Goal: Task Accomplishment & Management: Manage account settings

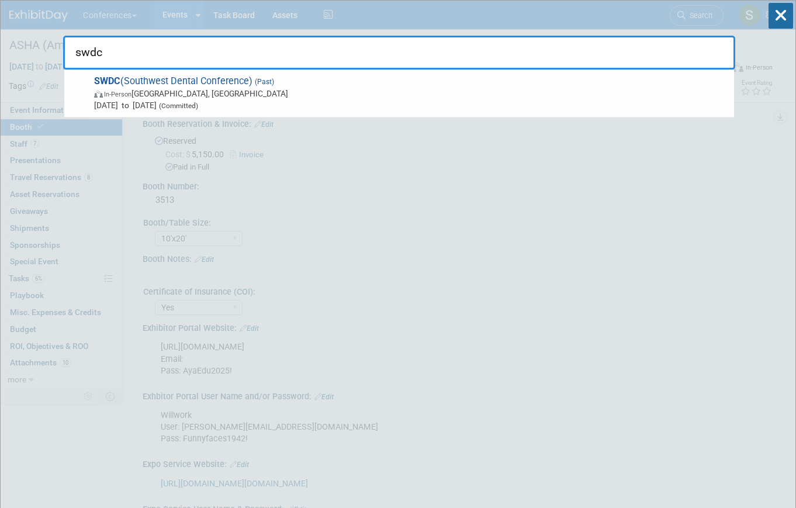
select select "10'x20'"
select select "Yes"
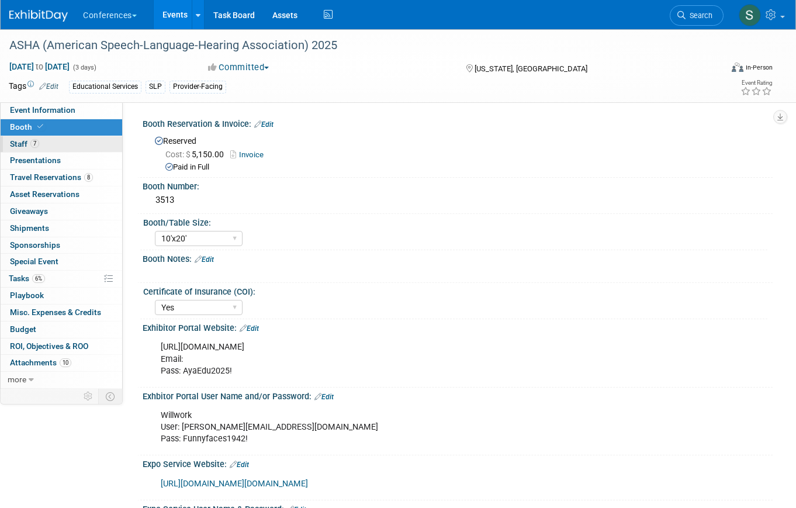
click at [85, 146] on link "7 Staff 7" at bounding box center [62, 144] width 122 height 16
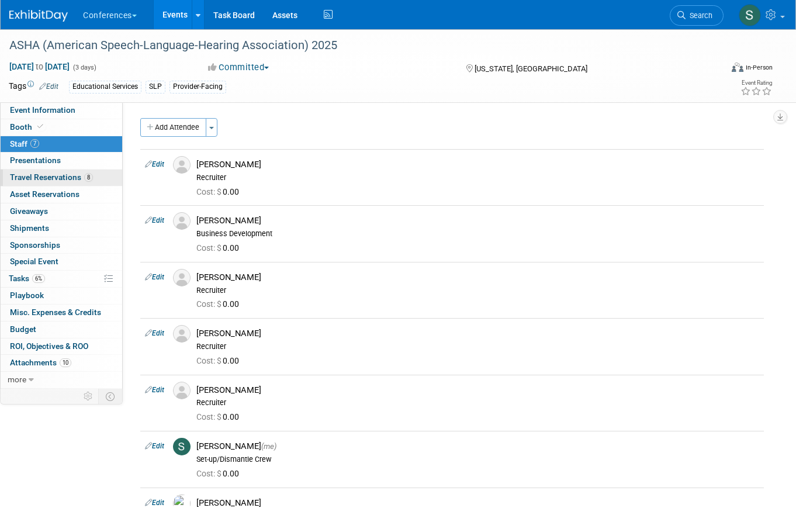
click at [81, 181] on span "Travel Reservations 8" at bounding box center [51, 176] width 83 height 9
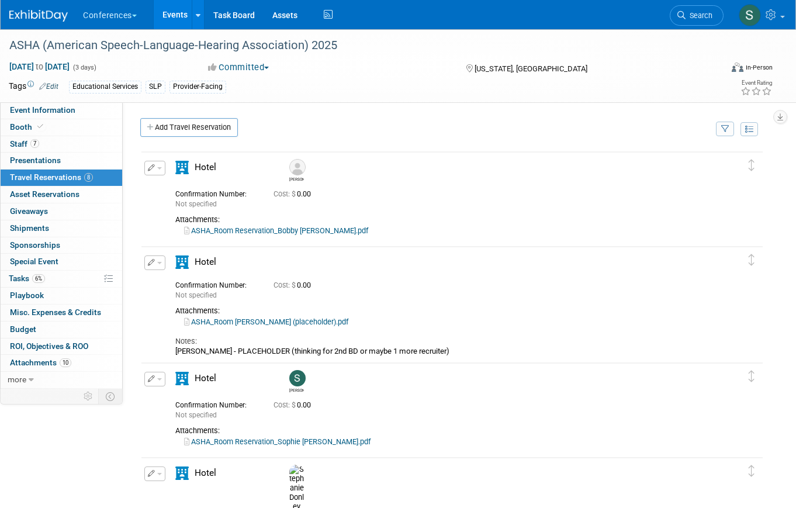
click at [156, 164] on button "button" at bounding box center [154, 168] width 21 height 15
click at [264, 158] on td "Delete Reservation Bobby Not specified Cost: $ 0.00" at bounding box center [443, 197] width 604 height 91
click at [52, 278] on link "6% Tasks 6%" at bounding box center [62, 279] width 122 height 16
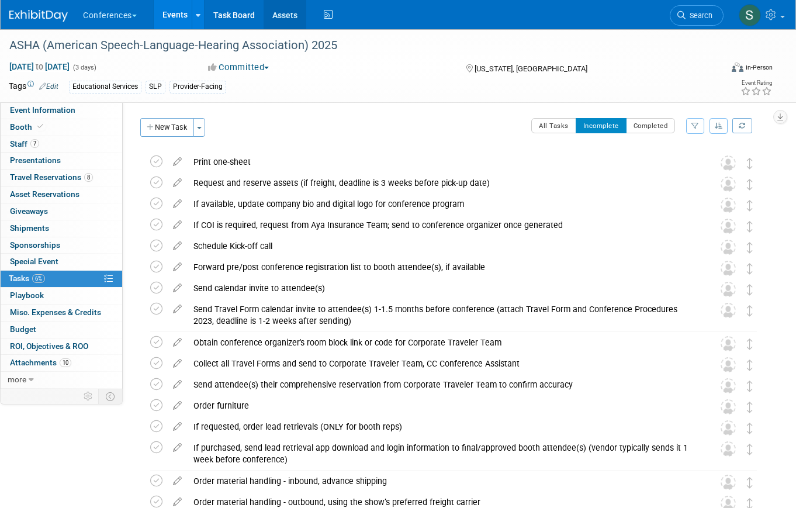
click at [287, 13] on link "Assets" at bounding box center [285, 14] width 43 height 29
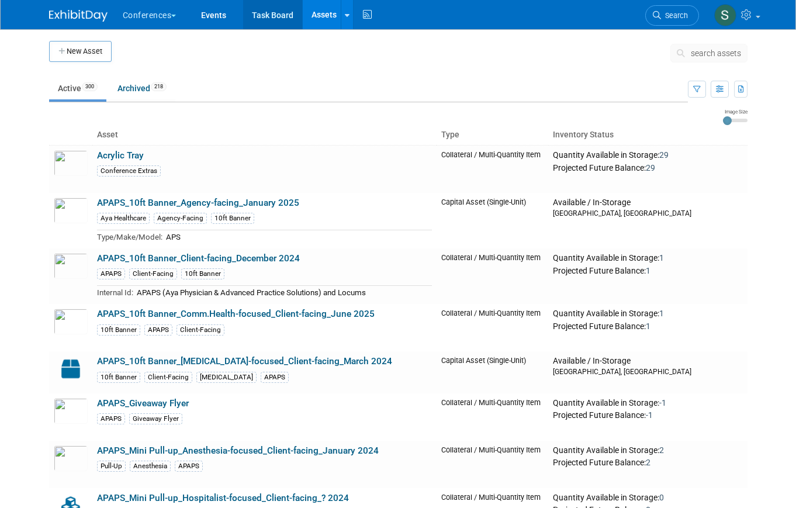
click at [278, 13] on link "Task Board" at bounding box center [272, 14] width 59 height 29
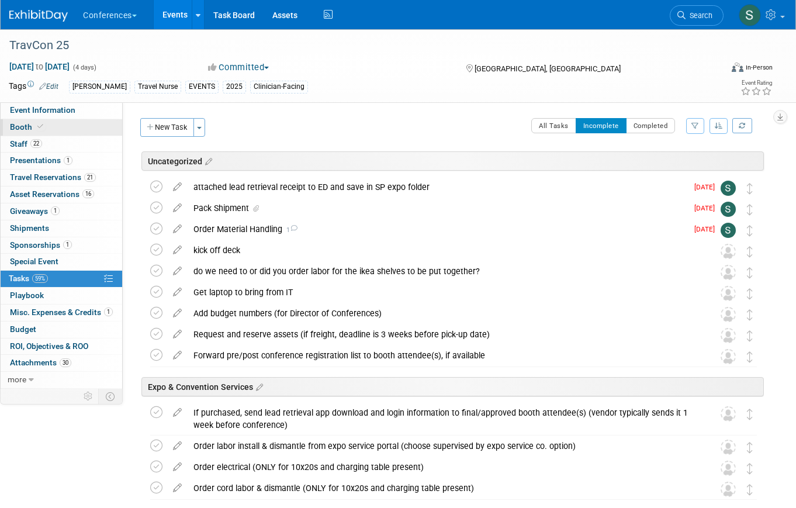
click at [49, 119] on link "Booth" at bounding box center [62, 127] width 122 height 16
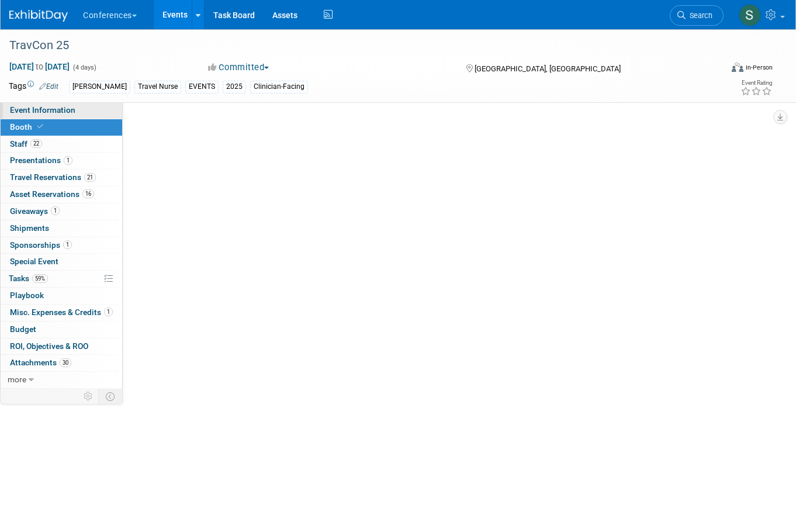
select select "20'x20'"
select select "Yes"
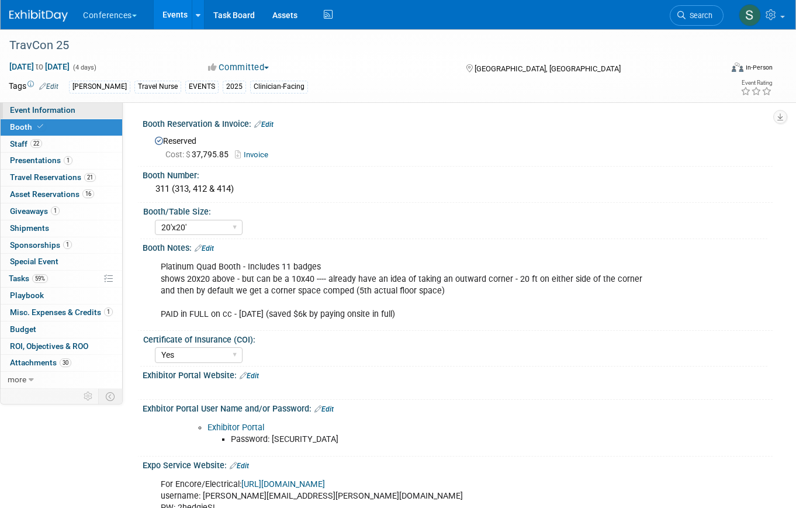
click at [47, 106] on span "Event Information" at bounding box center [42, 109] width 65 height 9
select select "Aya"
select select "Clinician/Provider-facing"
select select "Stephanie"
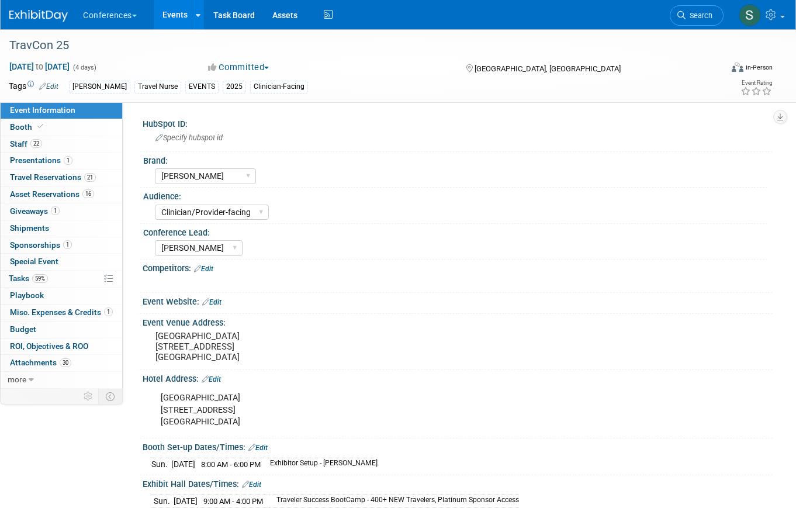
scroll to position [224, 0]
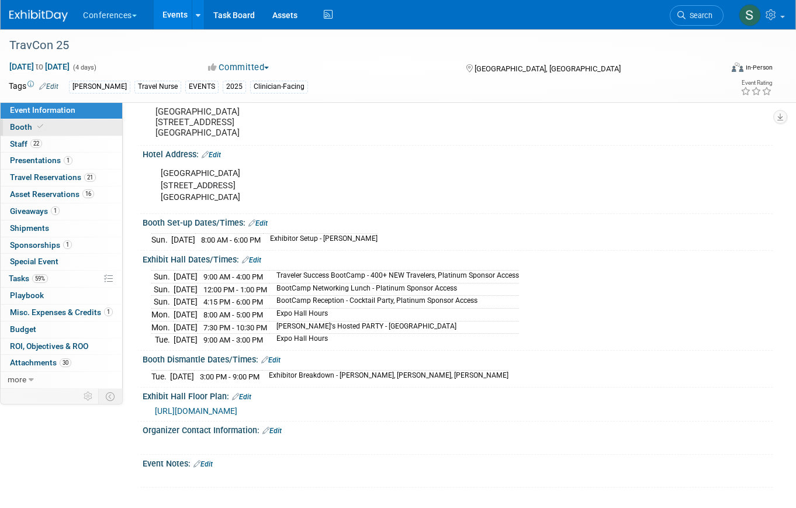
click at [96, 130] on link "Booth" at bounding box center [62, 127] width 122 height 16
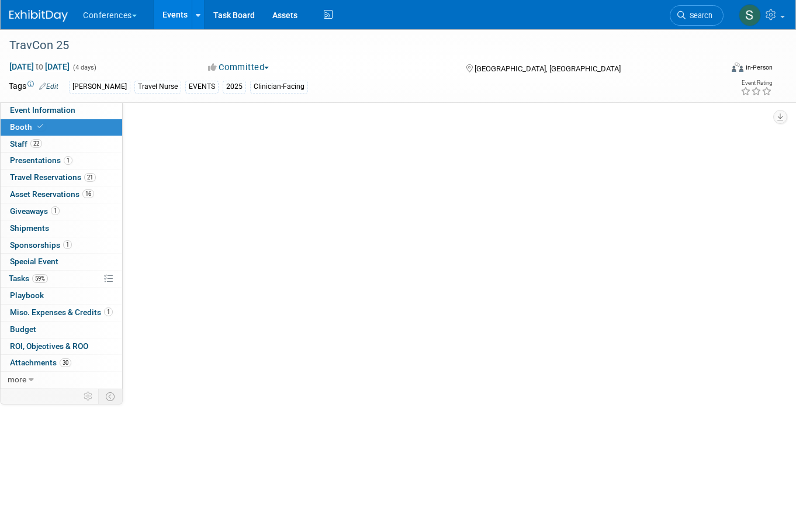
scroll to position [0, 0]
select select "20'x20'"
select select "Yes"
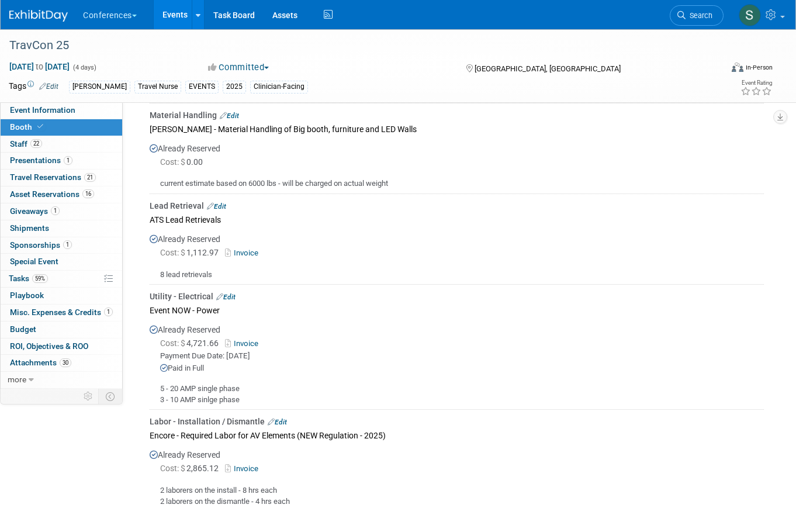
scroll to position [993, 0]
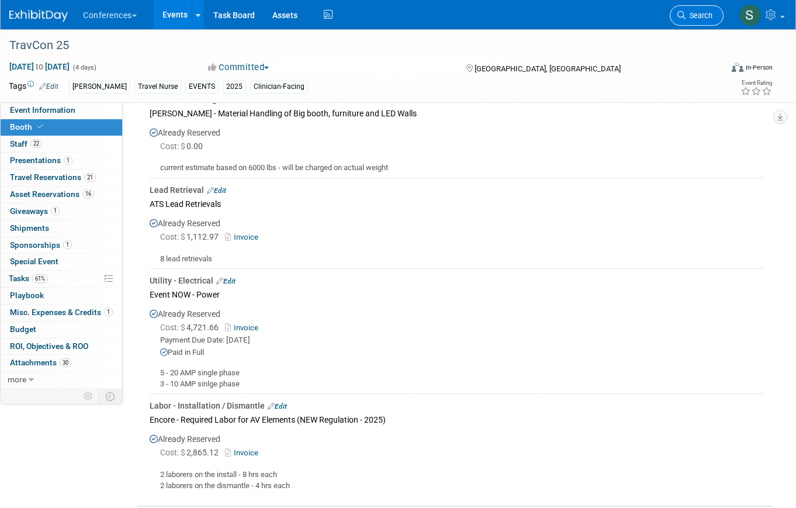
click at [691, 16] on span "Search" at bounding box center [699, 15] width 27 height 9
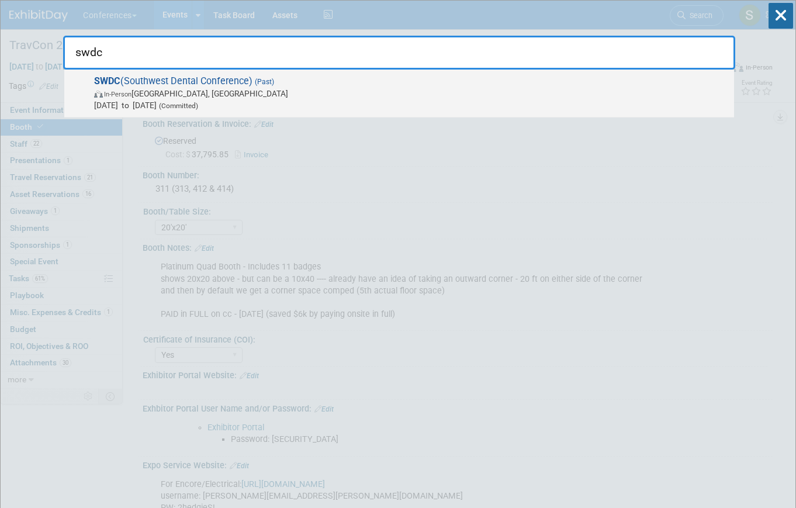
type input "swdc"
click at [262, 98] on span "In-Person Dallas, TX" at bounding box center [411, 94] width 634 height 12
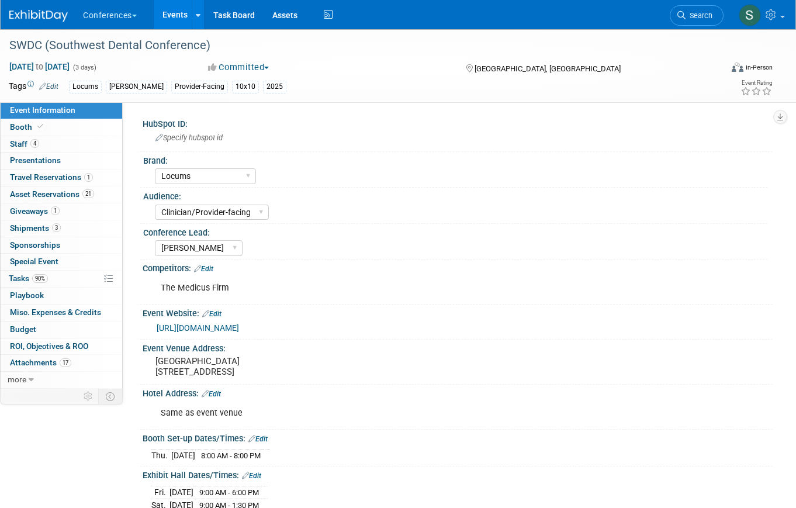
select select "Locums"
select select "Clinician/Provider-facing"
select select "[PERSON_NAME]"
click at [74, 223] on link "3 Shipments 3" at bounding box center [62, 228] width 122 height 16
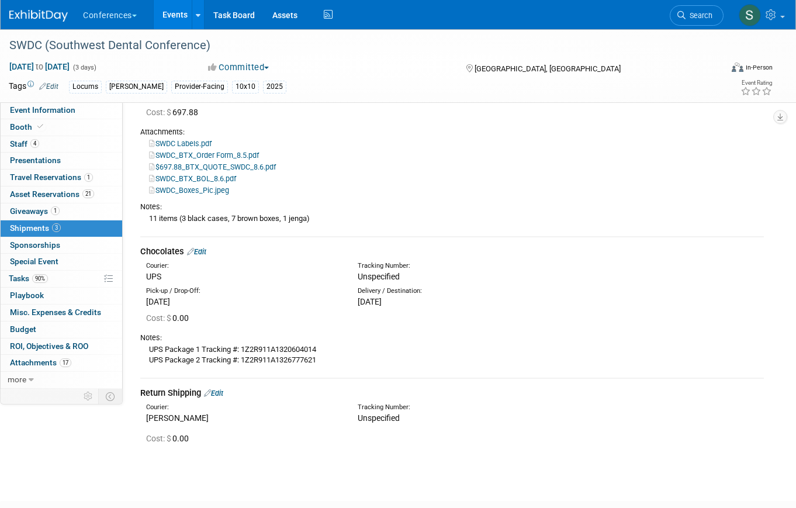
scroll to position [122, 0]
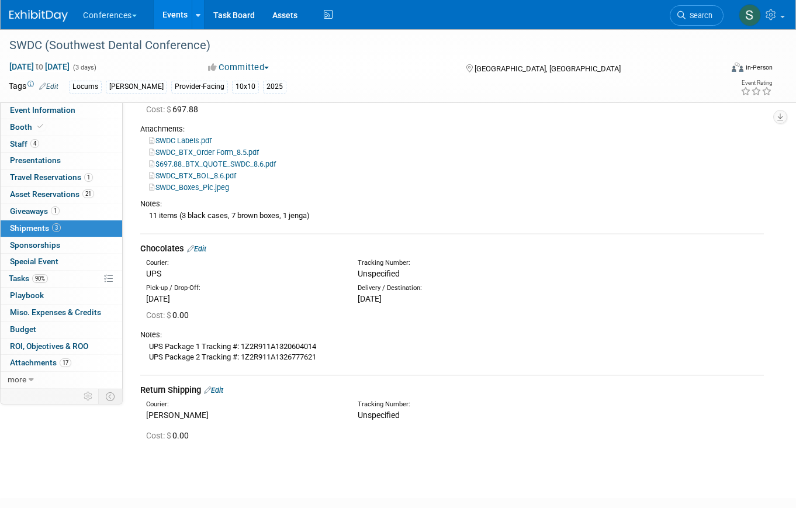
click at [206, 245] on link "Edit" at bounding box center [196, 248] width 19 height 9
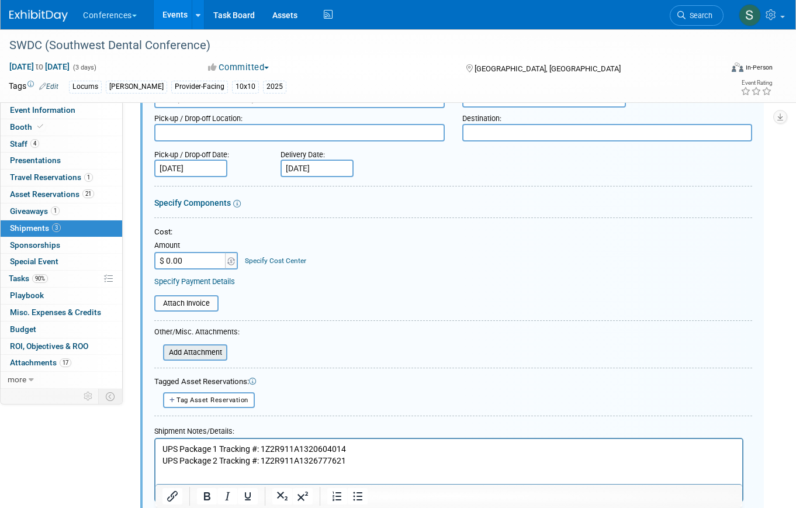
scroll to position [323, 0]
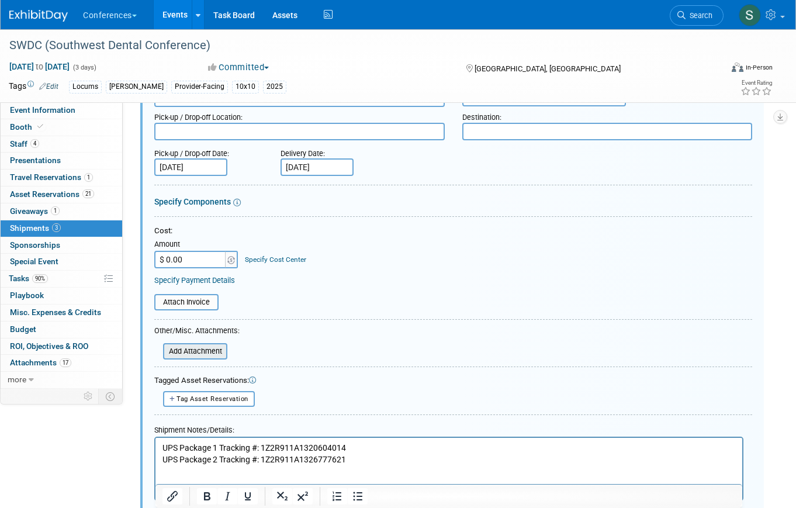
click at [209, 348] on input "file" at bounding box center [156, 351] width 139 height 14
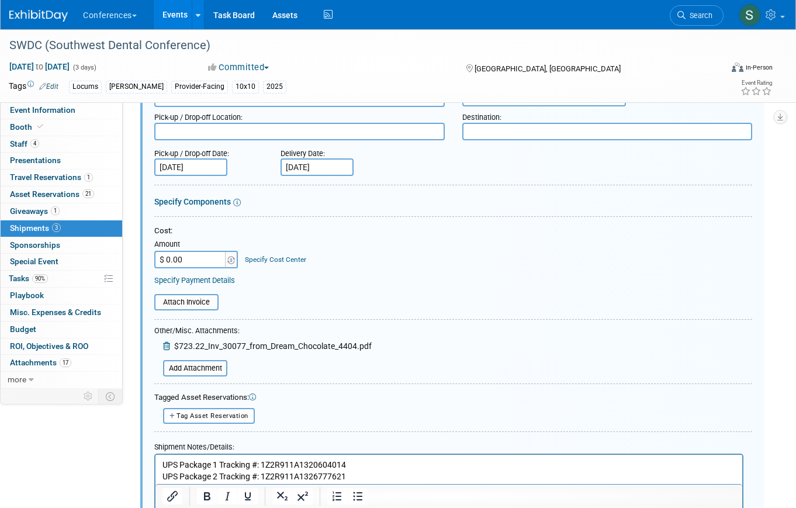
click at [192, 260] on input "$ 0.00" at bounding box center [190, 260] width 73 height 18
type input "$ 723.22"
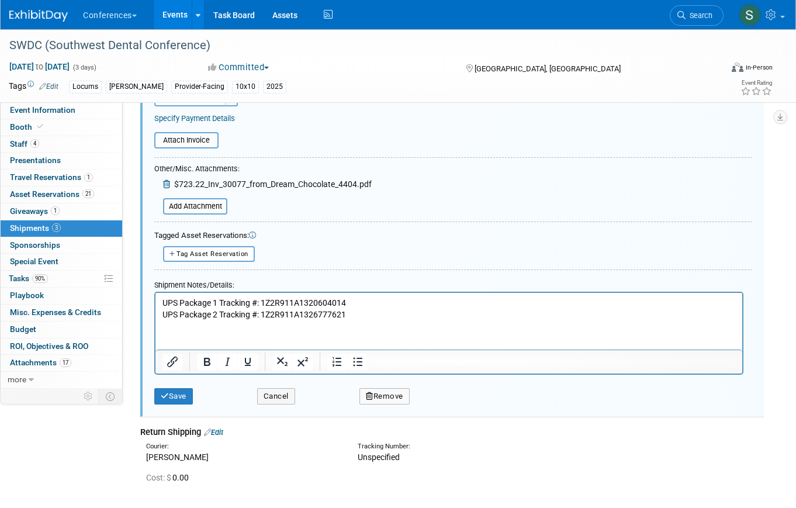
scroll to position [499, 0]
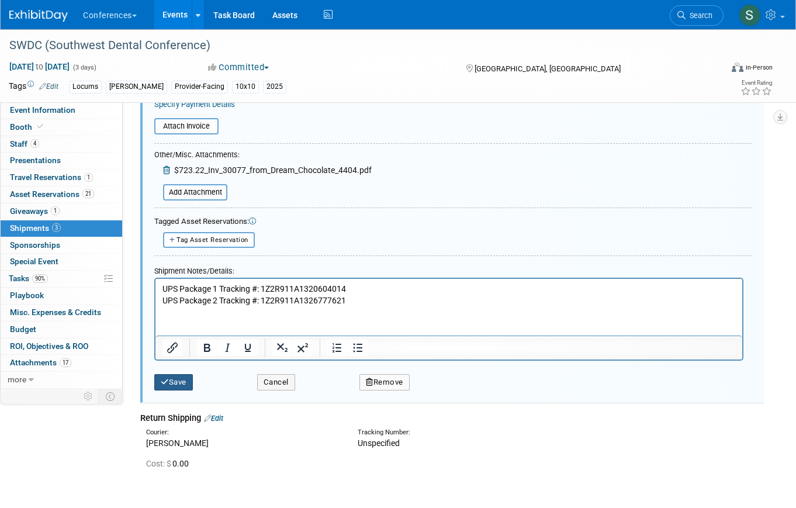
click at [181, 381] on button "Save" at bounding box center [173, 382] width 39 height 16
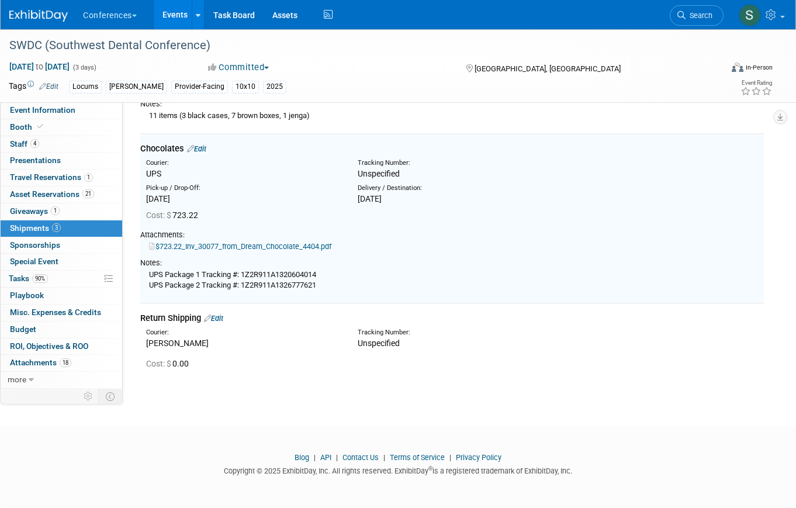
scroll to position [198, 0]
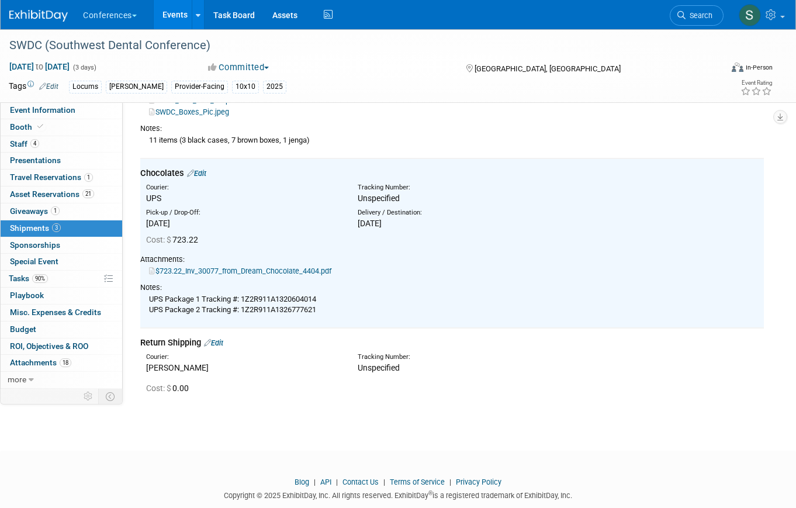
click at [244, 270] on link "$723.22_Inv_30077_from_Dream_Chocolate_4404.pdf" at bounding box center [240, 271] width 182 height 9
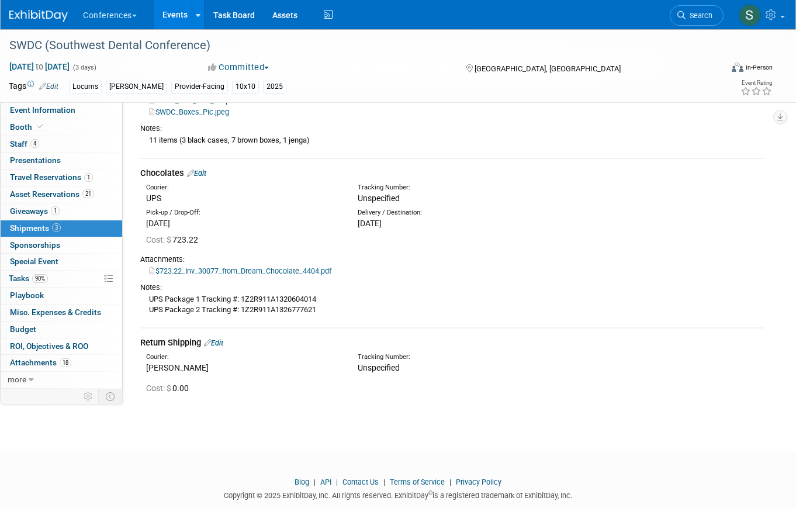
click at [701, 26] on li "Search" at bounding box center [697, 14] width 54 height 29
click at [697, 19] on span "Search" at bounding box center [699, 15] width 27 height 9
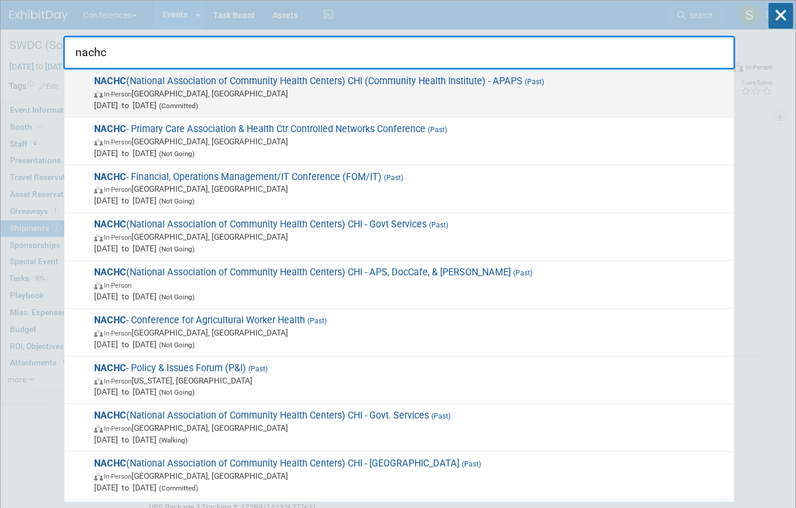
type input "nachc"
click at [350, 97] on span "In-Person Chicago, IL" at bounding box center [411, 94] width 634 height 12
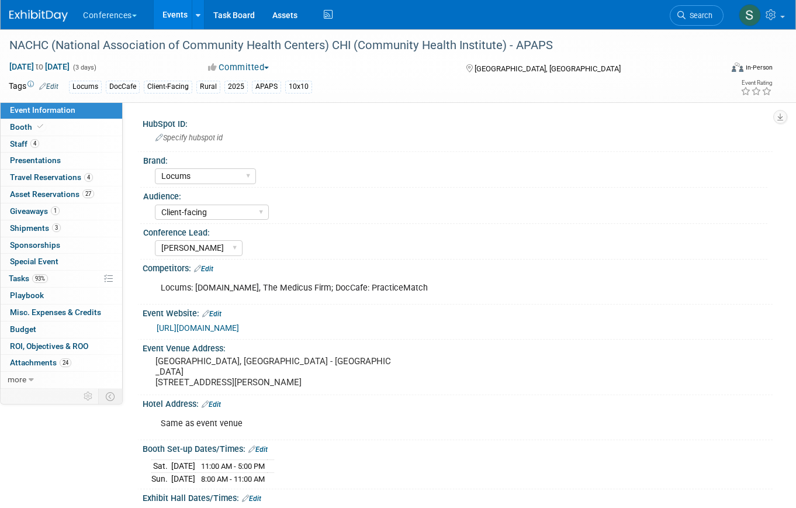
select select "Locums"
select select "Client-facing"
select select "[PERSON_NAME]"
click at [90, 223] on link "3 Shipments 3" at bounding box center [62, 228] width 122 height 16
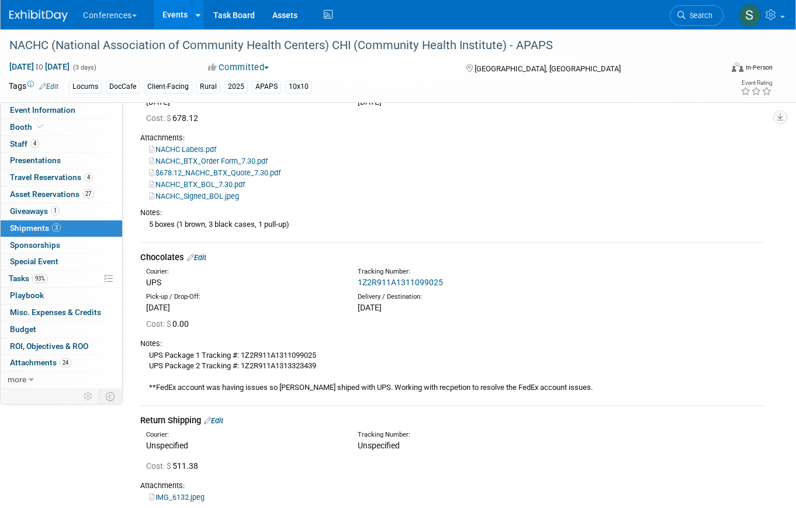
click at [205, 259] on link "Edit" at bounding box center [196, 257] width 19 height 9
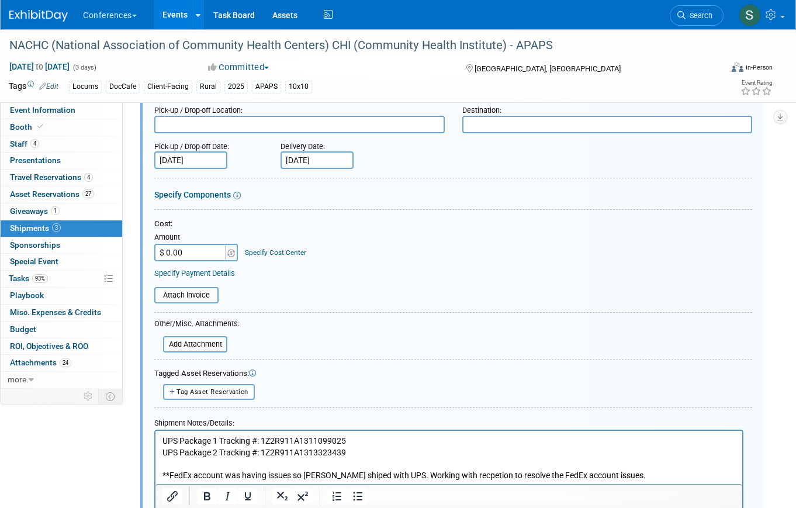
scroll to position [344, 0]
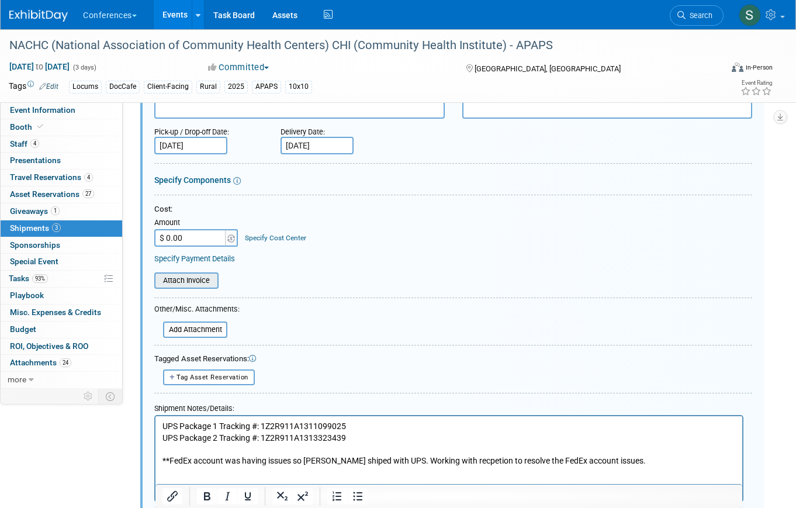
click at [201, 282] on input "file" at bounding box center [147, 281] width 139 height 14
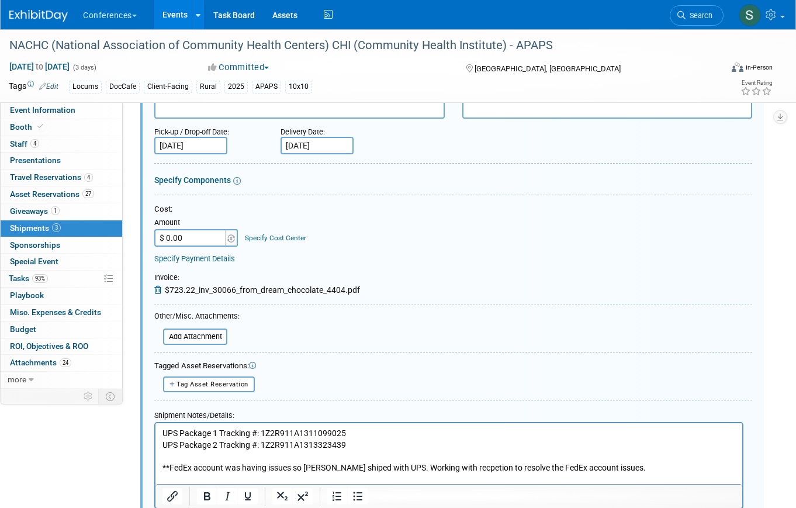
click at [200, 237] on input "$ 0.00" at bounding box center [190, 238] width 73 height 18
type input "$ 723.22"
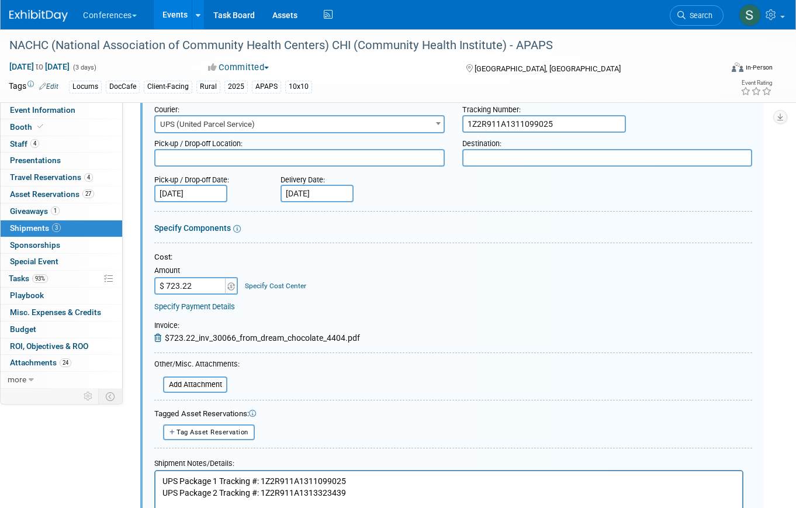
scroll to position [293, 0]
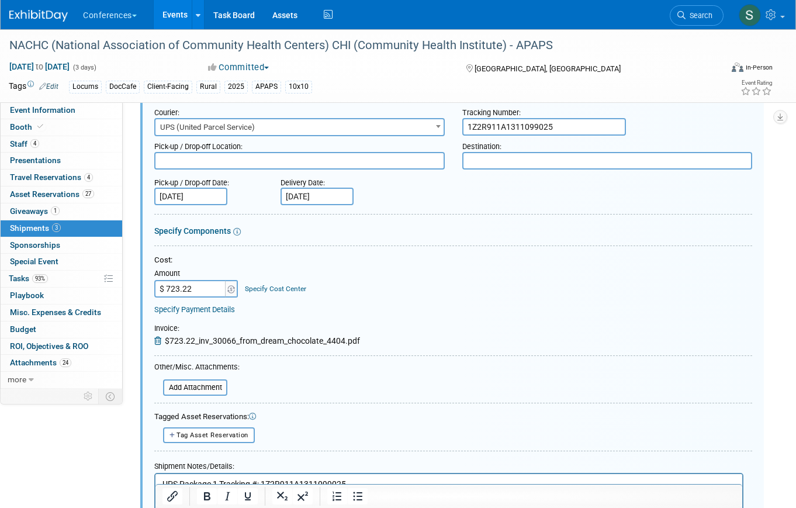
click at [282, 283] on div "Specify Cost Center" at bounding box center [275, 283] width 61 height 22
click at [282, 286] on link "Specify Cost Center" at bounding box center [275, 289] width 61 height 8
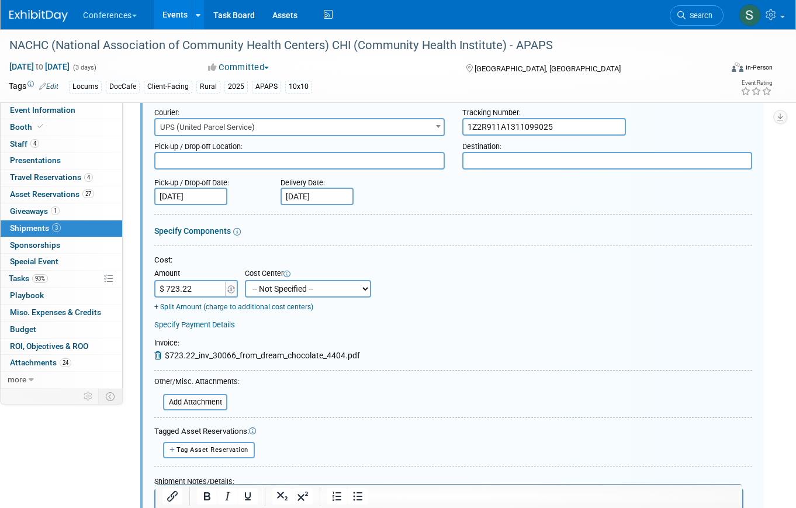
click at [285, 286] on select "-- Not Specified -- Aya Education Aya Healthcare Aya Locums Bespoke Corporate […" at bounding box center [308, 289] width 126 height 18
select select "18965873"
click at [245, 280] on select "-- Not Specified -- Aya Education Aya Healthcare Aya Locums Bespoke Corporate […" at bounding box center [308, 289] width 126 height 18
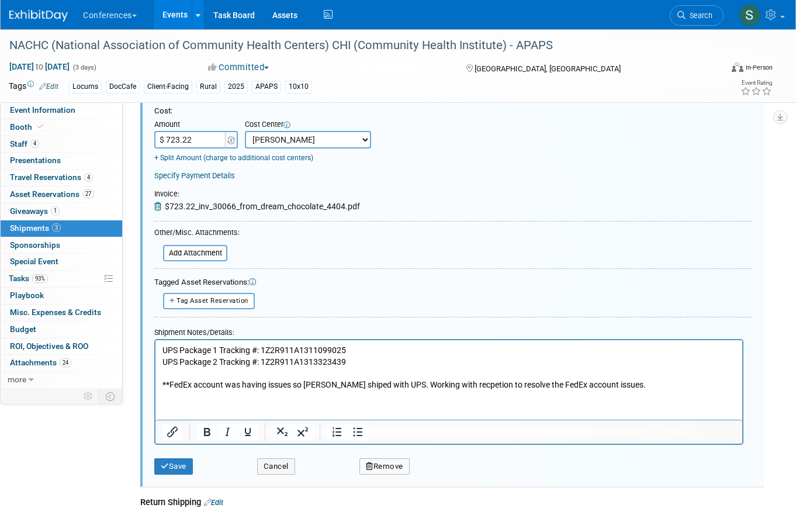
scroll to position [453, 0]
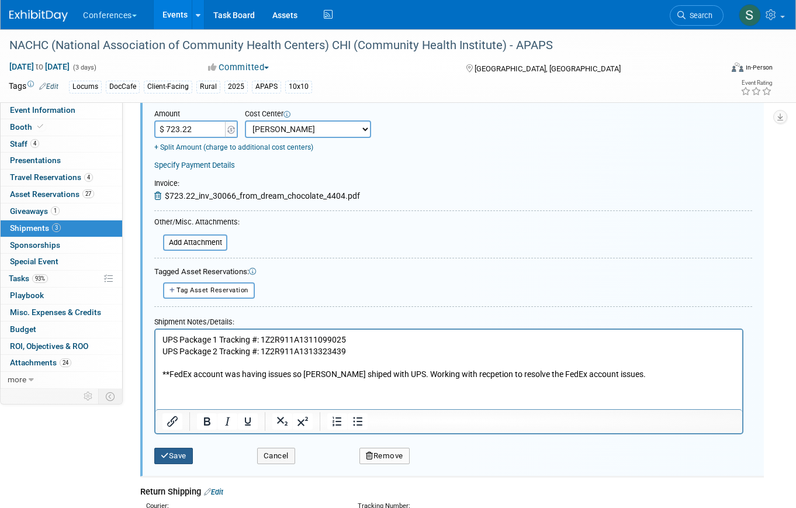
click at [187, 452] on button "Save" at bounding box center [173, 456] width 39 height 16
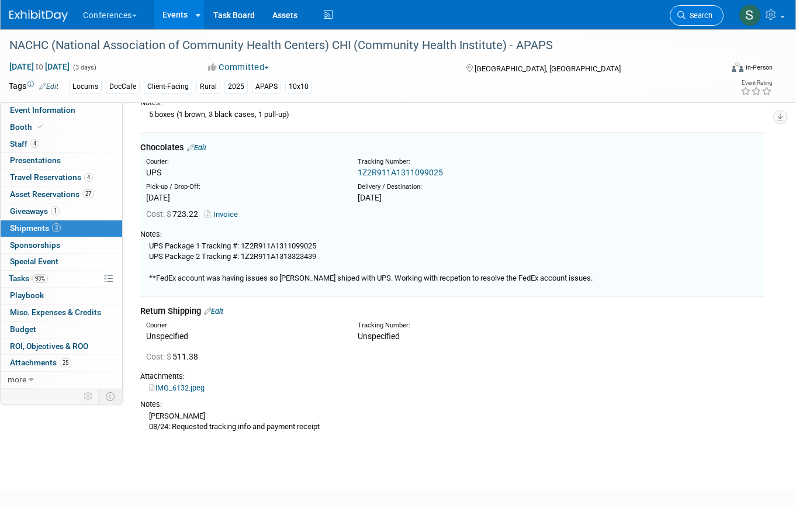
scroll to position [223, 0]
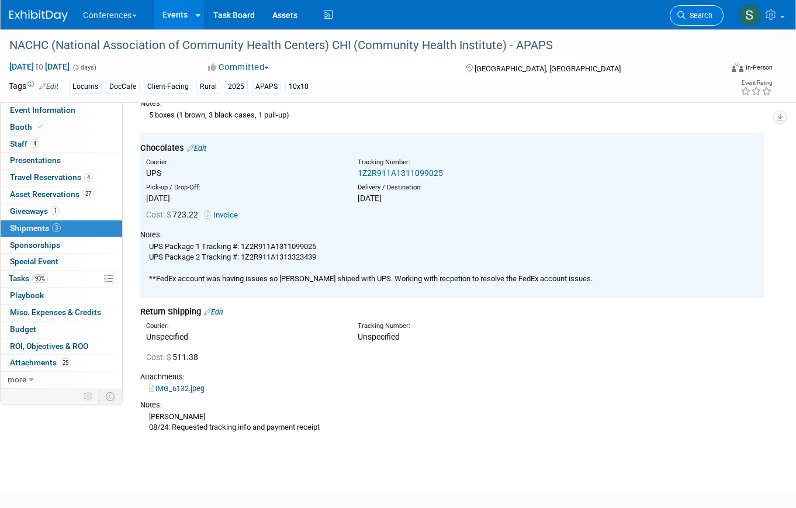
click at [701, 15] on span "Search" at bounding box center [699, 15] width 27 height 9
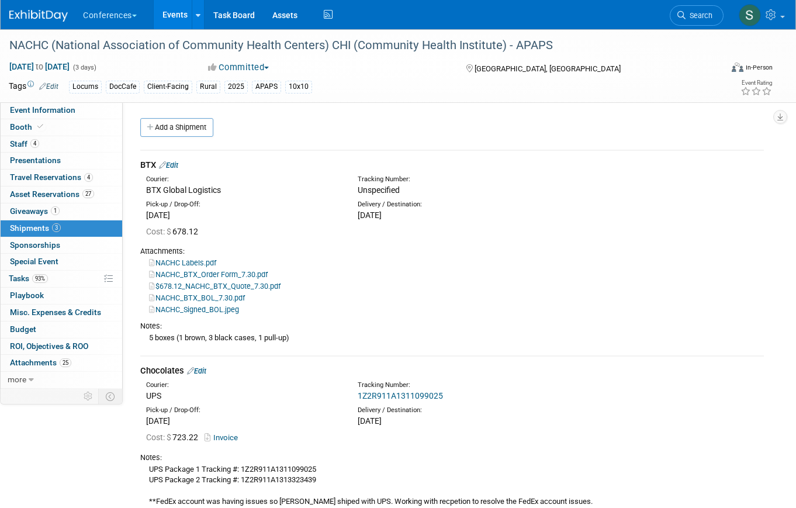
click at [178, 158] on td "BTX Edit Courier: BTX Global Logistics Tracking Number:" at bounding box center [452, 252] width 624 height 205
click at [177, 168] on link "Edit" at bounding box center [168, 165] width 19 height 9
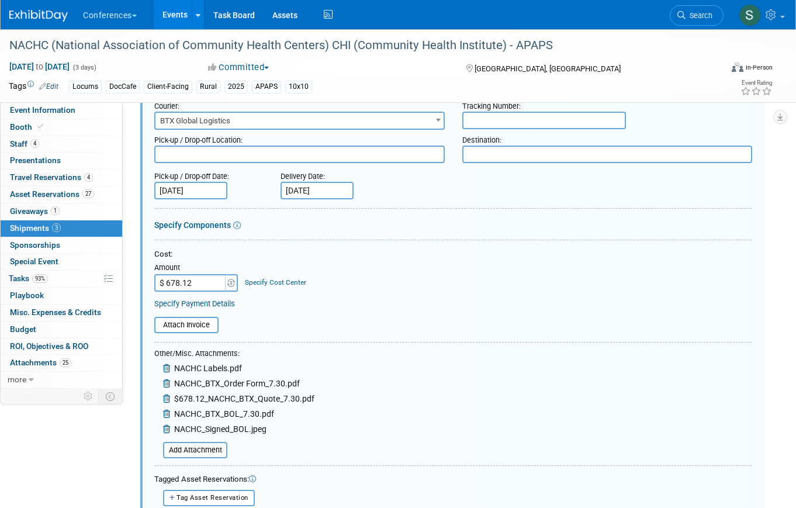
scroll to position [117, 0]
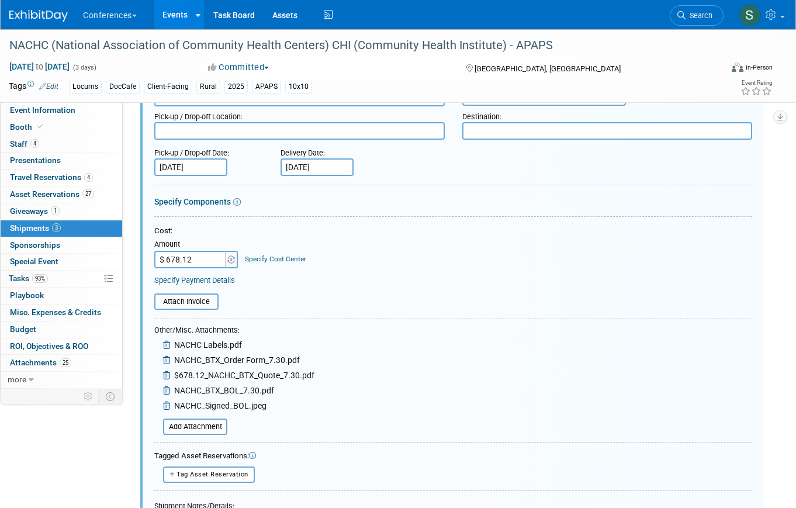
click at [276, 255] on link "Specify Cost Center" at bounding box center [275, 259] width 61 height 8
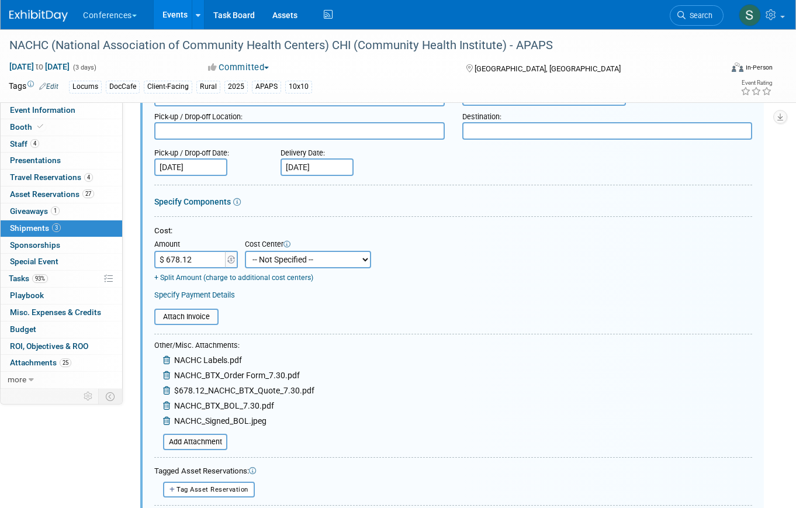
click at [291, 265] on select "-- Not Specified -- Aya Education Aya Healthcare Aya Locums Bespoke Corporate […" at bounding box center [308, 260] width 126 height 18
select select "18965873"
click at [245, 251] on select "-- Not Specified -- Aya Education Aya Healthcare Aya Locums Bespoke Corporate […" at bounding box center [308, 260] width 126 height 18
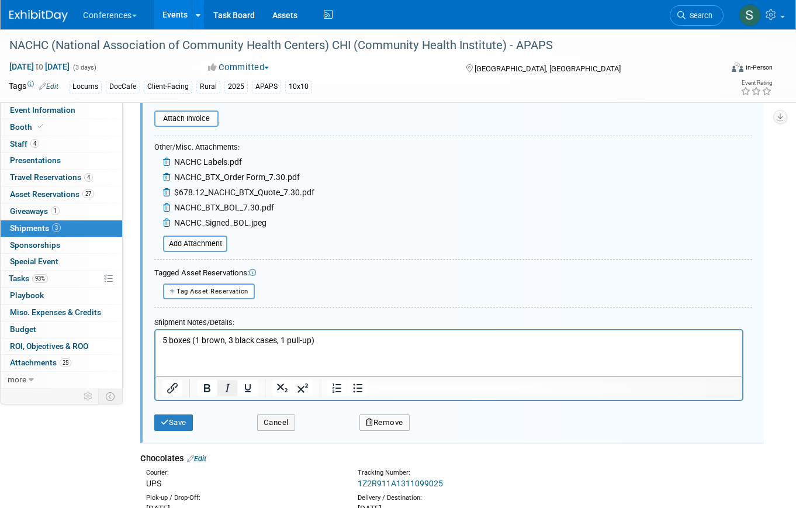
scroll to position [319, 0]
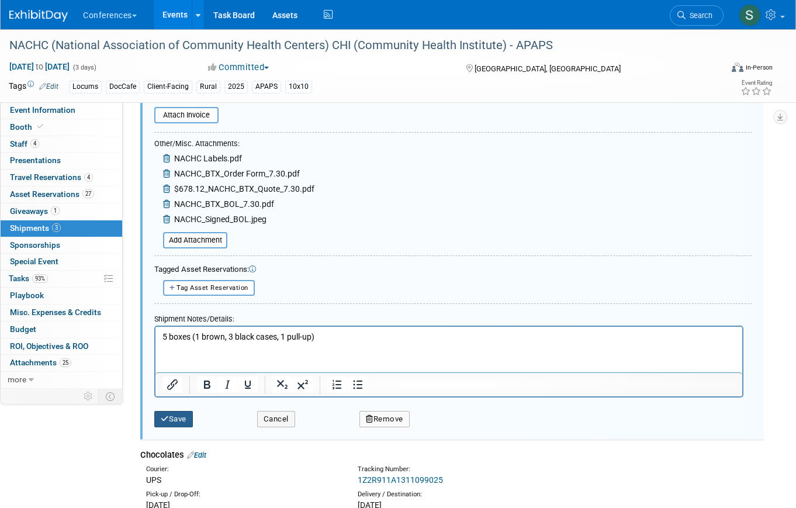
click at [182, 418] on button "Save" at bounding box center [173, 419] width 39 height 16
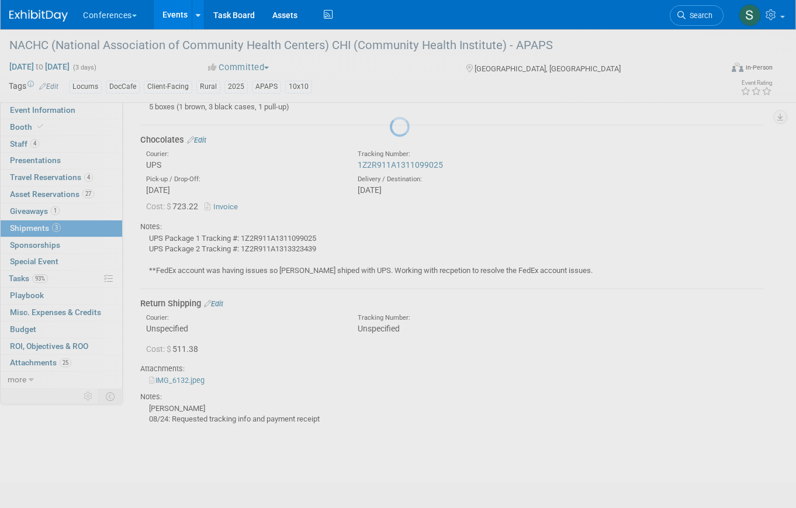
scroll to position [18, 0]
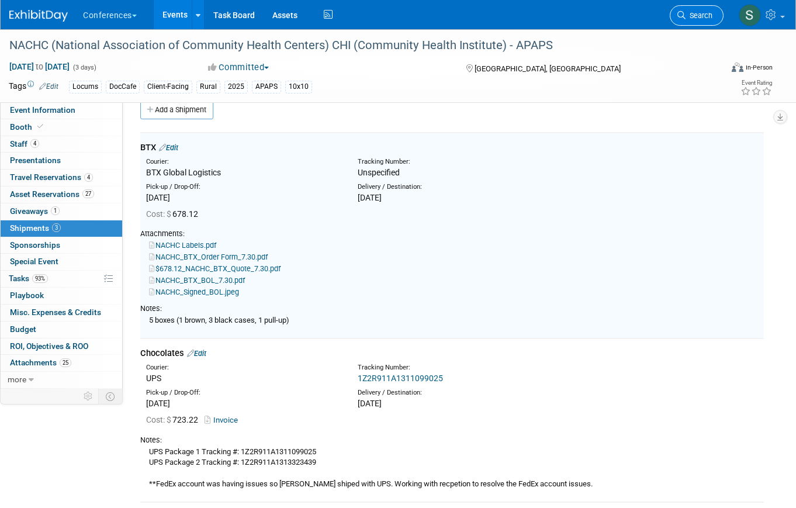
click at [701, 18] on span "Search" at bounding box center [699, 15] width 27 height 9
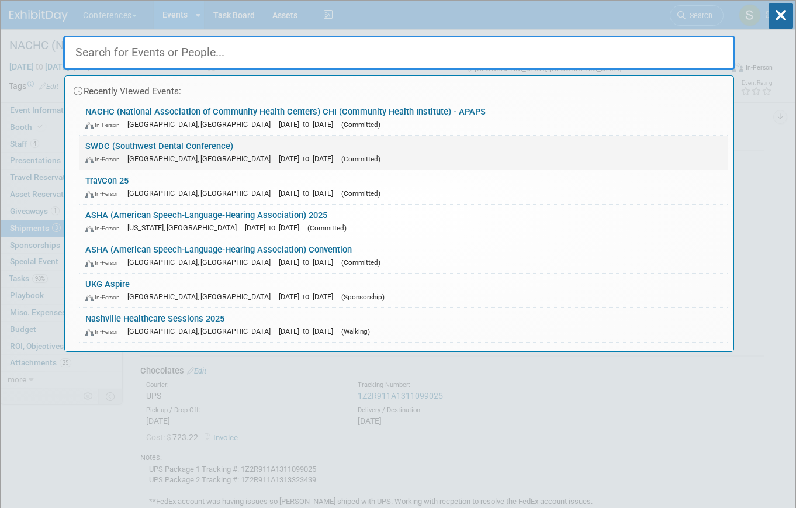
click at [341, 156] on span "(Committed)" at bounding box center [360, 159] width 39 height 8
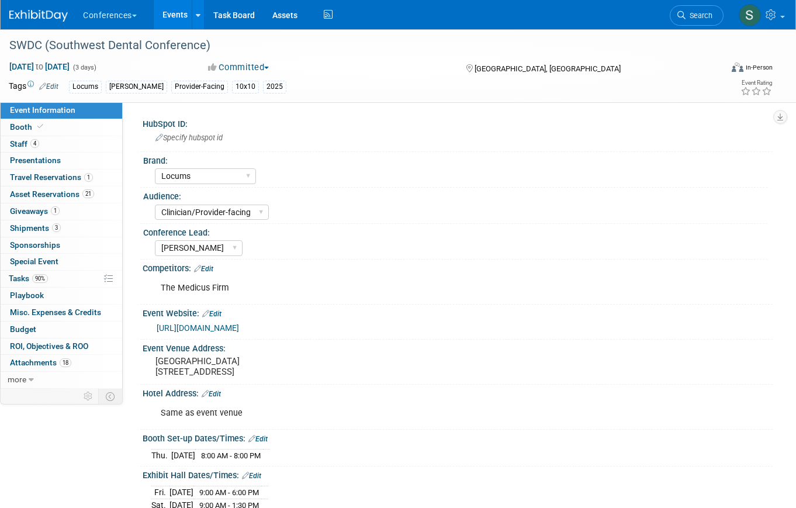
select select "Locums"
select select "Clinician/Provider-facing"
select select "[PERSON_NAME]"
click at [69, 224] on link "3 Shipments 3" at bounding box center [62, 228] width 122 height 16
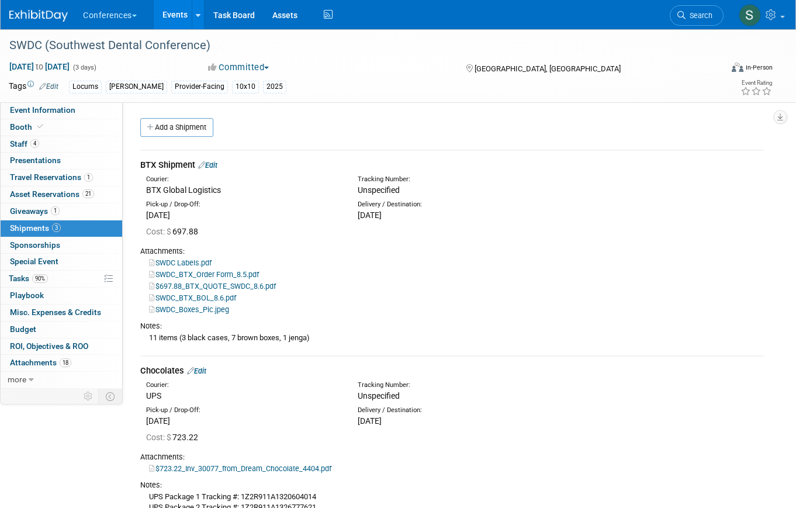
click at [217, 161] on link "Edit" at bounding box center [207, 165] width 19 height 9
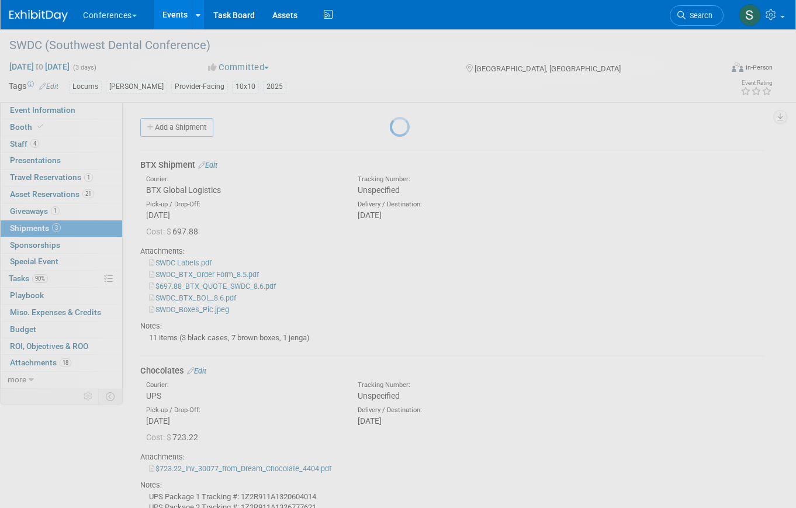
click at [390, 161] on div at bounding box center [398, 254] width 16 height 508
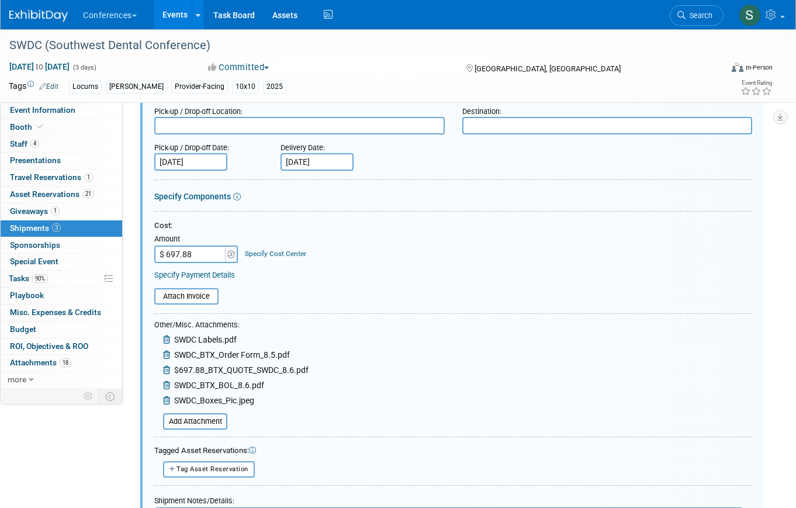
scroll to position [147, 0]
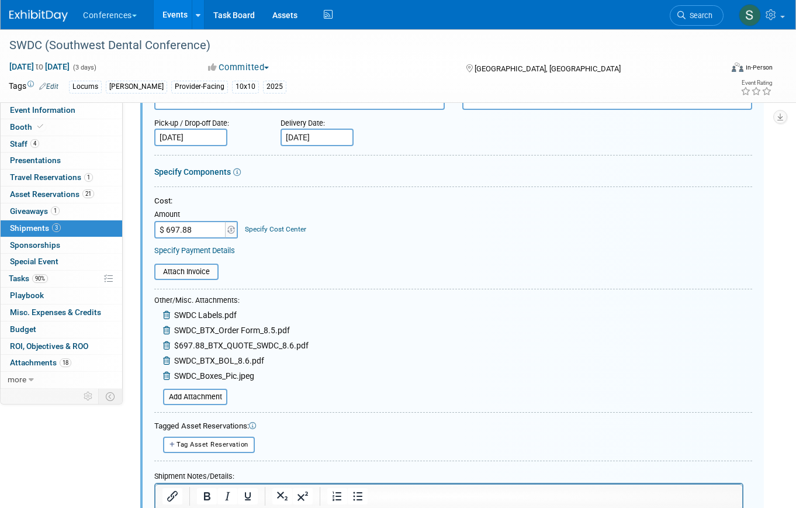
click at [280, 231] on link "Specify Cost Center" at bounding box center [275, 229] width 61 height 8
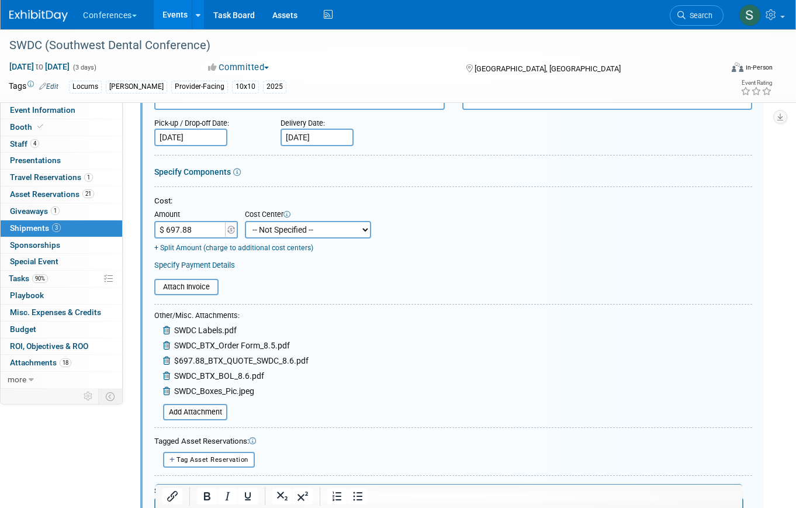
click at [286, 231] on select "-- Not Specified -- Aya Education Aya Healthcare Aya Locums Bespoke Corporate […" at bounding box center [308, 230] width 126 height 18
select select "18965873"
click at [245, 221] on select "-- Not Specified -- Aya Education Aya Healthcare Aya Locums Bespoke Corporate […" at bounding box center [308, 230] width 126 height 18
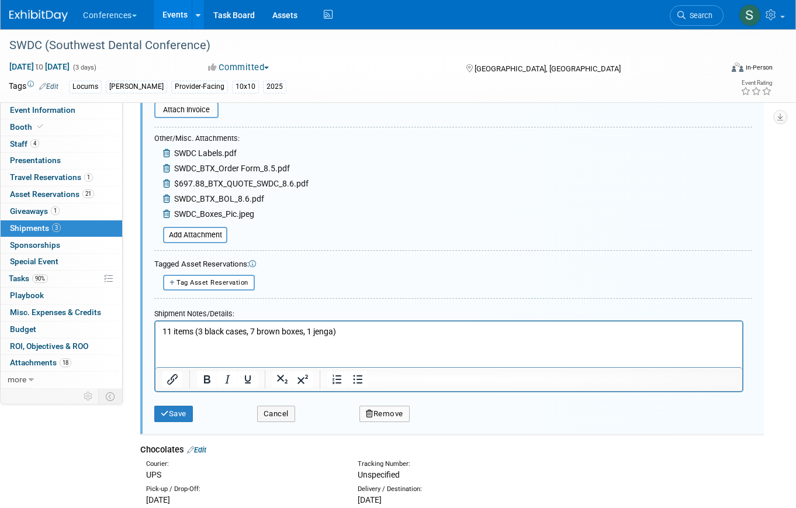
scroll to position [330, 0]
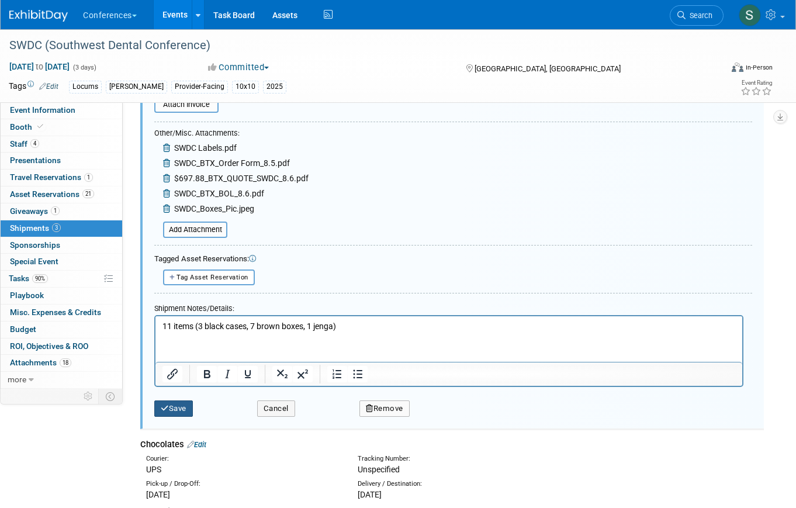
click at [188, 404] on button "Save" at bounding box center [173, 408] width 39 height 16
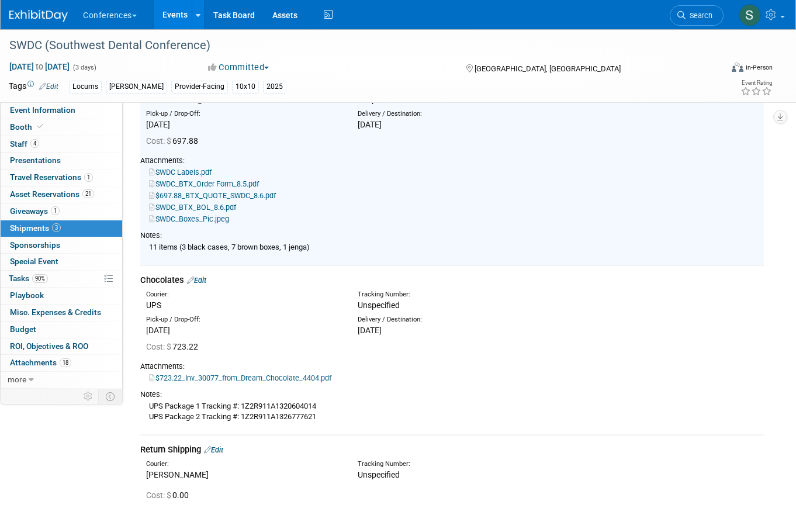
click at [206, 281] on link "Edit" at bounding box center [196, 280] width 19 height 9
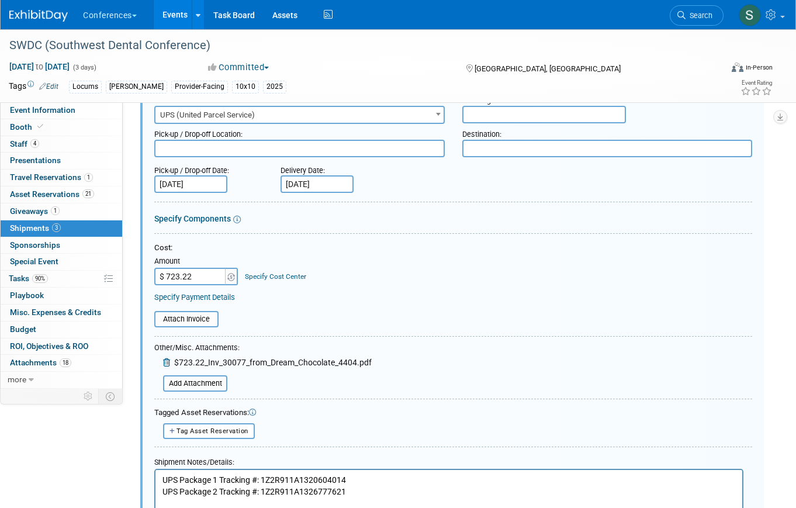
scroll to position [325, 0]
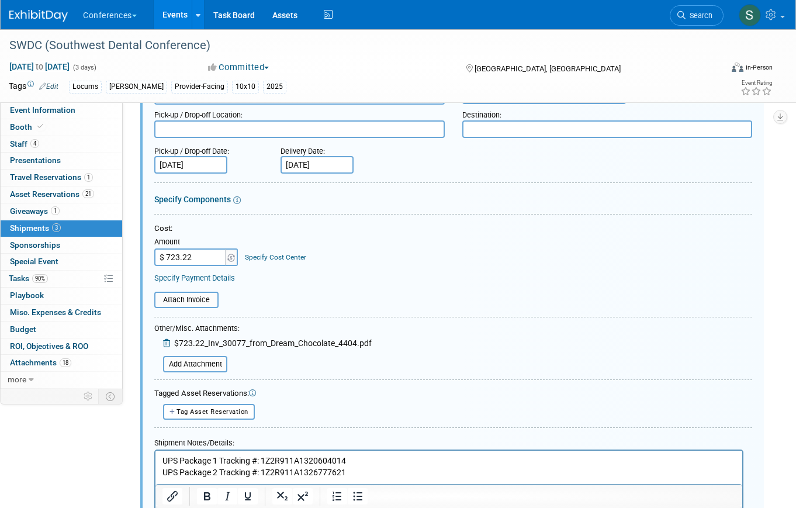
click at [291, 250] on div "Specify Cost Center" at bounding box center [275, 252] width 61 height 22
click at [291, 253] on link "Specify Cost Center" at bounding box center [275, 257] width 61 height 8
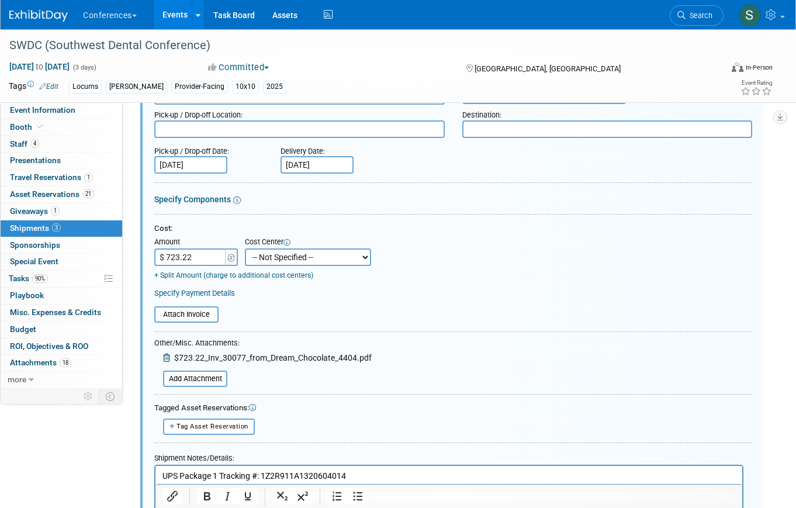
click at [295, 258] on select "-- Not Specified -- Aya Education Aya Healthcare Aya Locums Bespoke Corporate […" at bounding box center [308, 257] width 126 height 18
select select "18965873"
click at [245, 248] on select "-- Not Specified -- Aya Education Aya Healthcare Aya Locums Bespoke Corporate […" at bounding box center [308, 257] width 126 height 18
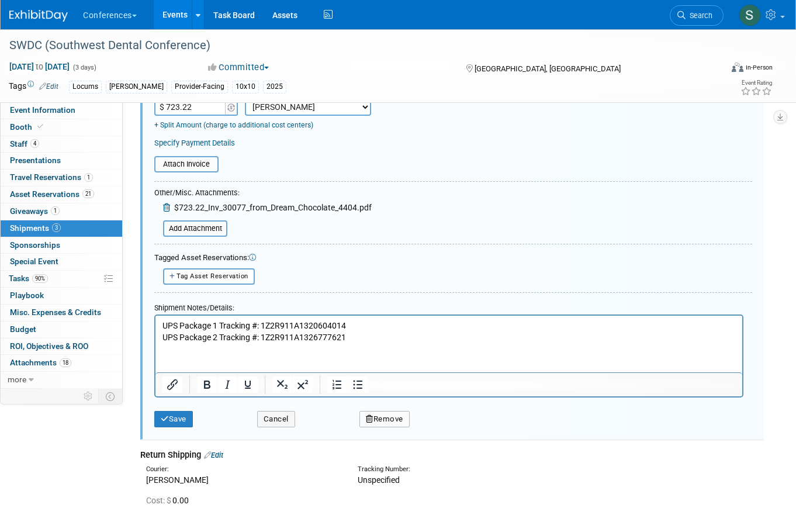
scroll to position [486, 0]
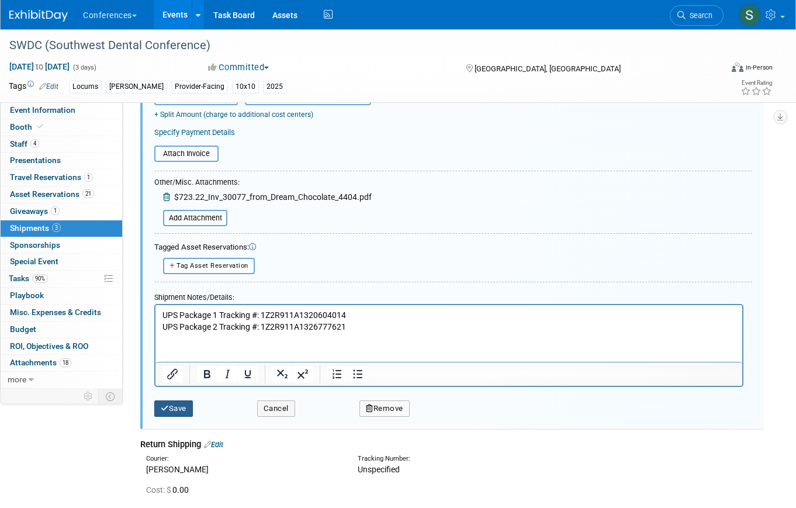
click at [184, 412] on button "Save" at bounding box center [173, 408] width 39 height 16
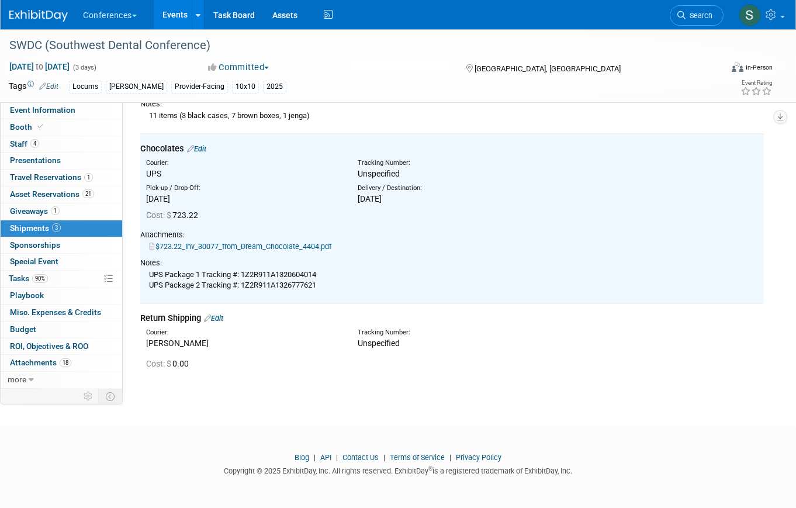
scroll to position [0, 0]
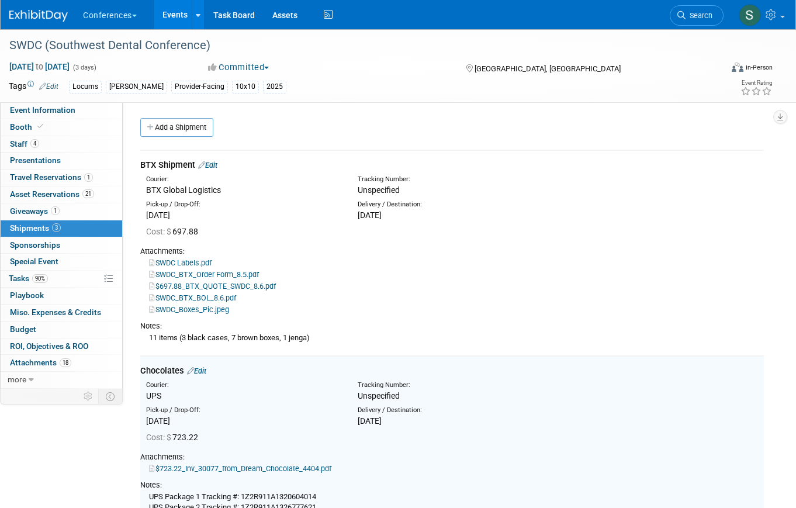
click at [172, 25] on link "Events" at bounding box center [175, 14] width 43 height 29
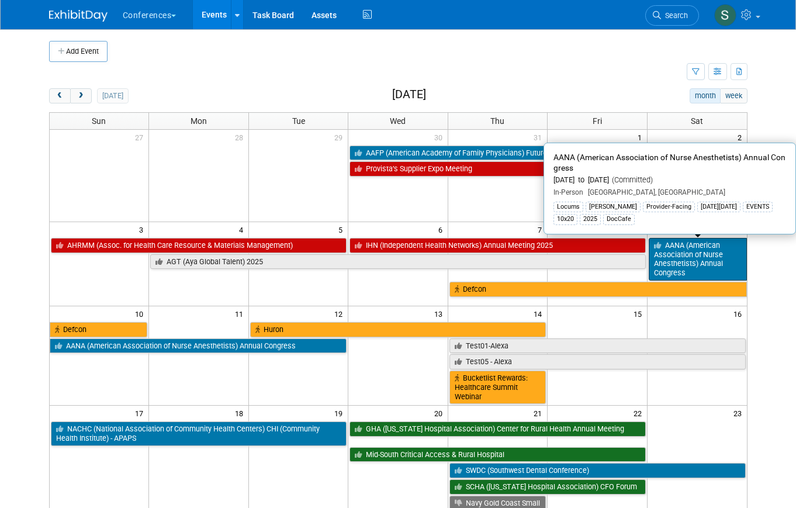
click at [692, 261] on link "AANA (American Association of Nurse Anesthetists) Annual Congress" at bounding box center [698, 259] width 98 height 43
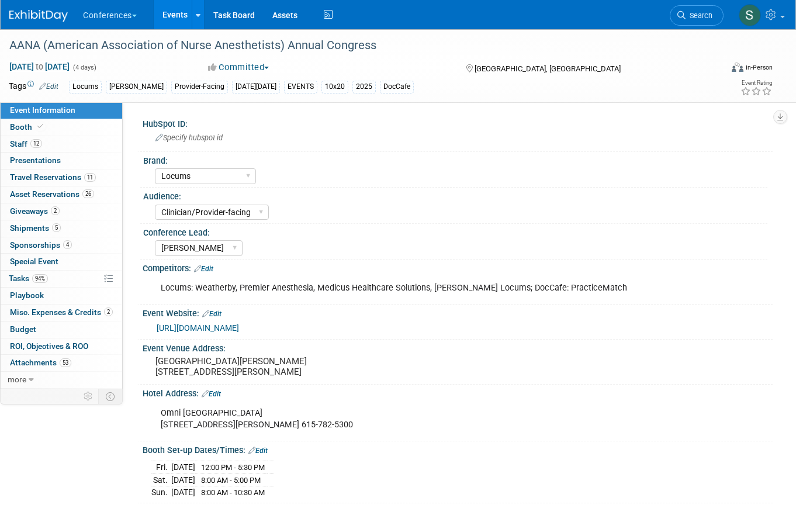
select select "Locums"
select select "Clinician/Provider-facing"
select select "[PERSON_NAME]"
click at [86, 224] on link "5 Shipments 5" at bounding box center [62, 228] width 122 height 16
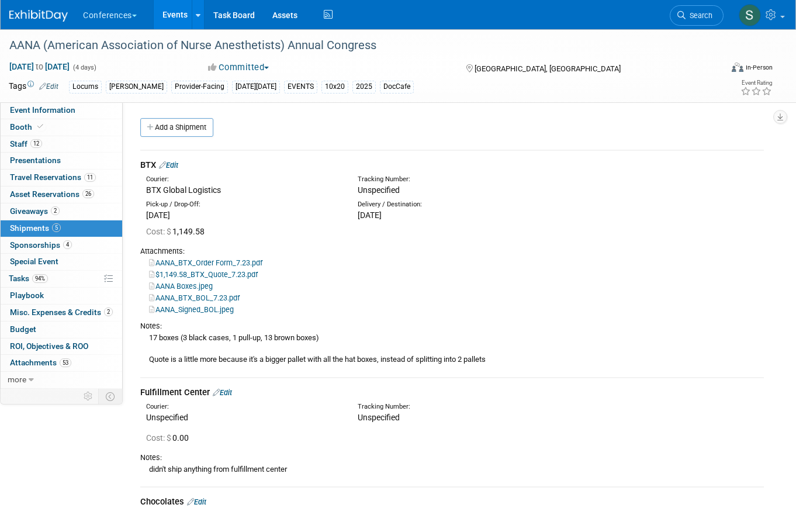
click at [178, 166] on link "Edit" at bounding box center [168, 165] width 19 height 9
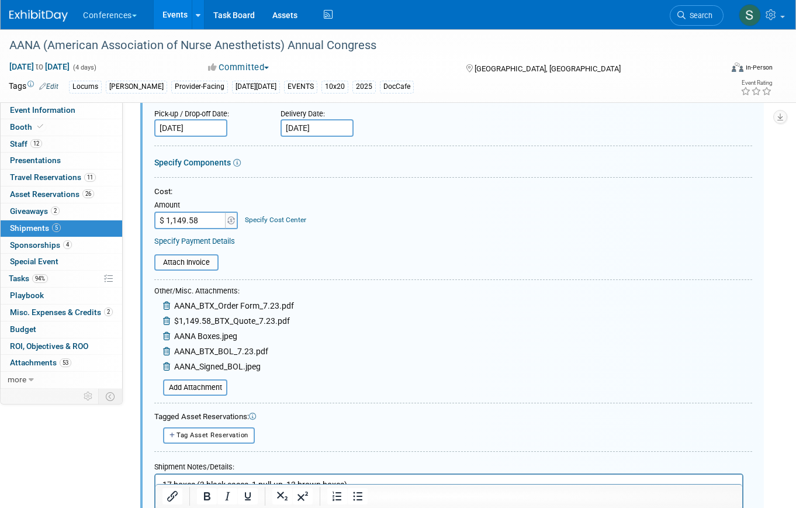
scroll to position [167, 0]
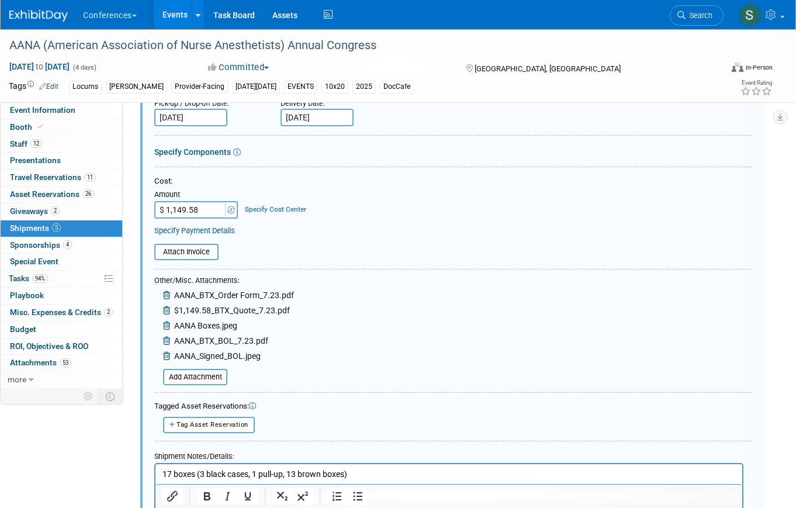
click at [285, 207] on link "Specify Cost Center" at bounding box center [275, 209] width 61 height 8
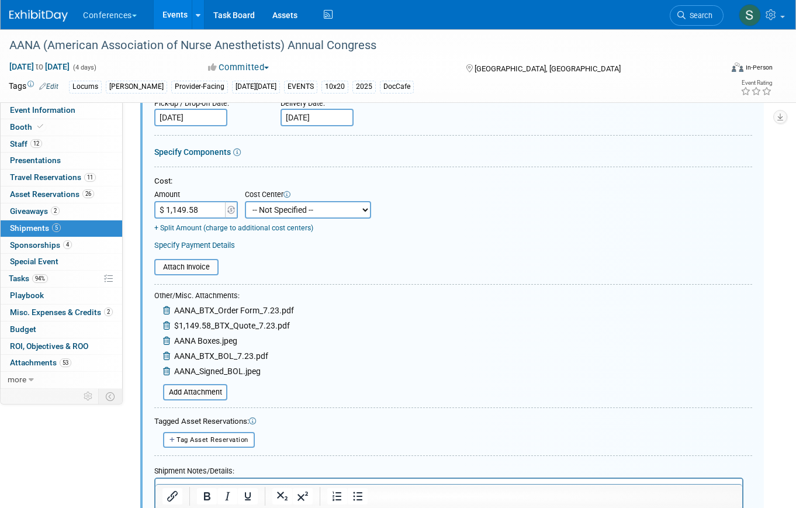
click at [290, 212] on select "-- Not Specified -- Aya Education Aya Healthcare Aya Locums Bespoke Corporate […" at bounding box center [308, 210] width 126 height 18
select select "18965873"
click at [245, 201] on select "-- Not Specified -- Aya Education Aya Healthcare Aya Locums Bespoke Corporate […" at bounding box center [308, 210] width 126 height 18
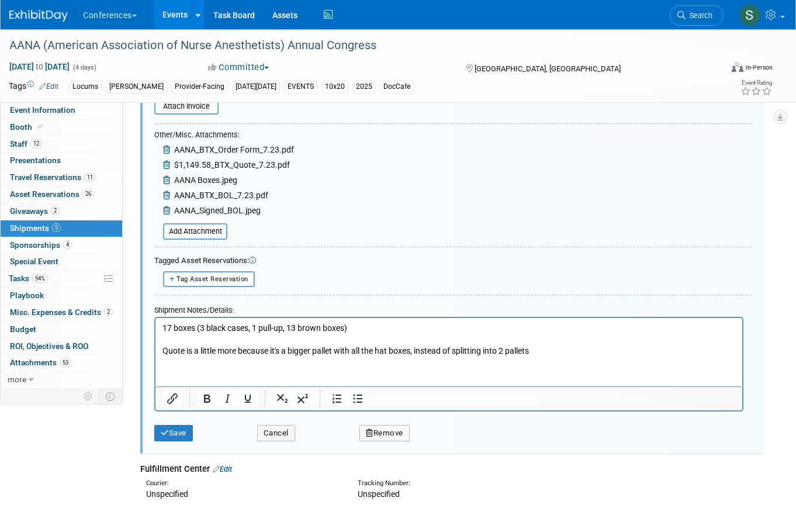
scroll to position [338, 0]
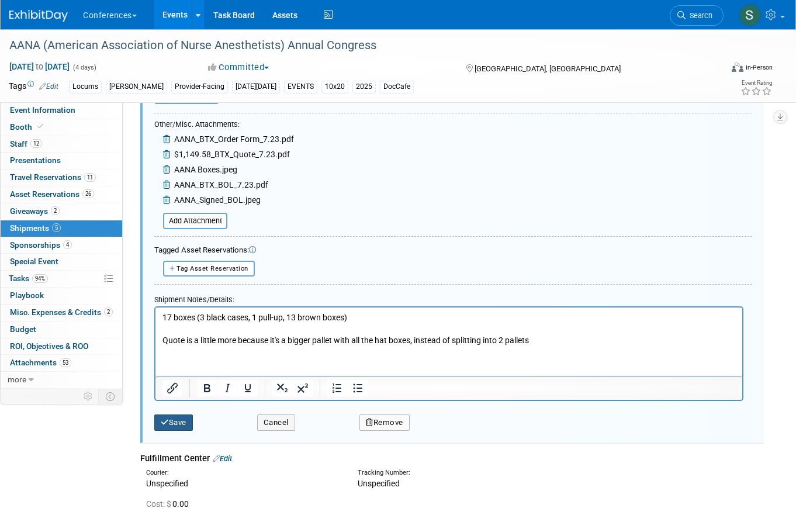
click at [174, 424] on button "Save" at bounding box center [173, 422] width 39 height 16
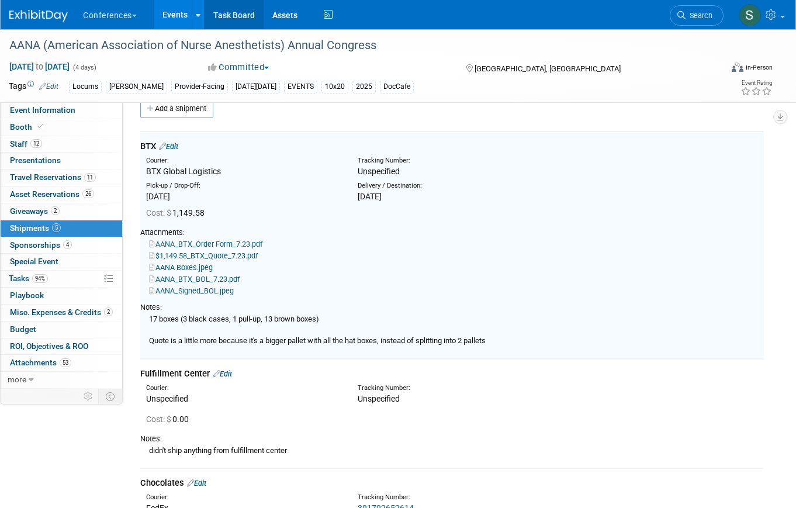
scroll to position [18, 0]
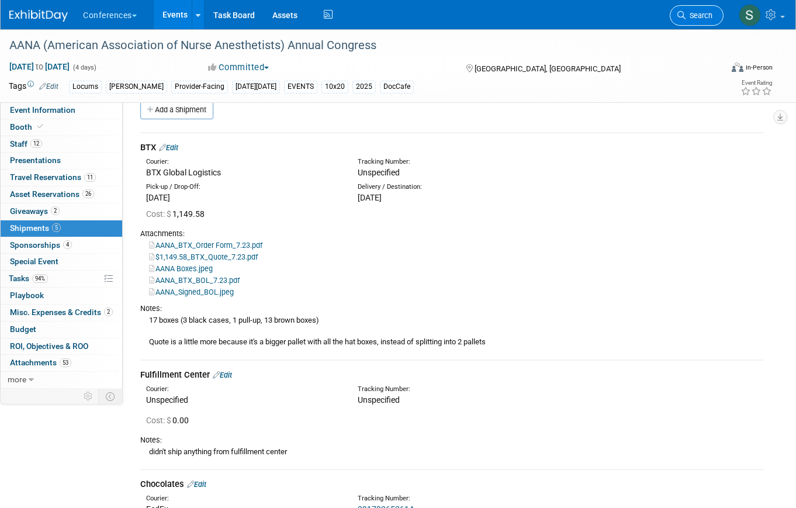
click at [691, 16] on span "Search" at bounding box center [699, 15] width 27 height 9
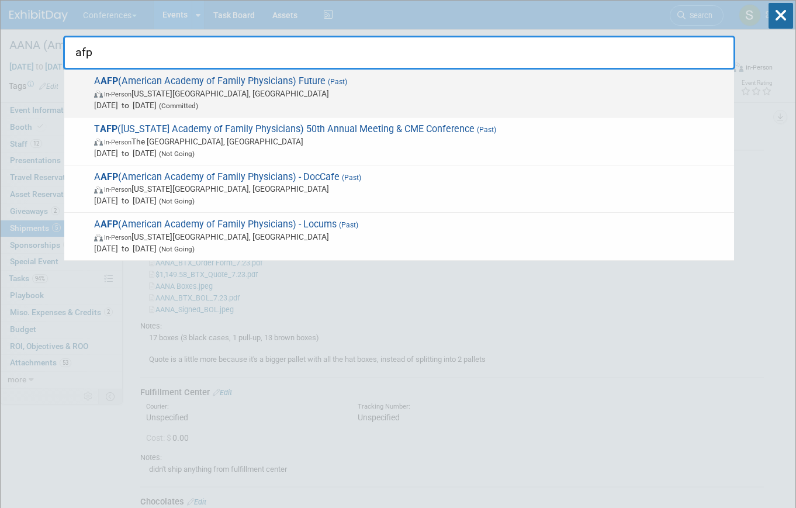
type input "afp"
click at [254, 92] on span "In-Person Kansas City, MO" at bounding box center [411, 94] width 634 height 12
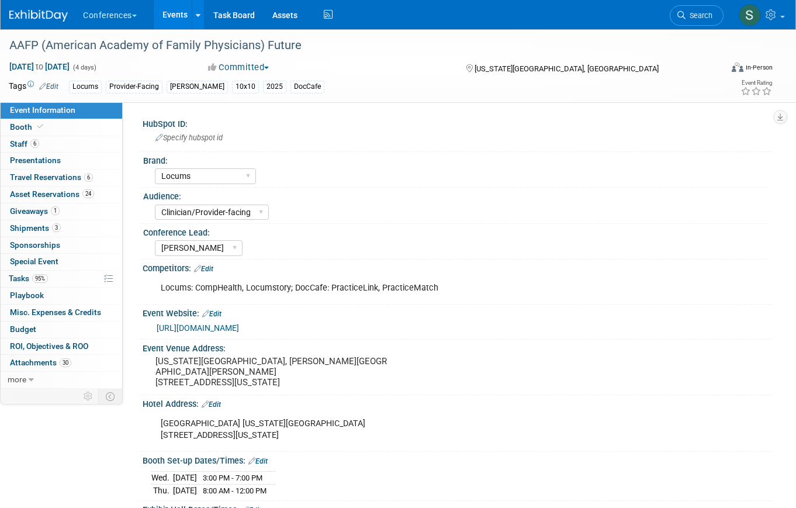
select select "Locums"
select select "Clinician/Provider-facing"
select select "[PERSON_NAME]"
click at [89, 226] on link "3 Shipments 3" at bounding box center [62, 228] width 122 height 16
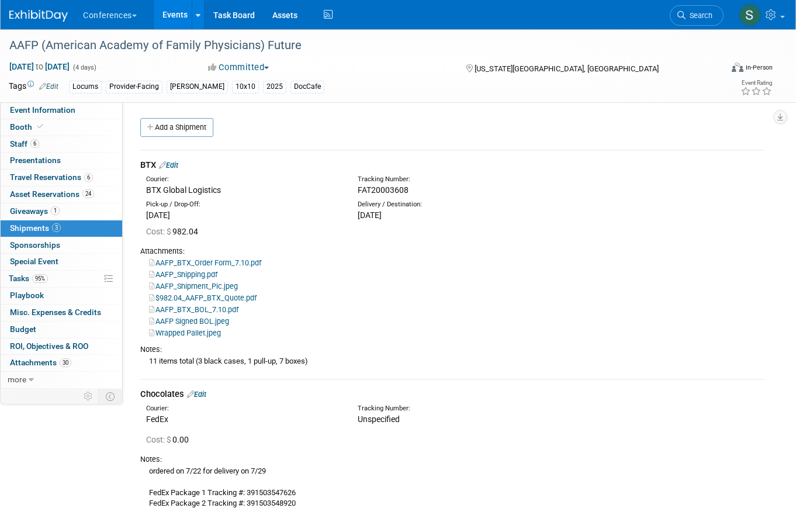
click at [178, 168] on link "Edit" at bounding box center [168, 165] width 19 height 9
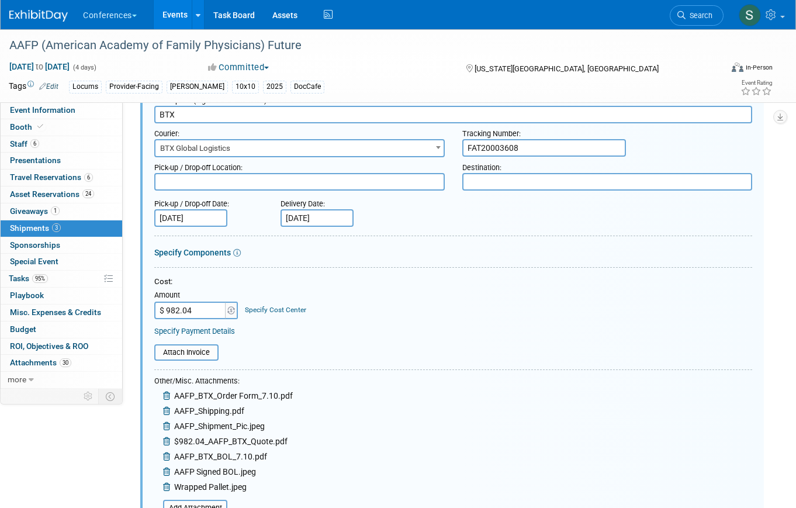
scroll to position [78, 0]
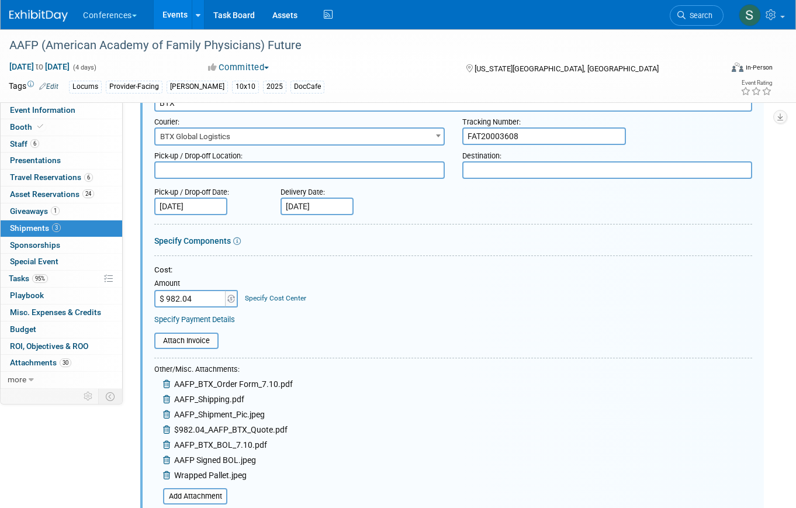
click at [281, 292] on div "Specify Cost Center" at bounding box center [275, 293] width 61 height 22
click at [284, 303] on div "Specify Cost Center" at bounding box center [275, 293] width 61 height 22
click at [282, 296] on link "Specify Cost Center" at bounding box center [275, 298] width 61 height 8
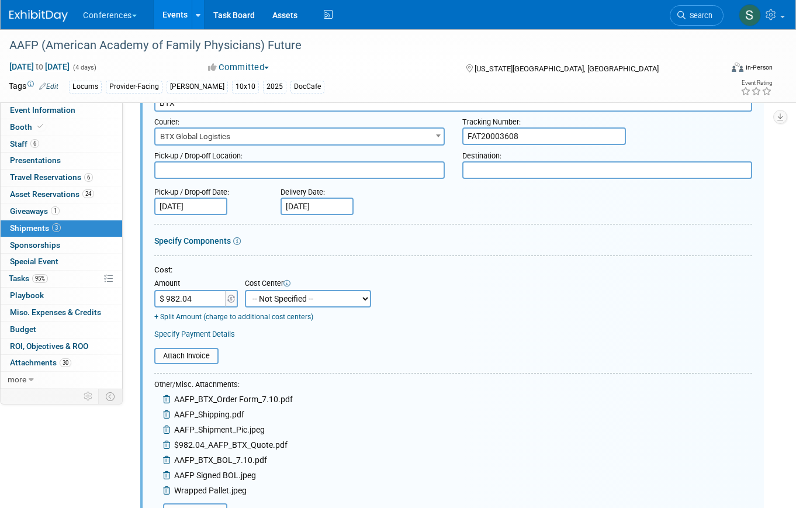
click at [291, 303] on select "-- Not Specified -- Aya Education Aya Healthcare Aya Locums Bespoke Corporate […" at bounding box center [308, 299] width 126 height 18
select select "18965873"
click at [245, 290] on select "-- Not Specified -- Aya Education Aya Healthcare Aya Locums Bespoke Corporate […" at bounding box center [308, 299] width 126 height 18
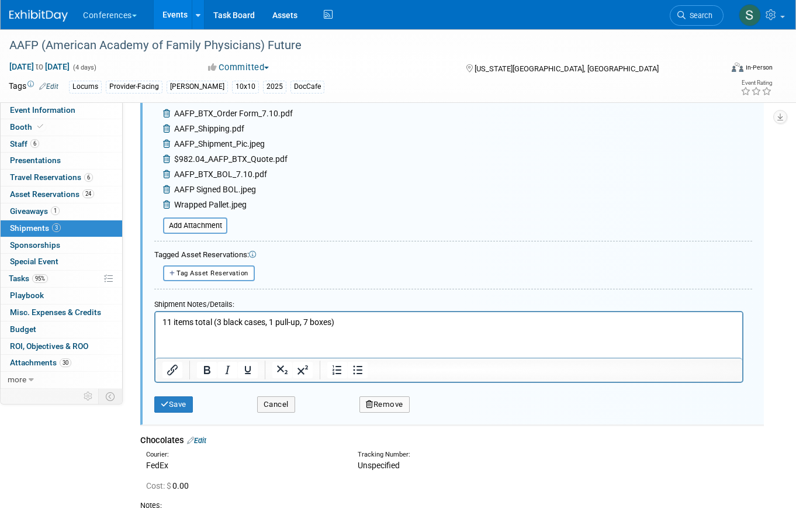
scroll to position [365, 0]
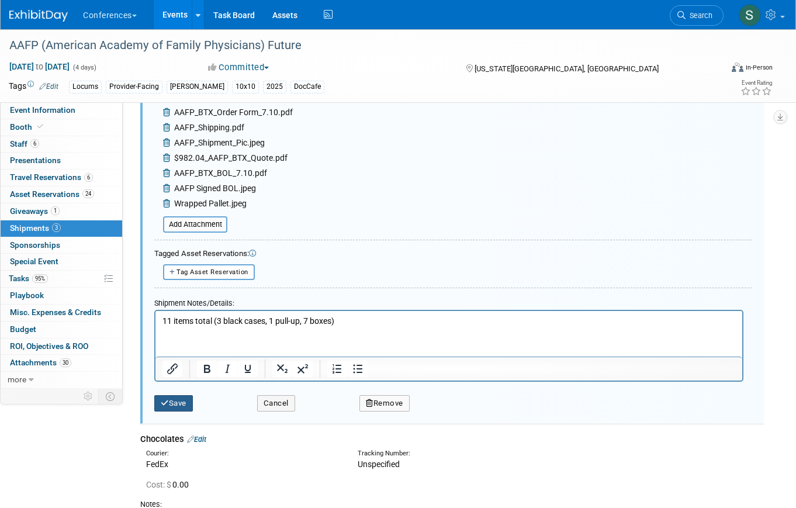
click at [182, 398] on button "Save" at bounding box center [173, 403] width 39 height 16
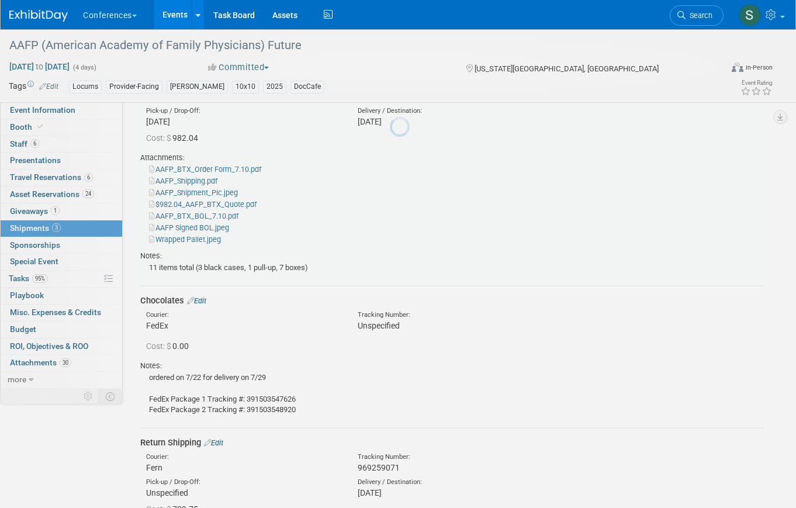
scroll to position [18, 0]
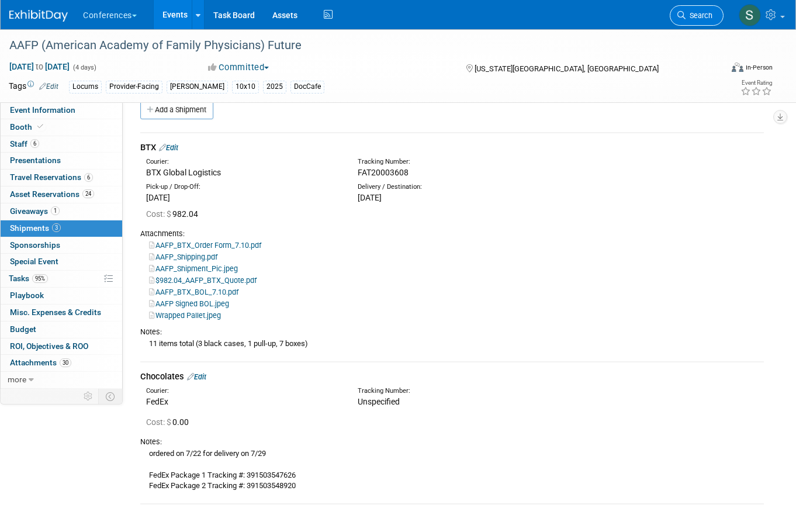
click at [690, 16] on span "Search" at bounding box center [699, 15] width 27 height 9
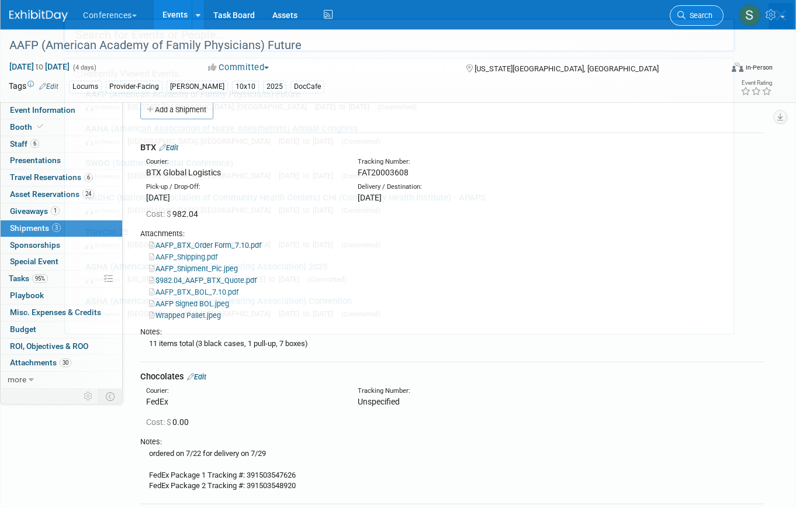
scroll to position [0, 0]
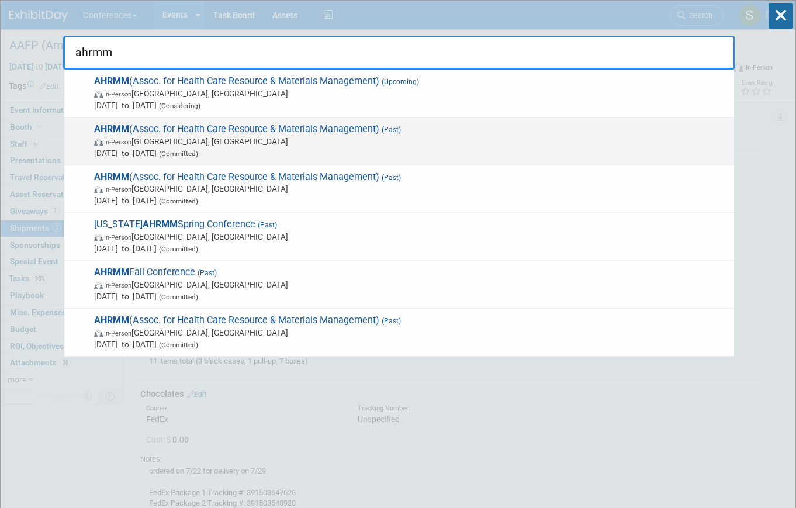
type input "ahrmm"
click at [359, 140] on span "In-Person Denver, CO" at bounding box center [411, 142] width 634 height 12
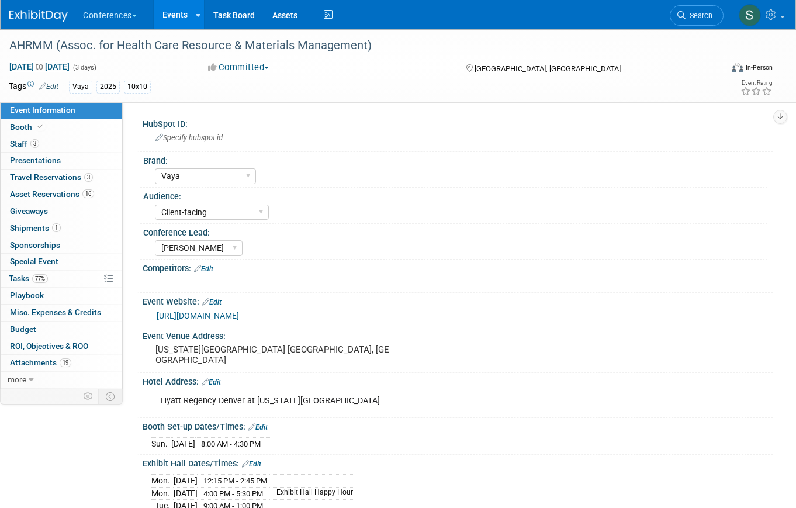
select select "Vaya"
select select "Client-facing"
select select "[PERSON_NAME]"
click at [81, 230] on link "1 Shipments 1" at bounding box center [62, 228] width 122 height 16
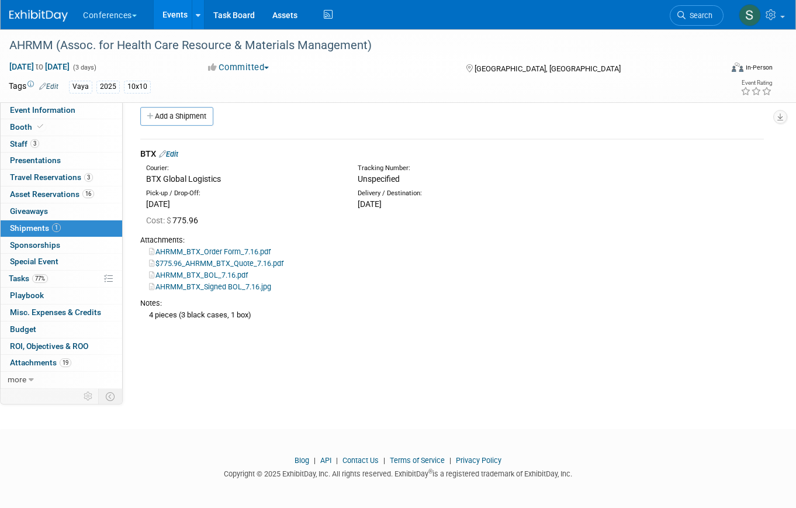
scroll to position [13, 0]
click at [178, 151] on link "Edit" at bounding box center [168, 152] width 19 height 9
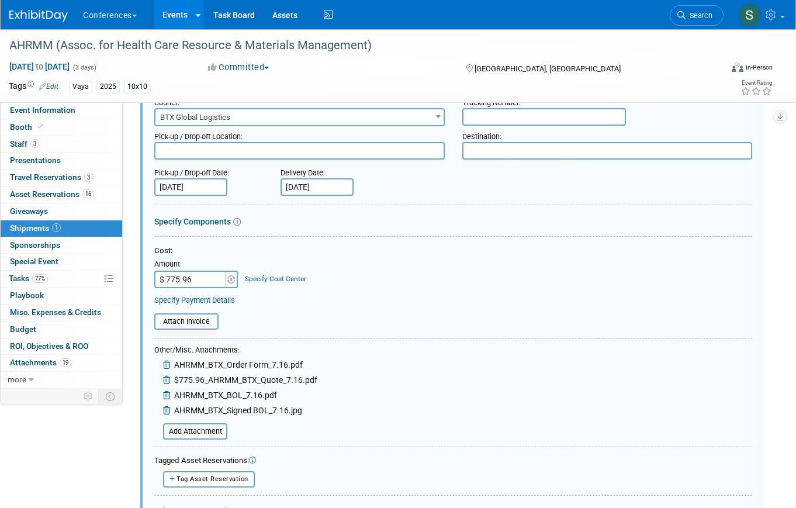
scroll to position [110, 0]
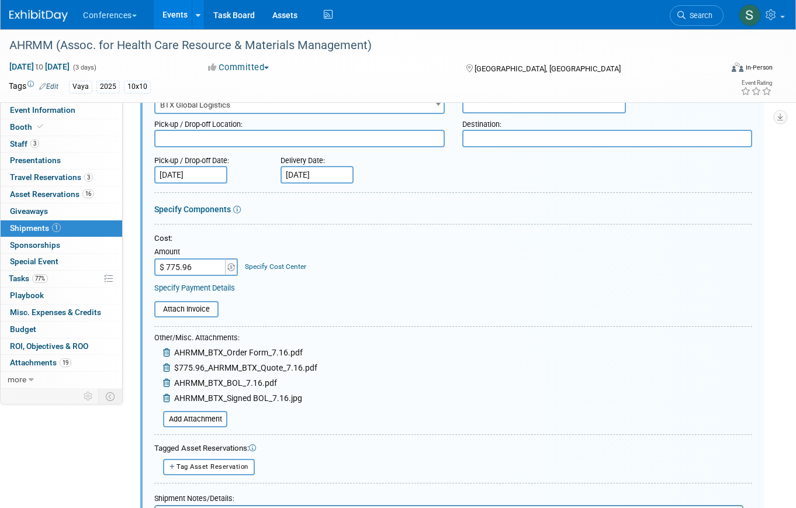
click at [284, 268] on link "Specify Cost Center" at bounding box center [275, 266] width 61 height 8
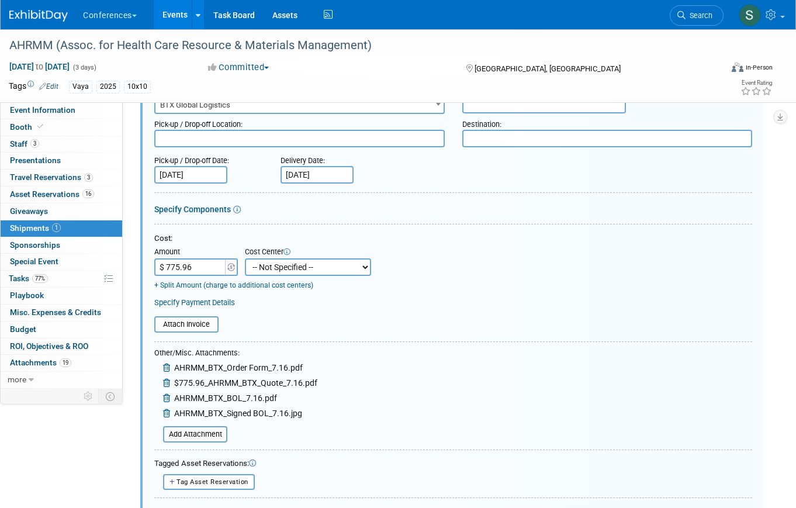
click at [284, 268] on select "-- Not Specified -- Aya Education Aya Healthcare Aya Locums Bespoke Corporate […" at bounding box center [308, 267] width 126 height 18
select select "18965876"
click at [245, 258] on select "-- Not Specified -- Aya Education Aya Healthcare Aya Locums Bespoke Corporate […" at bounding box center [308, 267] width 126 height 18
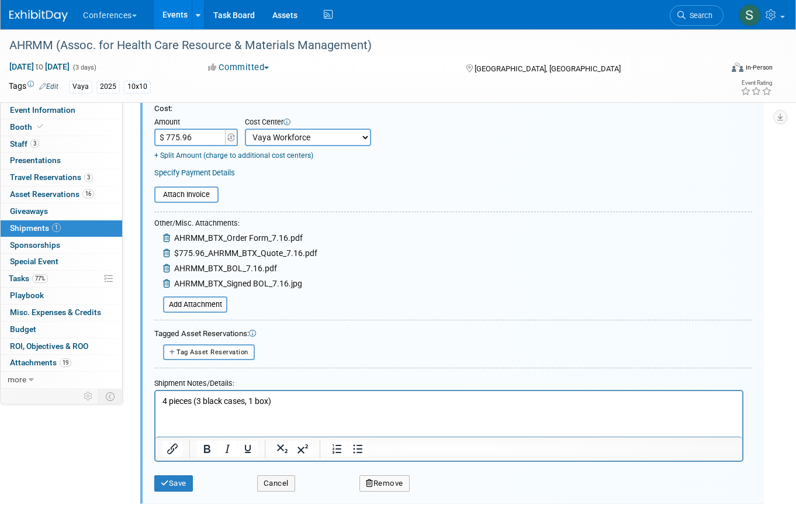
scroll to position [266, 0]
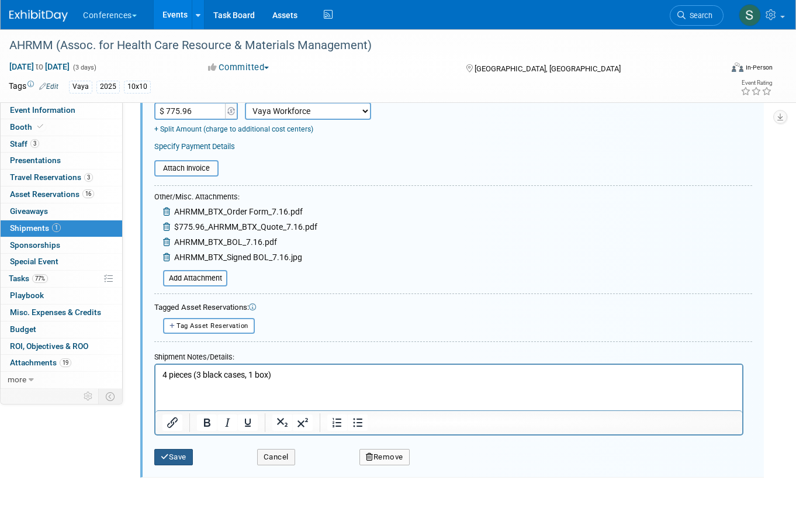
click at [185, 457] on button "Save" at bounding box center [173, 457] width 39 height 16
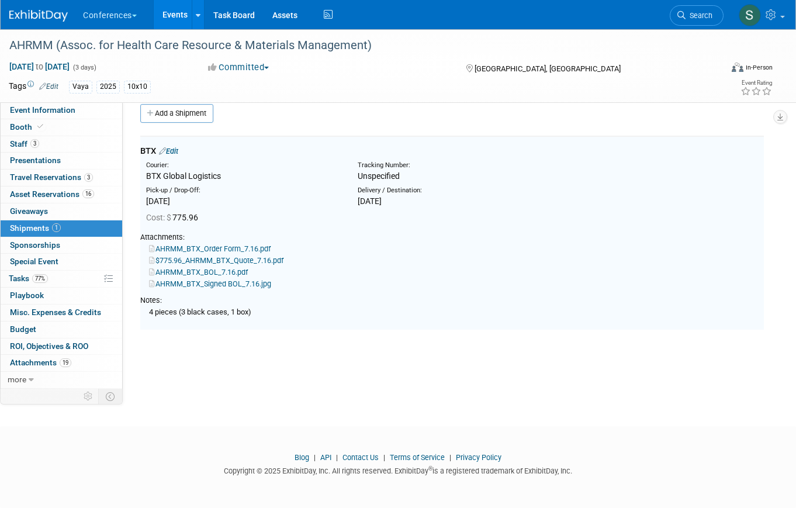
scroll to position [0, 0]
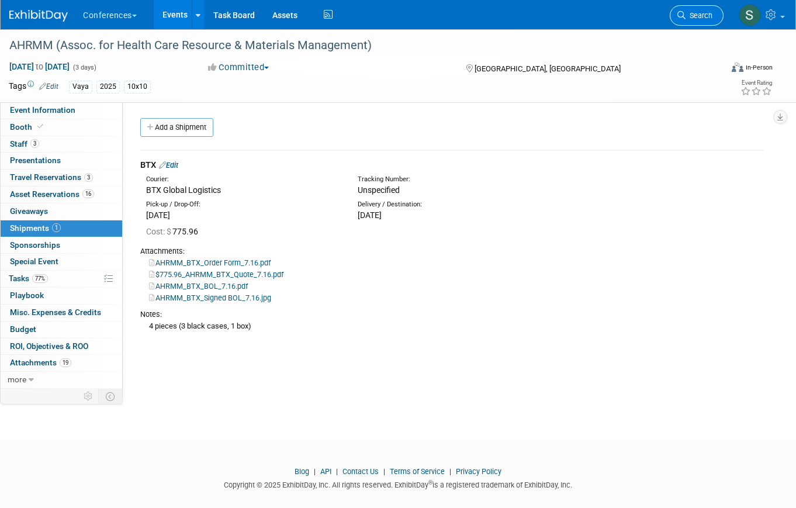
click at [700, 18] on span "Search" at bounding box center [699, 15] width 27 height 9
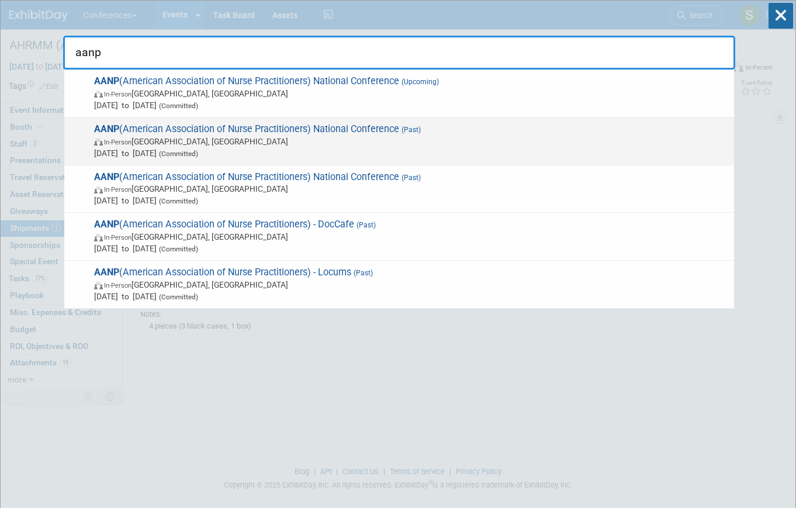
type input "aanp"
click at [320, 138] on span "In-Person San Diego, CA" at bounding box center [411, 142] width 634 height 12
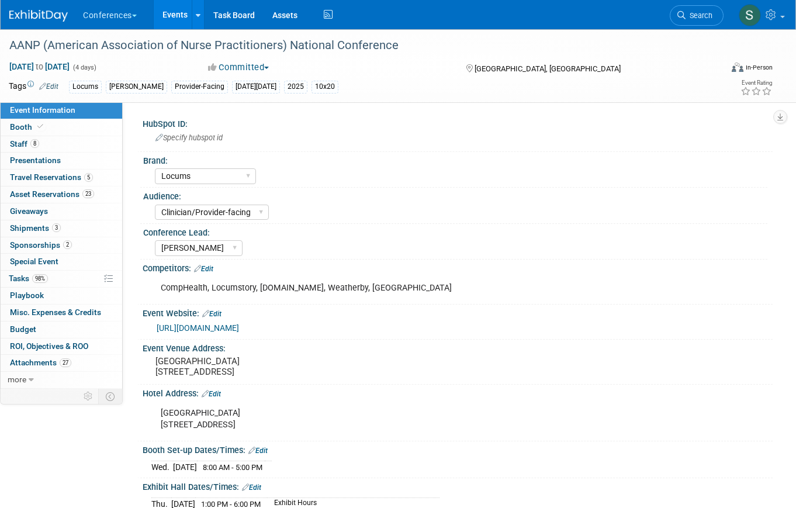
select select "Locums"
select select "Clinician/Provider-facing"
select select "[PERSON_NAME]"
click at [84, 230] on link "3 Shipments 3" at bounding box center [62, 228] width 122 height 16
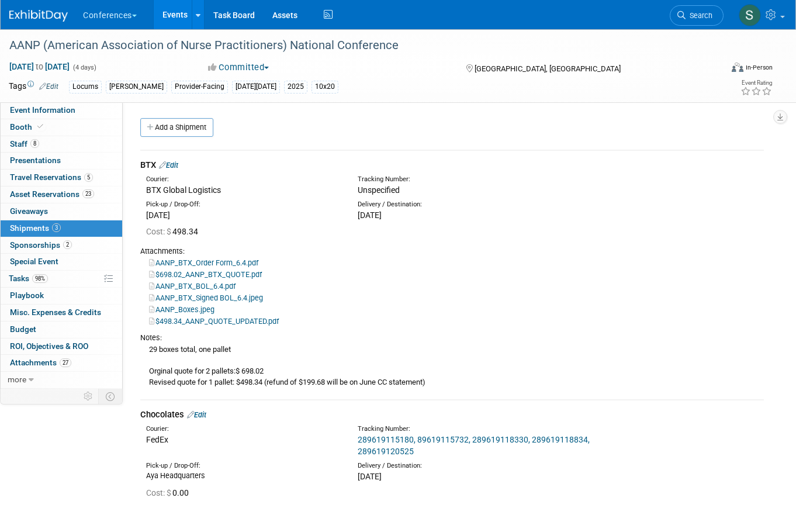
click at [178, 164] on link "Edit" at bounding box center [168, 165] width 19 height 9
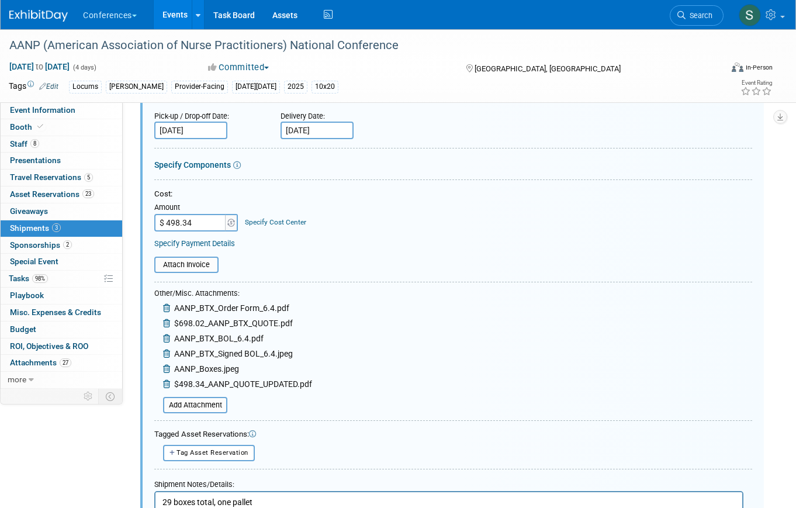
scroll to position [192, 0]
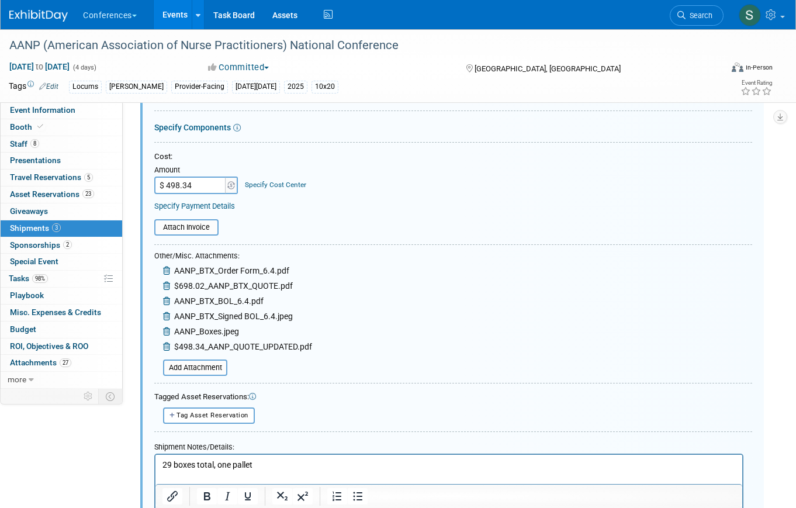
click at [281, 188] on div "Specify Cost Center" at bounding box center [275, 179] width 61 height 22
click at [280, 184] on link "Specify Cost Center" at bounding box center [275, 185] width 61 height 8
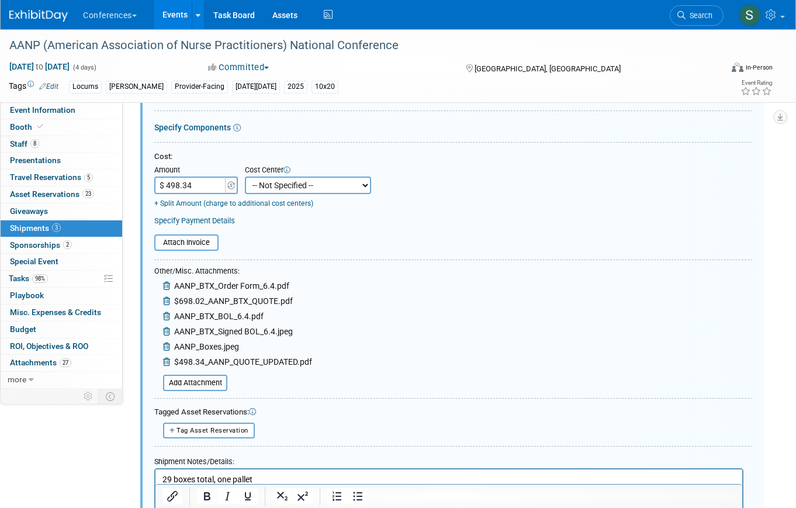
click at [285, 186] on select "-- Not Specified -- Aya Education Aya Healthcare Aya Locums Bespoke Corporate […" at bounding box center [308, 186] width 126 height 18
select select "18965873"
click at [245, 177] on select "-- Not Specified -- Aya Education Aya Healthcare Aya Locums Bespoke Corporate […" at bounding box center [308, 186] width 126 height 18
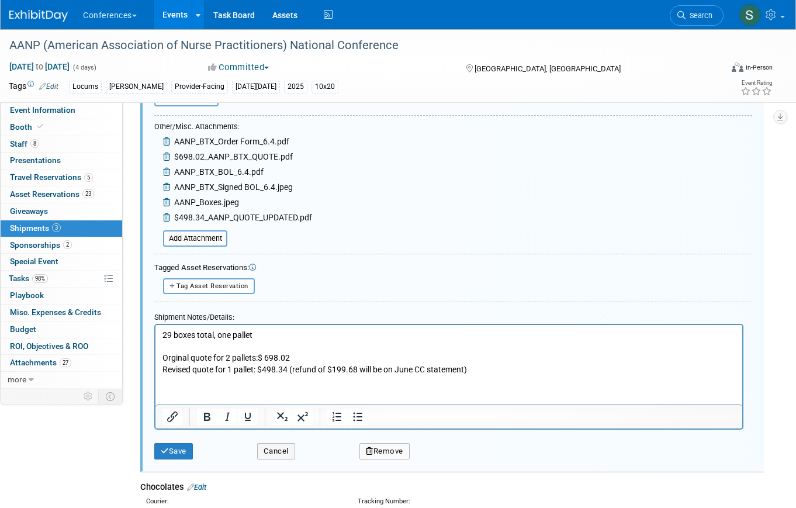
scroll to position [397, 0]
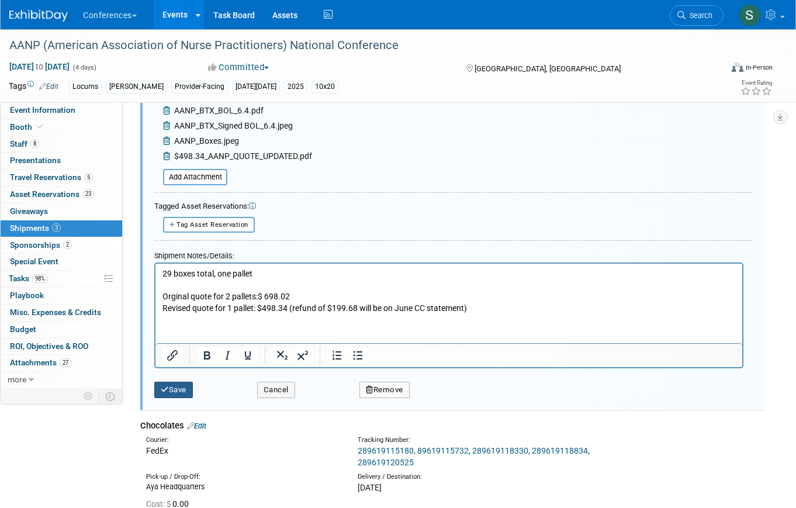
click at [187, 388] on button "Save" at bounding box center [173, 390] width 39 height 16
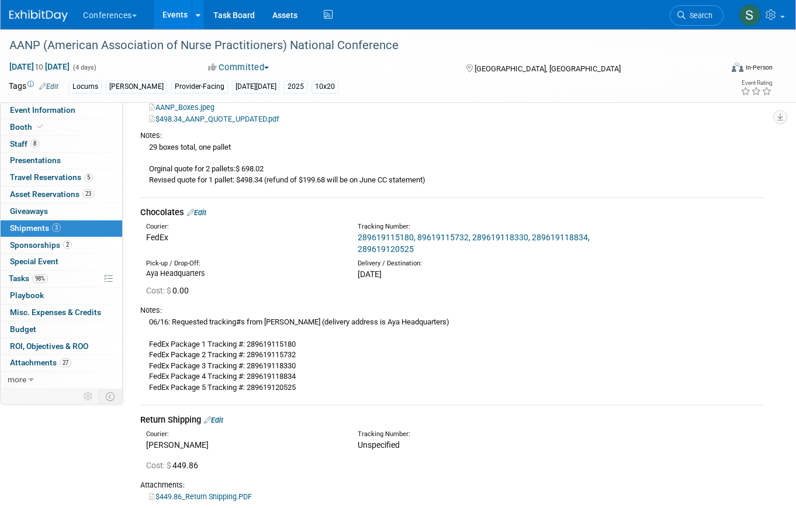
scroll to position [332, 0]
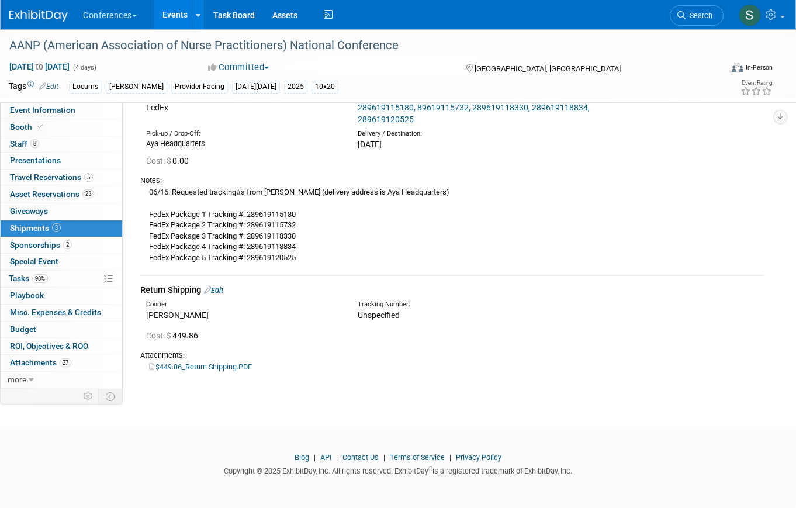
click at [221, 295] on div "Return Shipping Edit" at bounding box center [452, 290] width 624 height 12
click at [220, 292] on link "Edit" at bounding box center [213, 290] width 19 height 9
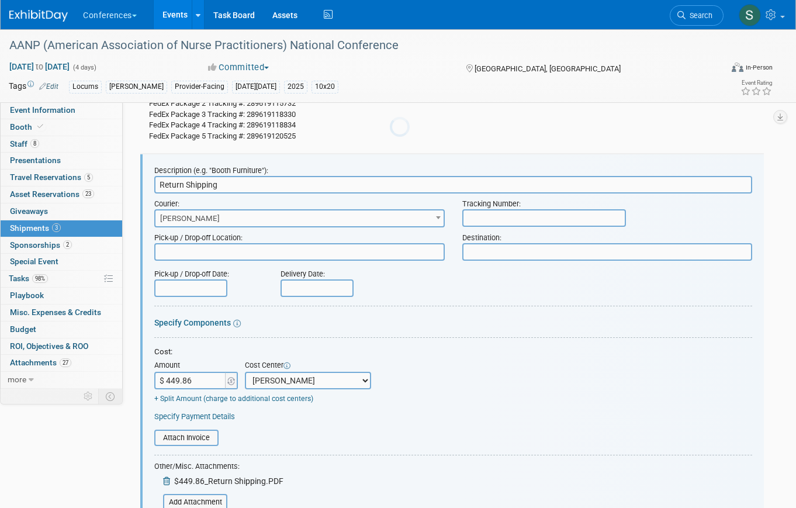
scroll to position [0, 0]
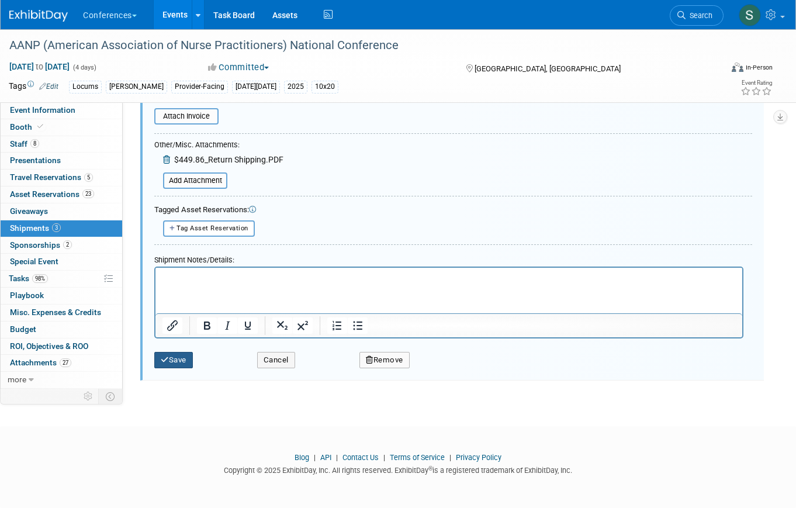
click at [174, 358] on button "Save" at bounding box center [173, 360] width 39 height 16
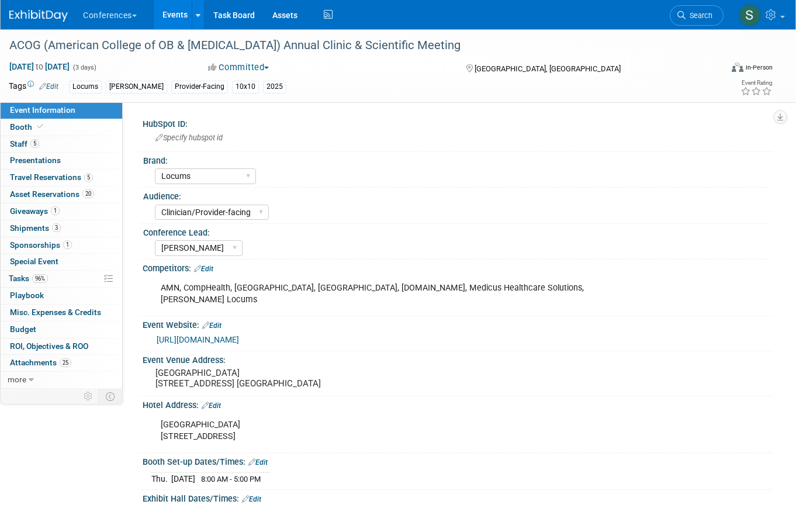
select select "Locums"
select select "Clinician/Provider-facing"
select select "[PERSON_NAME]"
click at [63, 227] on link "3 Shipments 3" at bounding box center [62, 228] width 122 height 16
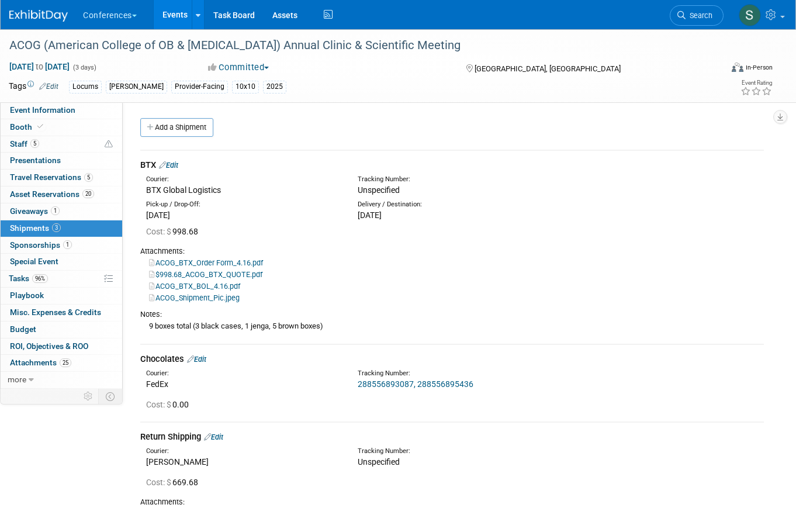
click at [177, 165] on link "Edit" at bounding box center [168, 165] width 19 height 9
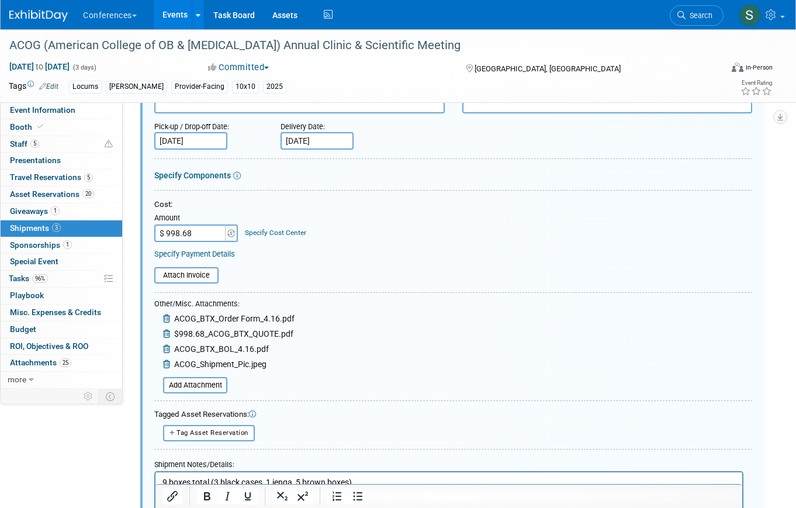
scroll to position [192, 0]
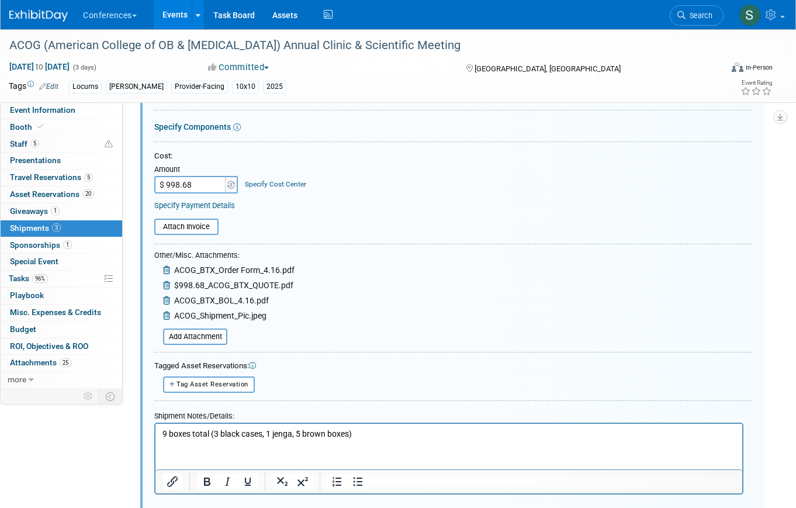
click at [275, 185] on link "Specify Cost Center" at bounding box center [275, 184] width 61 height 8
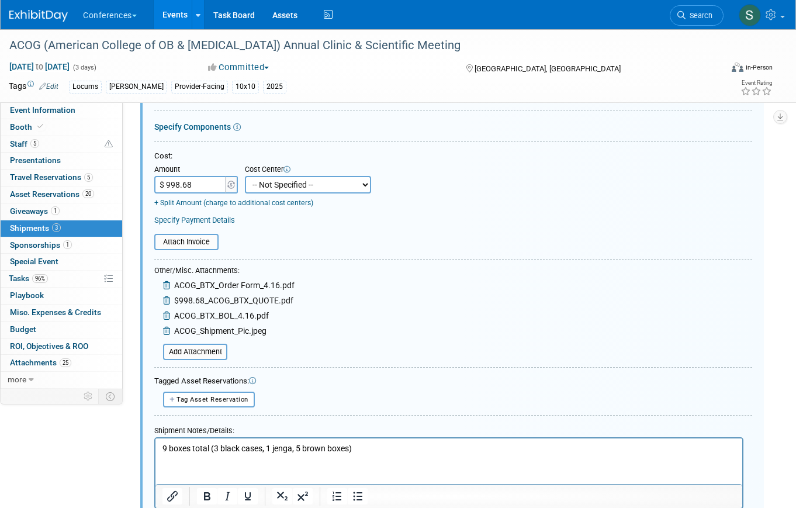
click at [289, 187] on select "-- Not Specified -- Aya Education Aya Healthcare Aya Locums Bespoke Corporate […" at bounding box center [308, 185] width 126 height 18
select select "18965873"
click at [245, 176] on select "-- Not Specified -- Aya Education Aya Healthcare Aya Locums Bespoke Corporate […" at bounding box center [308, 185] width 126 height 18
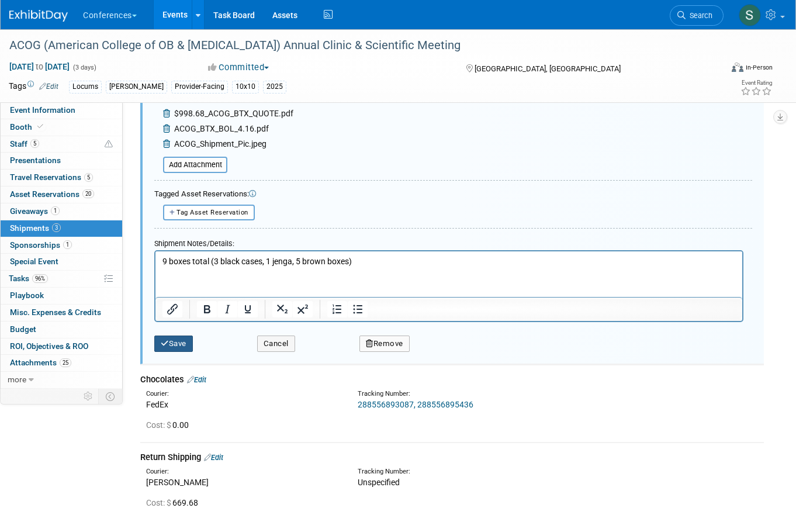
click at [175, 349] on button "Save" at bounding box center [173, 344] width 39 height 16
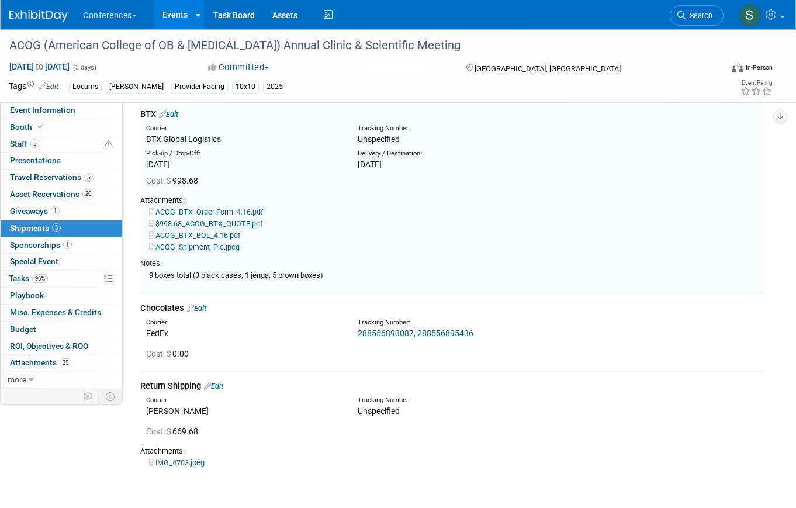
scroll to position [18, 0]
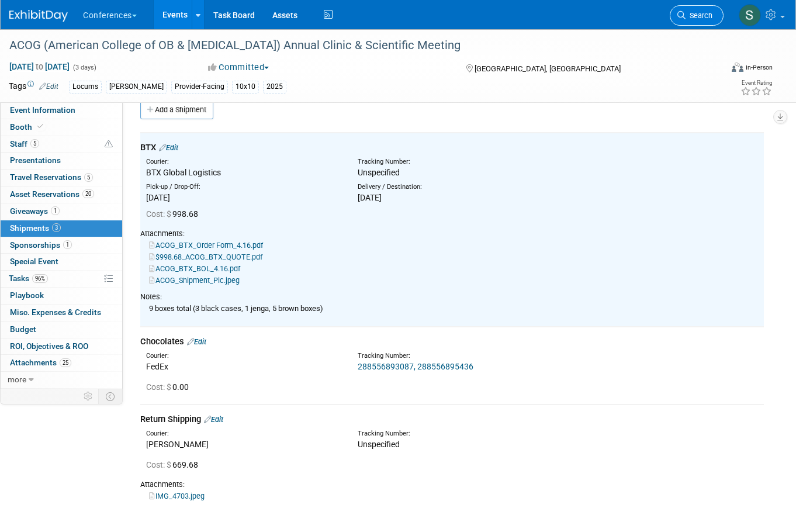
click at [696, 16] on span "Search" at bounding box center [699, 15] width 27 height 9
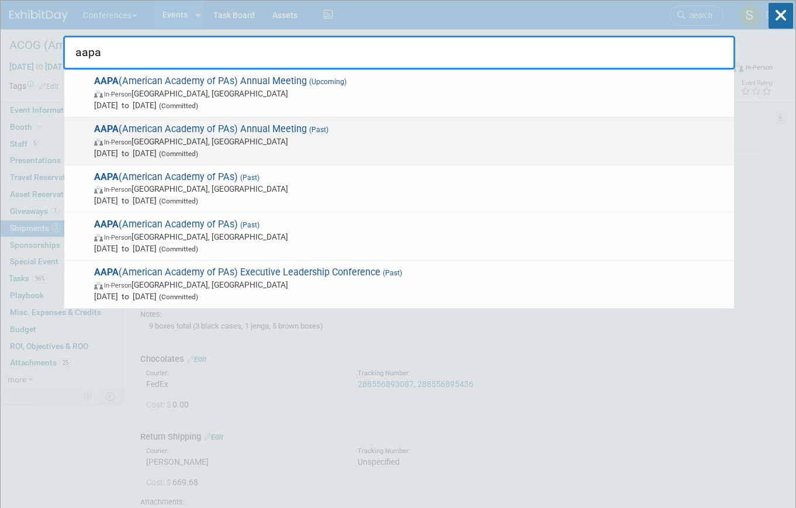
type input "aapa"
click at [305, 136] on span "In-Person Denver, CO" at bounding box center [411, 142] width 634 height 12
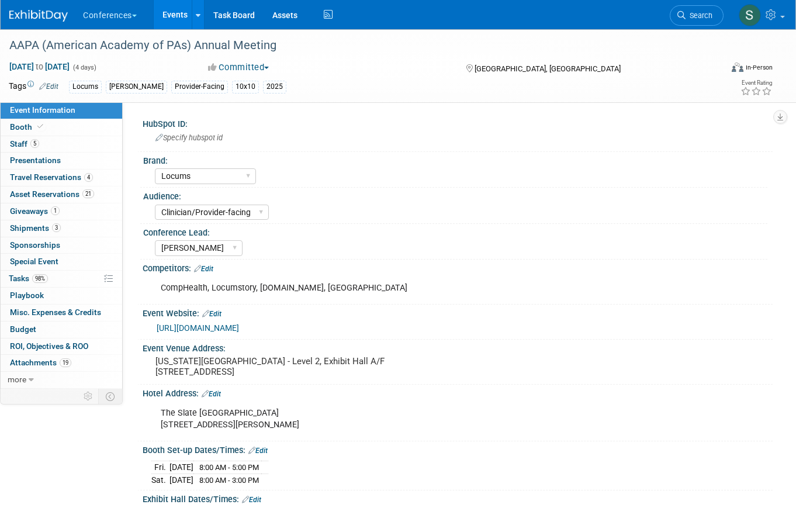
select select "Locums"
select select "Clinician/Provider-facing"
select select "[PERSON_NAME]"
click at [73, 231] on link "3 Shipments 3" at bounding box center [62, 228] width 122 height 16
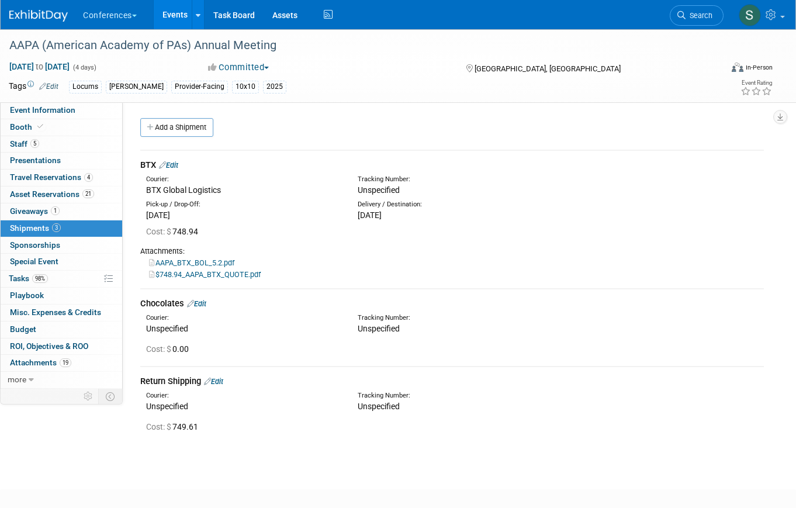
click at [175, 165] on link "Edit" at bounding box center [168, 165] width 19 height 9
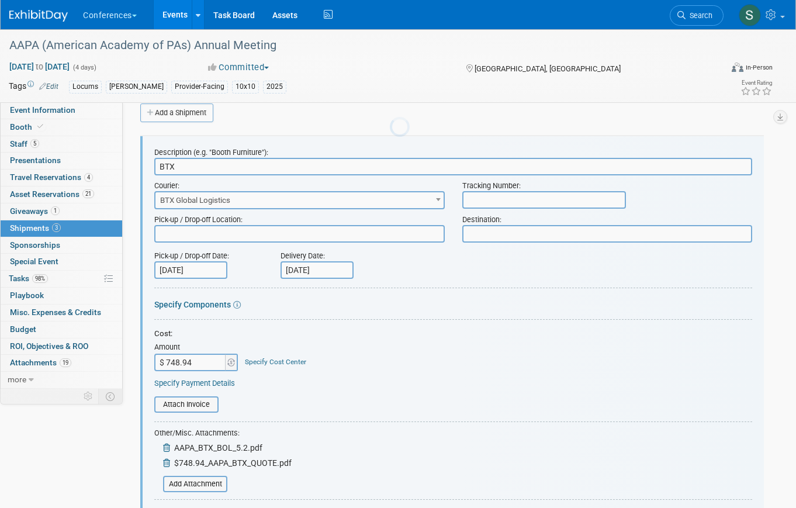
scroll to position [18, 0]
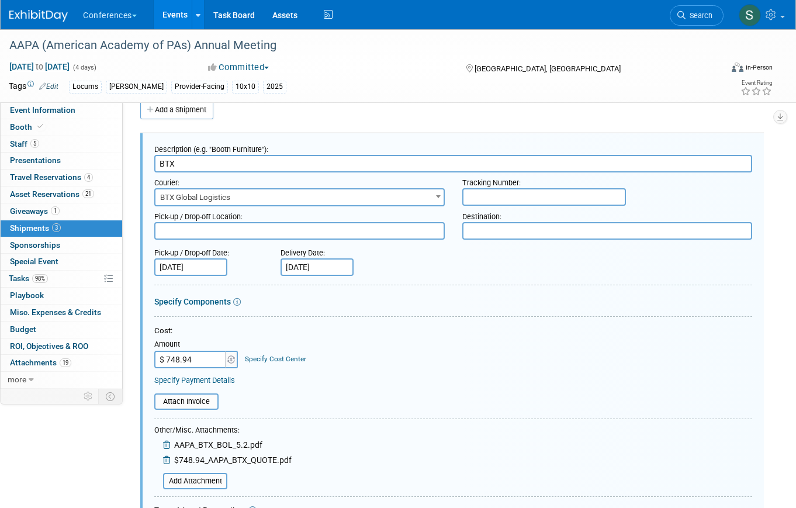
click at [264, 357] on link "Specify Cost Center" at bounding box center [275, 359] width 61 height 8
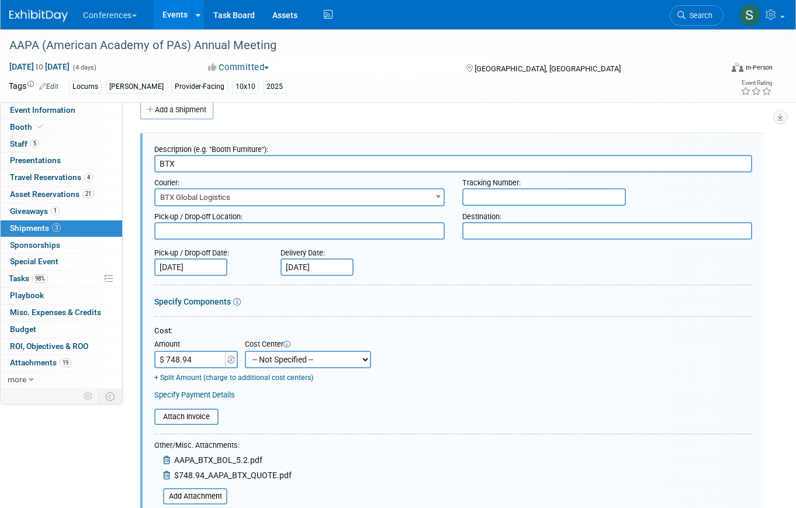
click at [275, 365] on select "-- Not Specified -- Aya Education Aya Healthcare Aya Locums Bespoke Corporate […" at bounding box center [308, 360] width 126 height 18
select select "18965873"
click at [245, 351] on select "-- Not Specified -- Aya Education Aya Healthcare Aya Locums Bespoke Corporate […" at bounding box center [308, 360] width 126 height 18
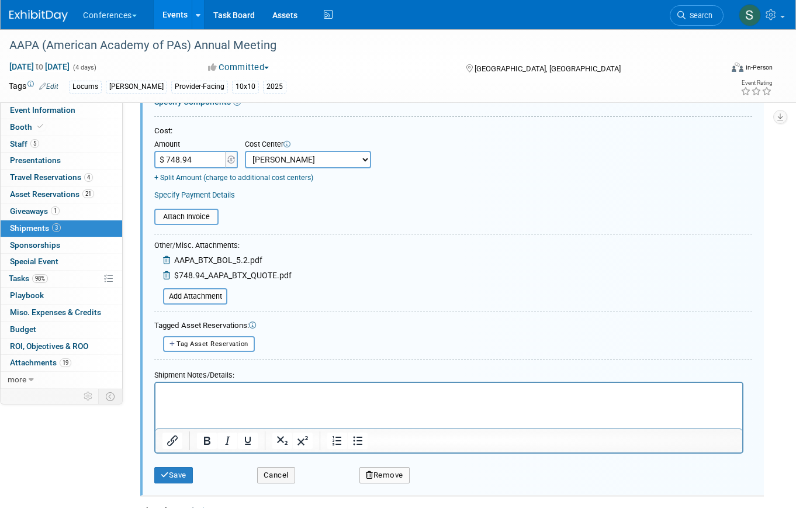
scroll to position [221, 0]
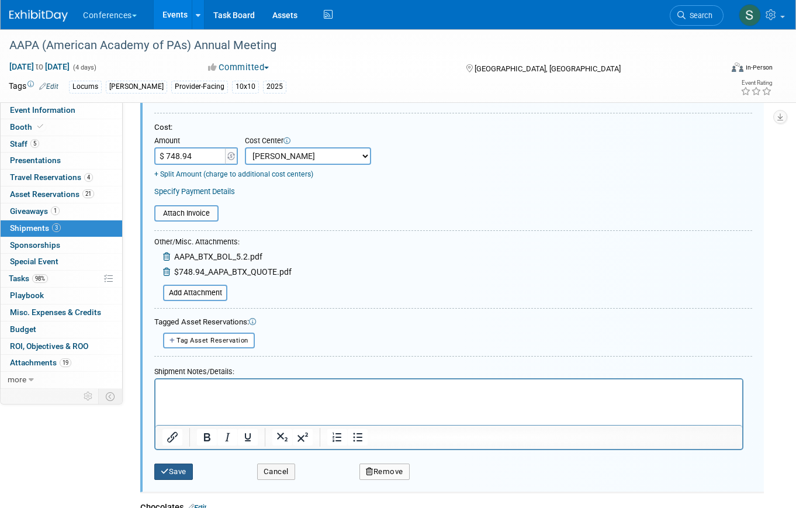
click at [168, 477] on button "Save" at bounding box center [173, 472] width 39 height 16
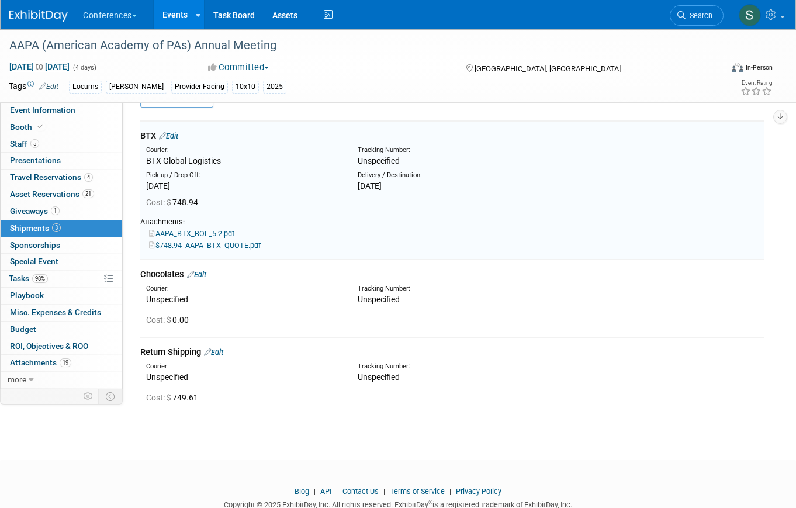
scroll to position [18, 0]
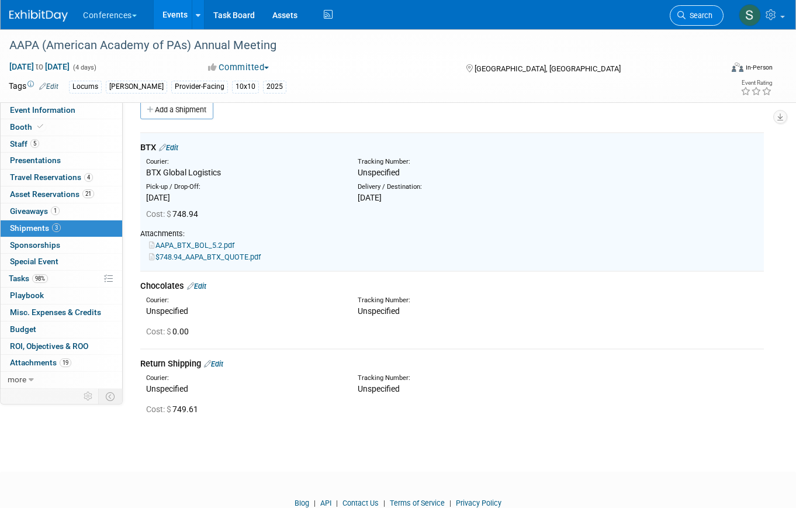
click at [689, 14] on span "Search" at bounding box center [699, 15] width 27 height 9
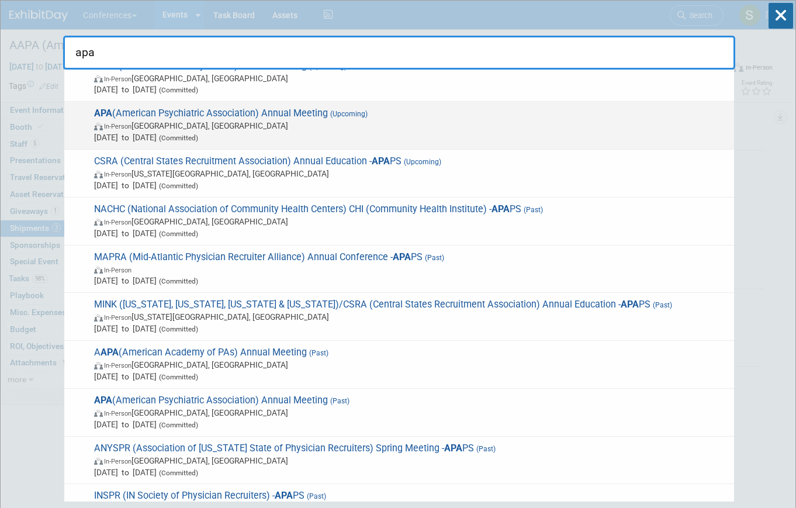
scroll to position [306, 0]
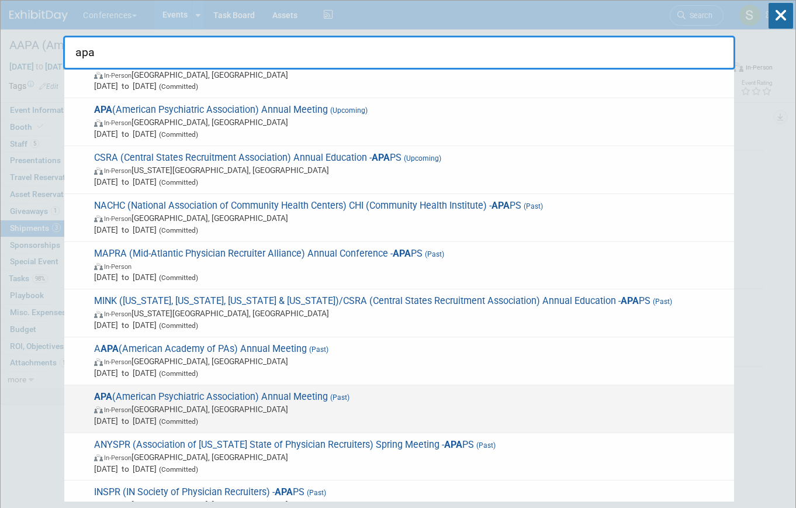
type input "apa"
click at [254, 399] on span "APA (American Psychiatric Association) Annual Meeting (Past) In-Person Los Ange…" at bounding box center [410, 409] width 638 height 36
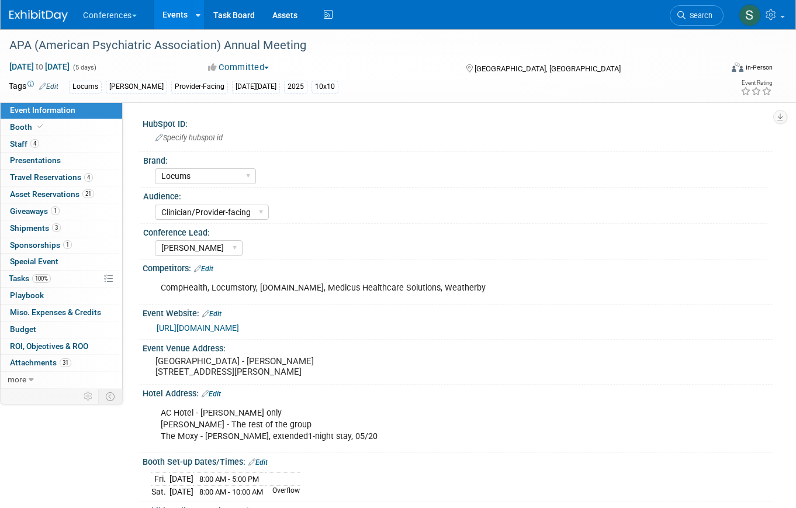
select select "Locums"
select select "Clinician/Provider-facing"
select select "[PERSON_NAME]"
click at [69, 229] on link "3 Shipments 3" at bounding box center [62, 228] width 122 height 16
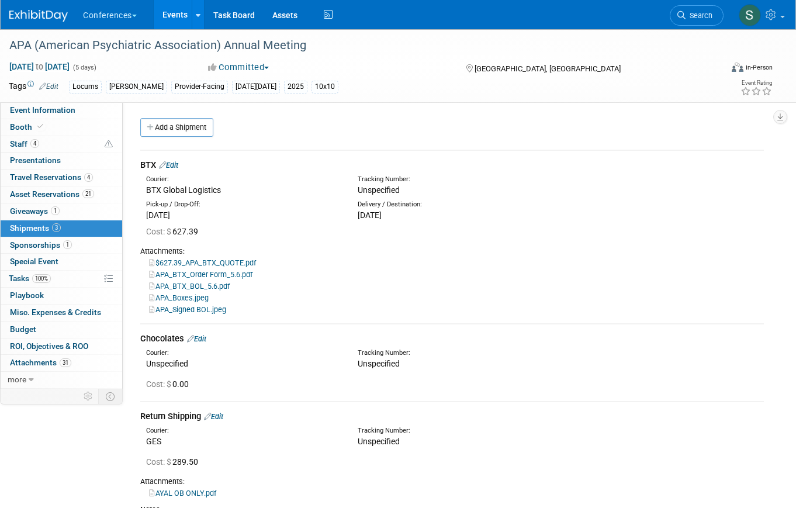
click at [177, 167] on link "Edit" at bounding box center [168, 165] width 19 height 9
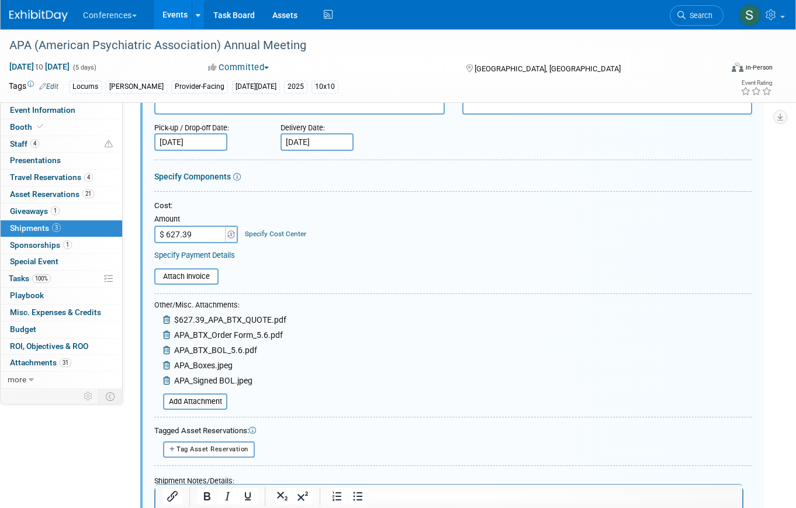
scroll to position [157, 0]
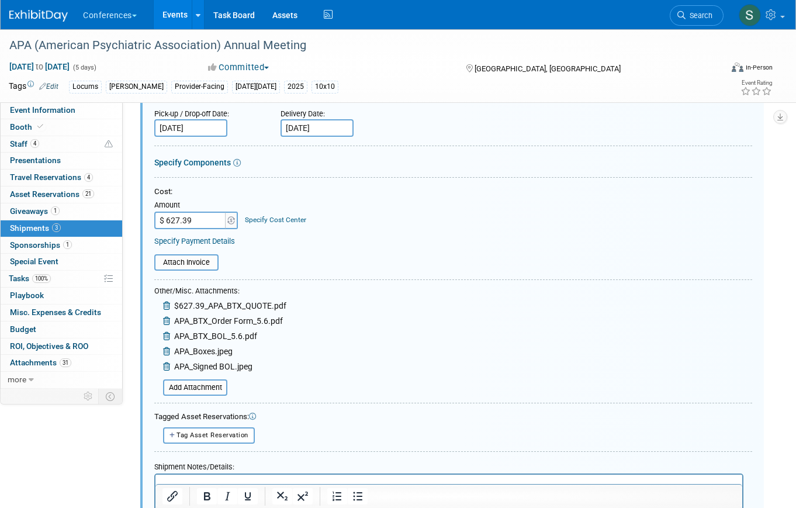
click at [292, 220] on link "Specify Cost Center" at bounding box center [275, 220] width 61 height 8
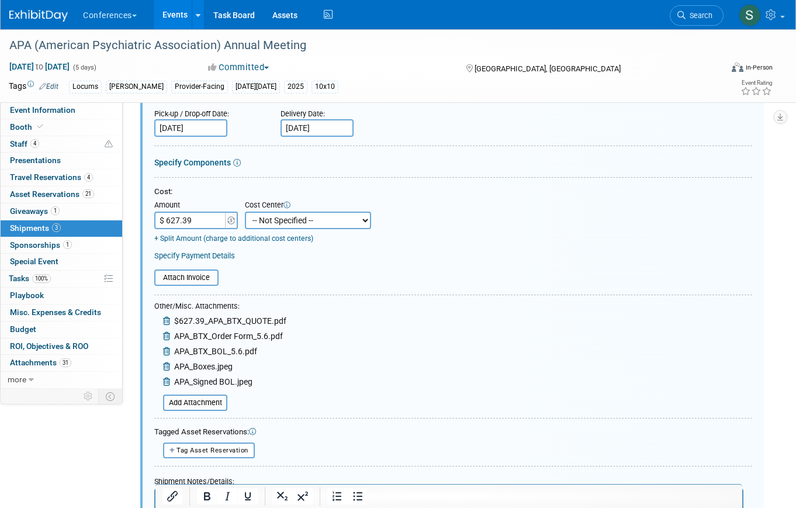
click at [292, 221] on select "-- Not Specified -- Aya Education Aya Healthcare Aya Locums Bespoke Corporate […" at bounding box center [308, 221] width 126 height 18
select select "18965873"
click at [245, 212] on select "-- Not Specified -- Aya Education Aya Healthcare Aya Locums Bespoke Corporate […" at bounding box center [308, 221] width 126 height 18
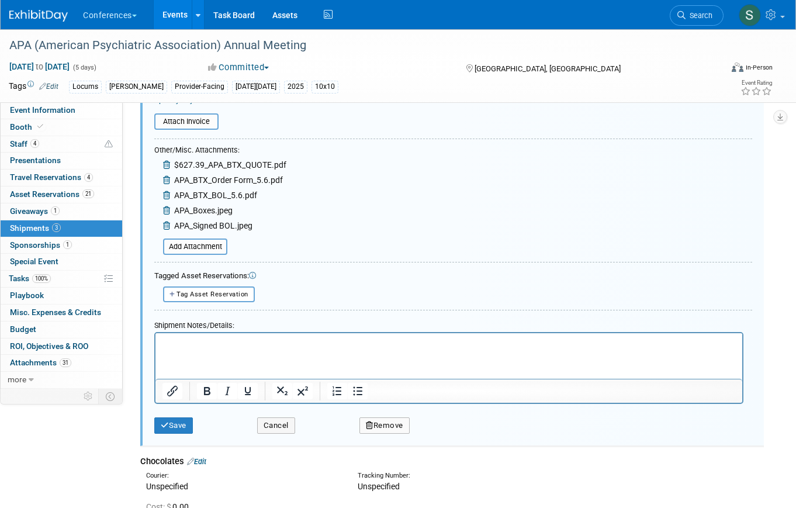
scroll to position [336, 0]
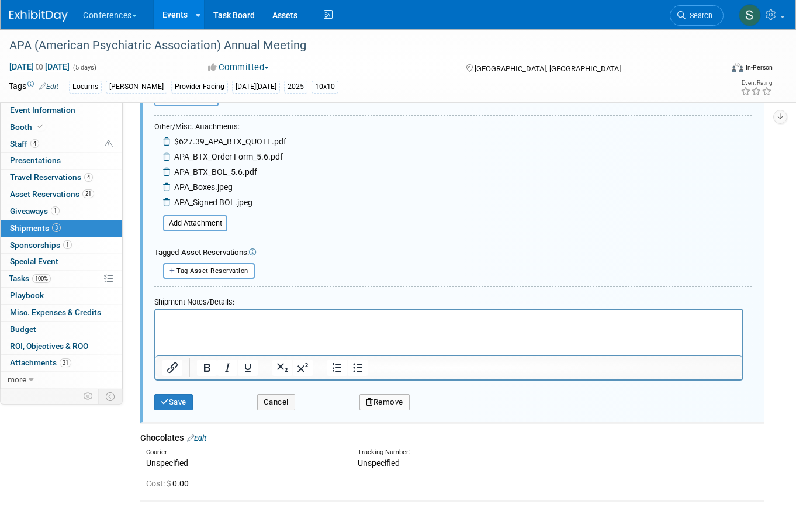
click at [177, 413] on div "Save Cancel Remove" at bounding box center [453, 399] width 598 height 36
click at [174, 400] on button "Save" at bounding box center [173, 402] width 39 height 16
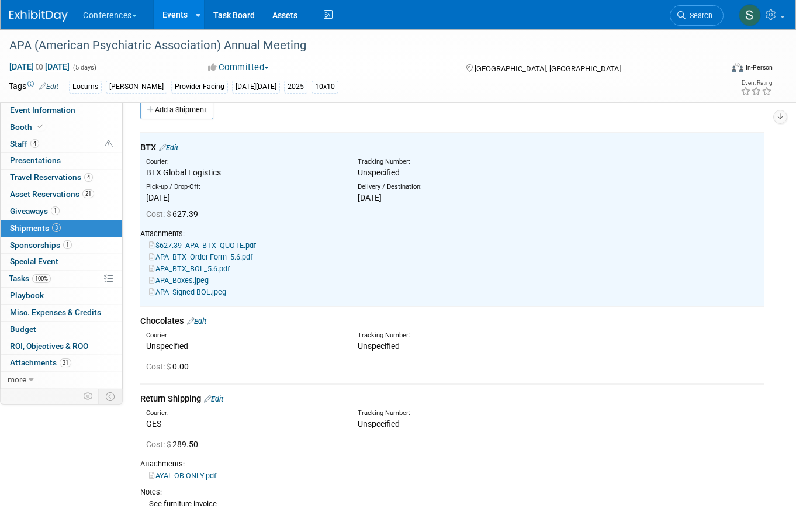
scroll to position [0, 0]
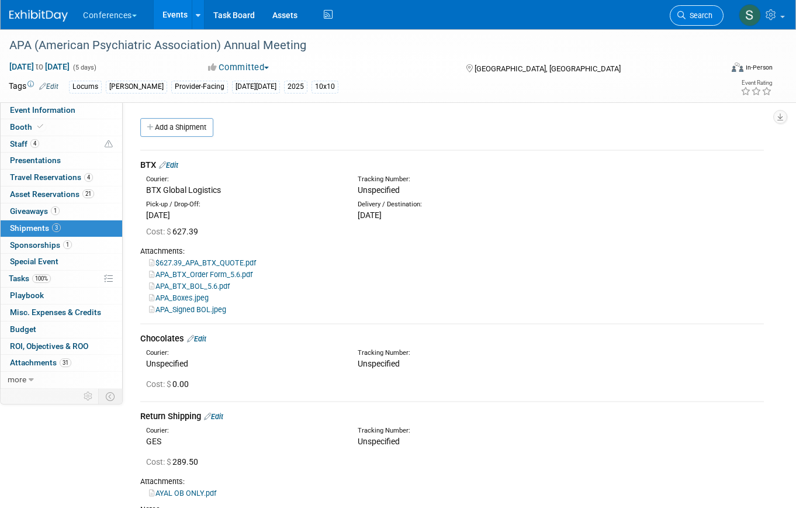
click at [692, 11] on span "Search" at bounding box center [699, 15] width 27 height 9
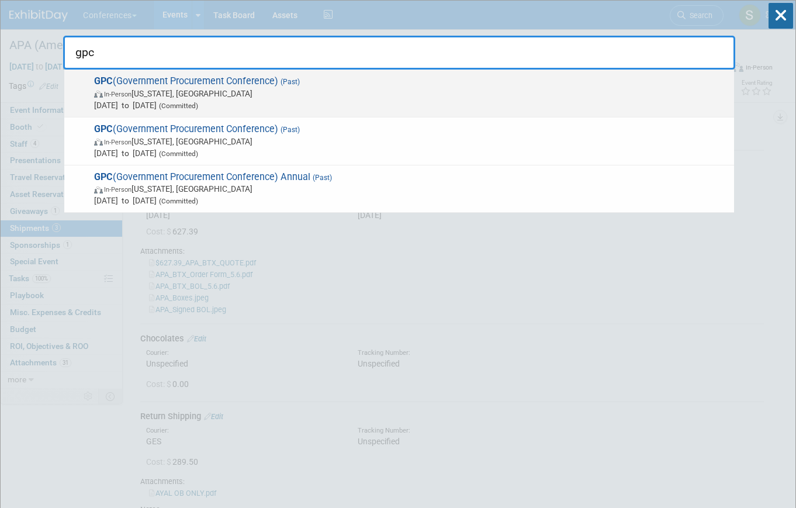
type input "gpc"
click at [246, 101] on span "Apr 16, 2025 to Apr 16, 2025 (Committed)" at bounding box center [411, 105] width 634 height 12
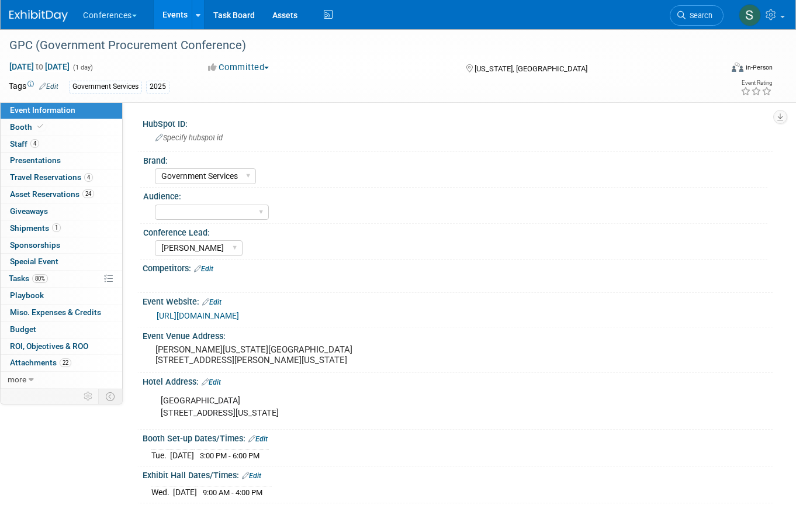
select select "Government Services"
select select "[PERSON_NAME]"
click at [78, 225] on link "1 Shipments 1" at bounding box center [62, 228] width 122 height 16
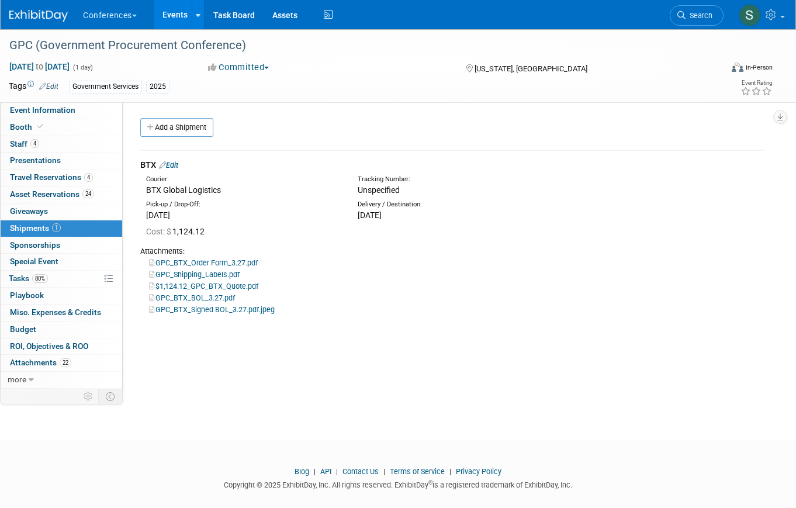
click at [177, 164] on link "Edit" at bounding box center [168, 165] width 19 height 9
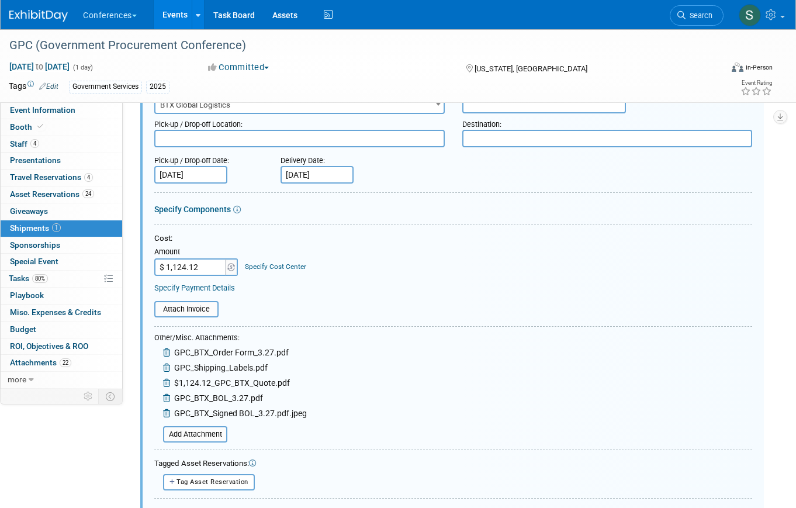
scroll to position [123, 0]
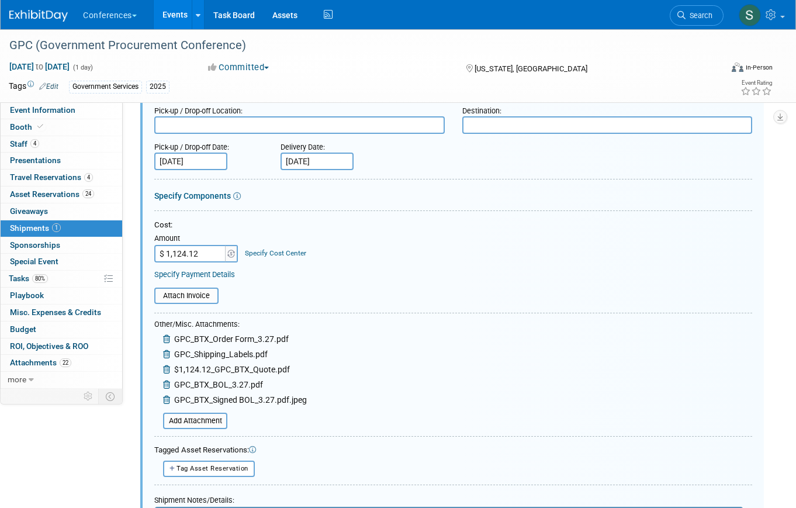
click at [278, 250] on link "Specify Cost Center" at bounding box center [275, 253] width 61 height 8
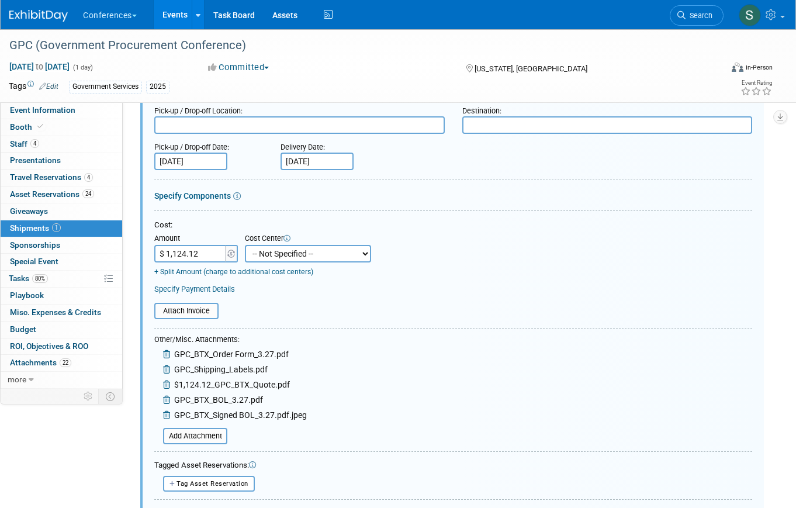
click at [282, 253] on select "-- Not Specified -- Aya Education Aya Healthcare Aya Locums Bespoke Corporate D…" at bounding box center [308, 254] width 126 height 18
select select "18965870"
click at [245, 245] on select "-- Not Specified -- Aya Education Aya Healthcare Aya Locums Bespoke Corporate D…" at bounding box center [308, 254] width 126 height 18
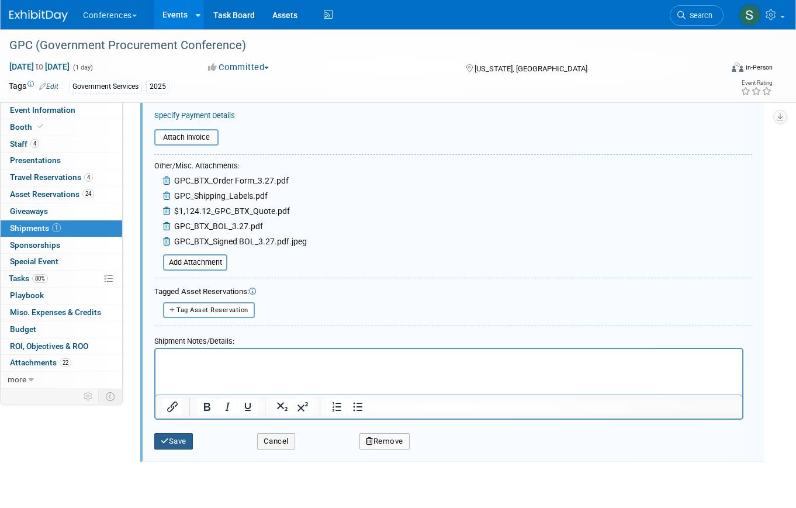
click at [188, 441] on button "Save" at bounding box center [173, 441] width 39 height 16
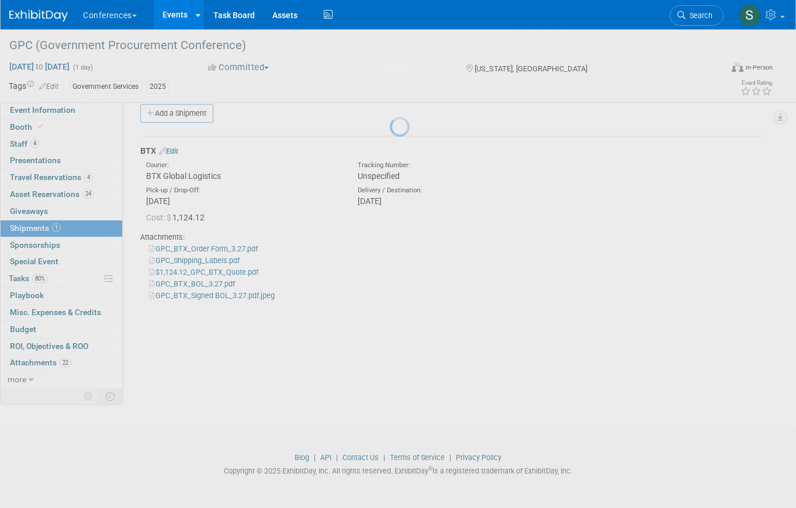
scroll to position [14, 0]
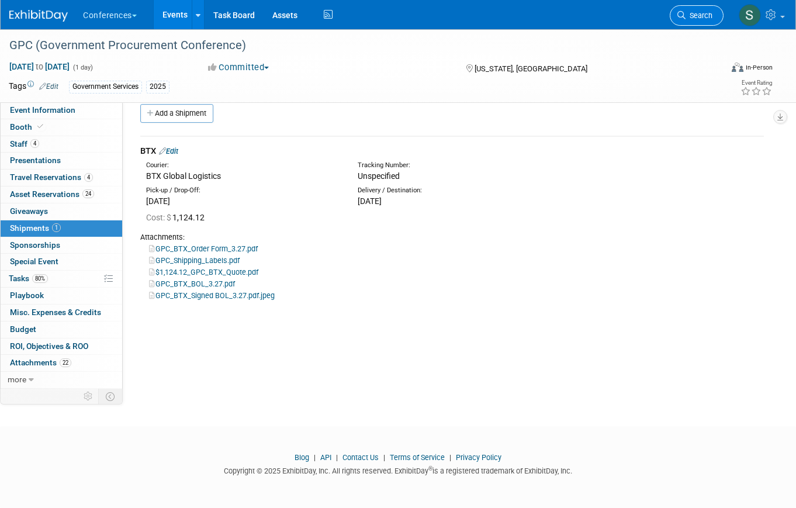
click at [687, 14] on span "Search" at bounding box center [699, 15] width 27 height 9
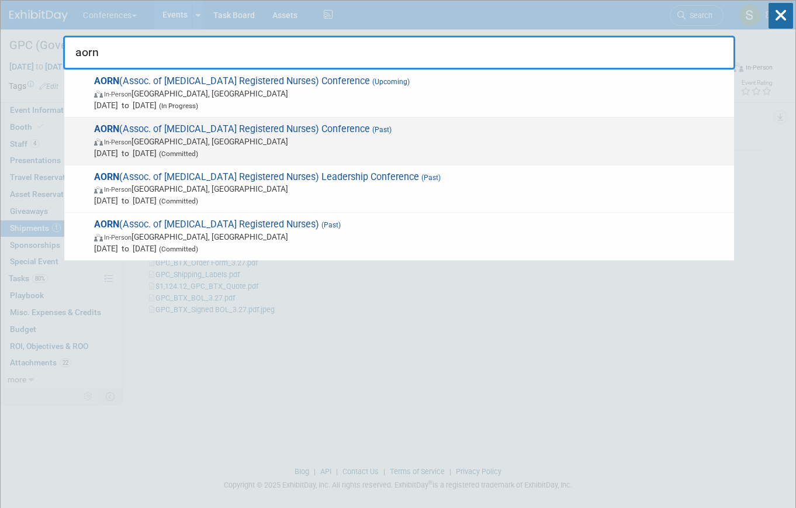
type input "aorn"
click at [378, 146] on span "In-Person Boston, MA" at bounding box center [411, 142] width 634 height 12
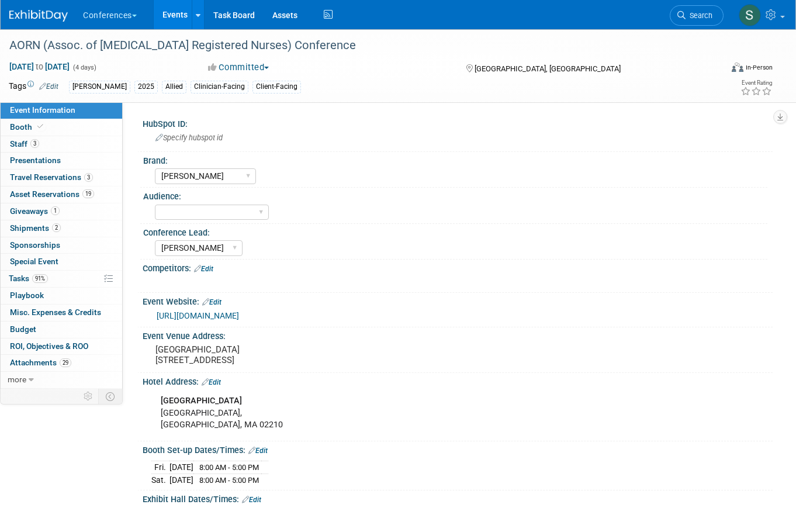
select select "[PERSON_NAME]"
click at [75, 231] on link "2 Shipments 2" at bounding box center [62, 228] width 122 height 16
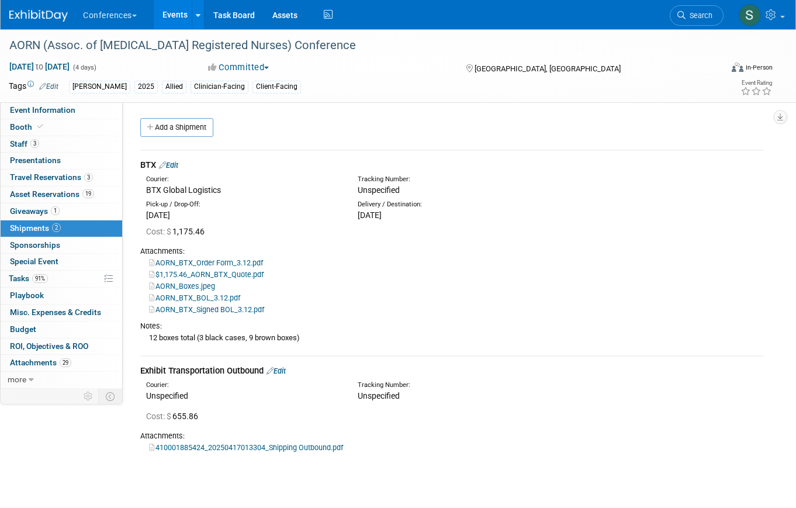
click at [175, 168] on link "Edit" at bounding box center [168, 165] width 19 height 9
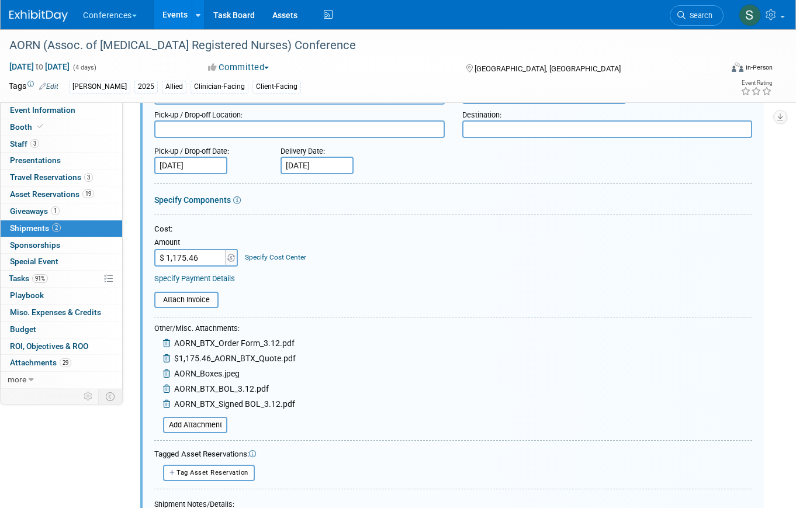
scroll to position [121, 0]
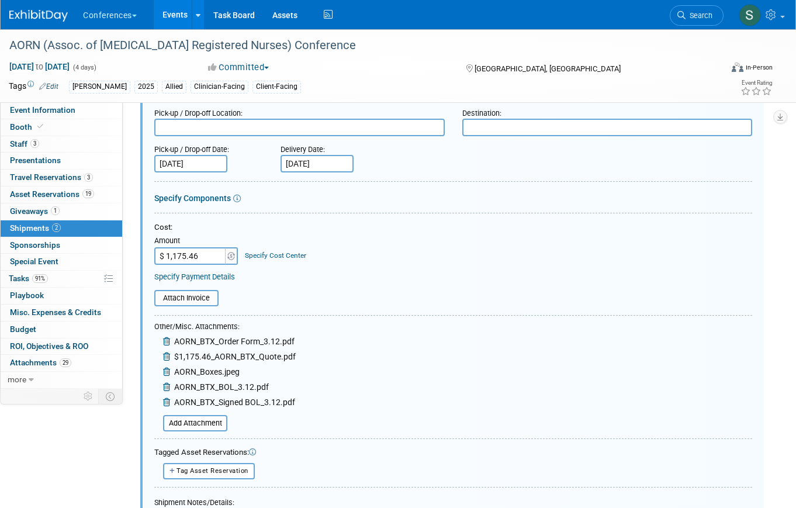
click at [279, 255] on link "Specify Cost Center" at bounding box center [275, 255] width 61 height 8
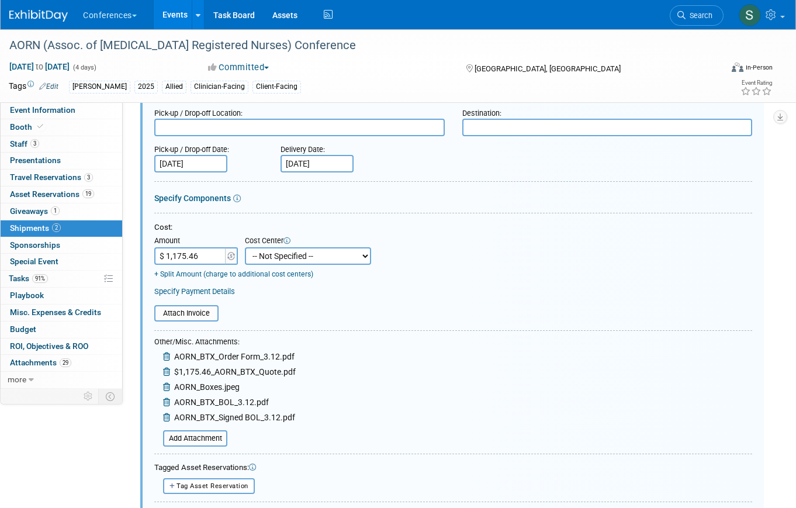
click at [302, 258] on select "-- Not Specified -- Aya Education Aya Healthcare Aya Locums Bespoke Corporate D…" at bounding box center [308, 256] width 126 height 18
select select "18965872"
click at [245, 247] on select "-- Not Specified -- Aya Education Aya Healthcare Aya Locums Bespoke Corporate D…" at bounding box center [308, 256] width 126 height 18
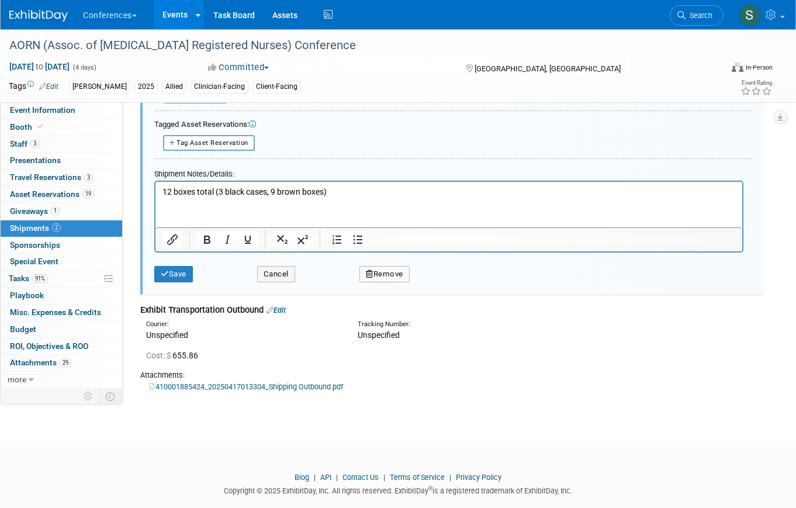
scroll to position [484, 0]
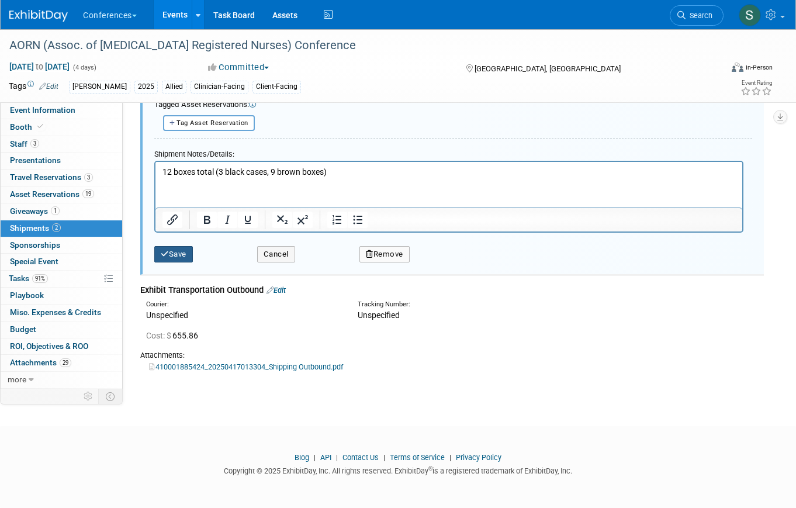
click at [177, 255] on button "Save" at bounding box center [173, 254] width 39 height 16
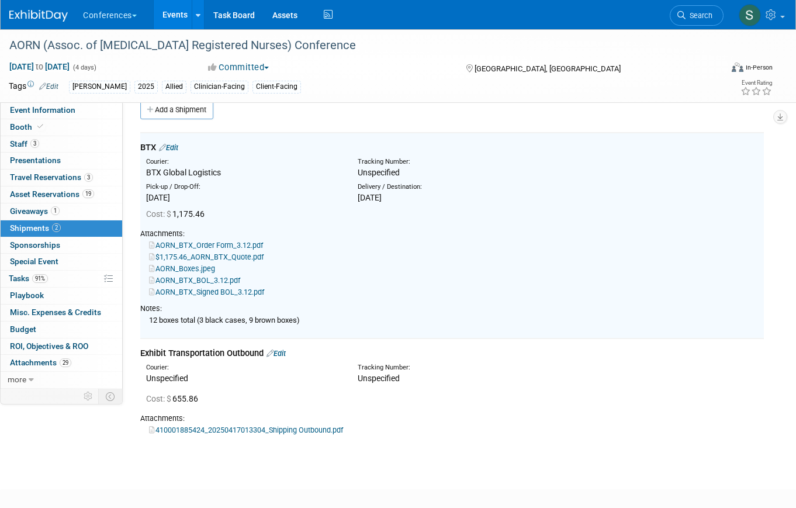
scroll to position [18, 0]
click at [279, 349] on link "Edit" at bounding box center [276, 353] width 19 height 9
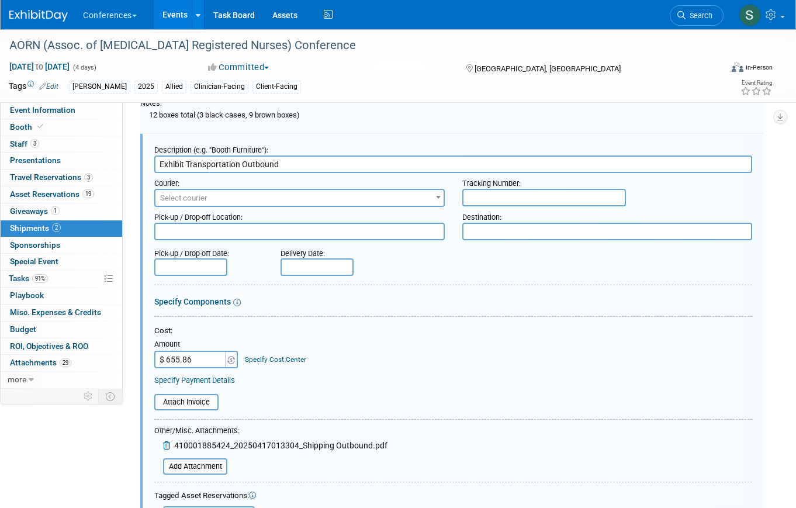
scroll to position [265, 0]
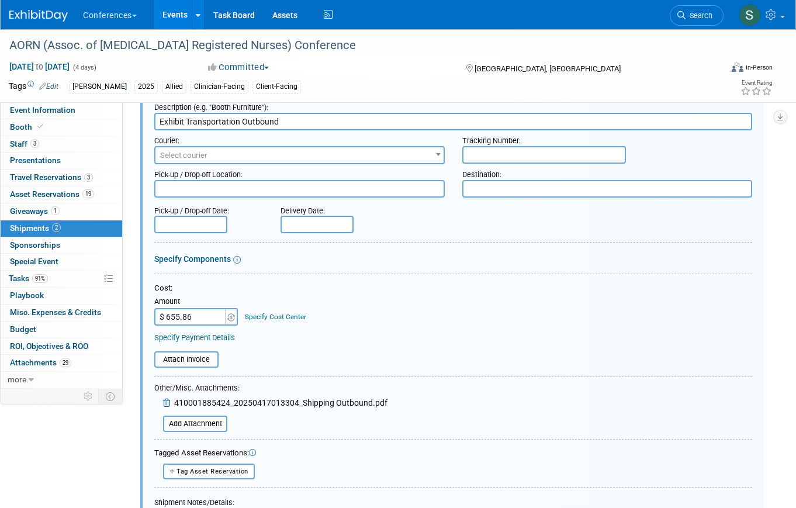
click at [268, 314] on link "Specify Cost Center" at bounding box center [275, 317] width 61 height 8
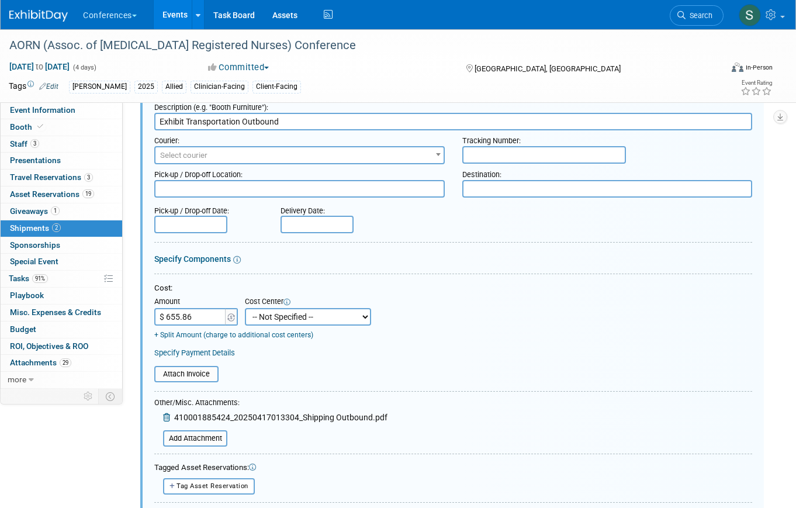
click at [271, 320] on select "-- Not Specified -- Aya Education Aya Healthcare Aya Locums Bespoke Corporate D…" at bounding box center [308, 317] width 126 height 18
select select "18965872"
click at [245, 308] on select "-- Not Specified -- Aya Education Aya Healthcare Aya Locums Bespoke Corporate D…" at bounding box center [308, 317] width 126 height 18
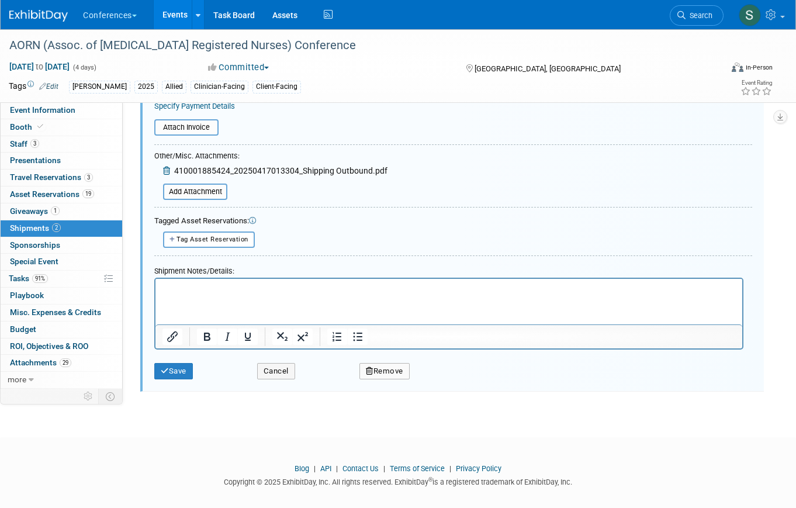
scroll to position [520, 0]
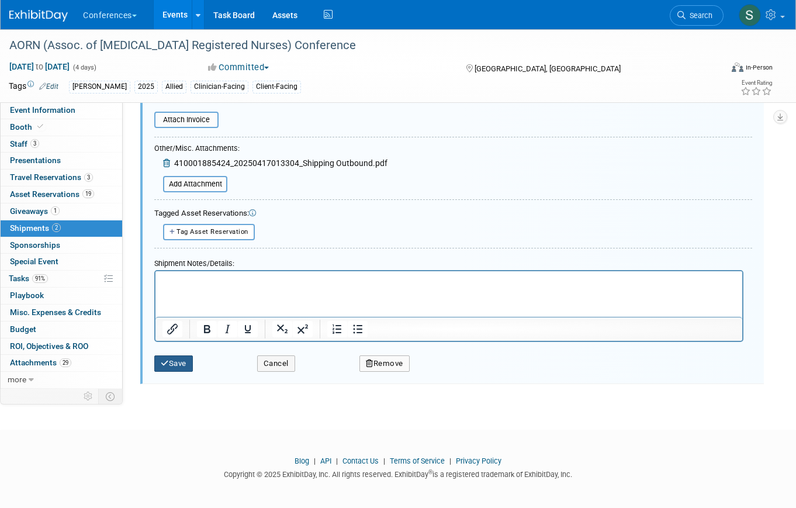
click at [184, 363] on button "Save" at bounding box center [173, 363] width 39 height 16
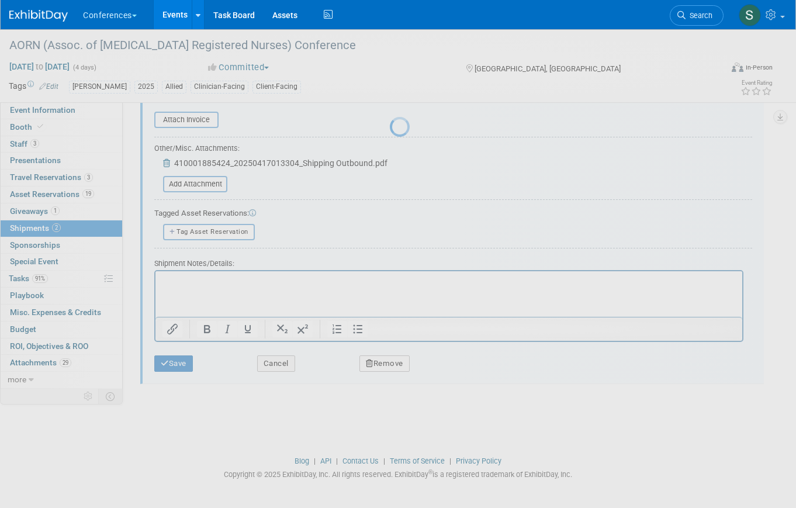
scroll to position [80, 0]
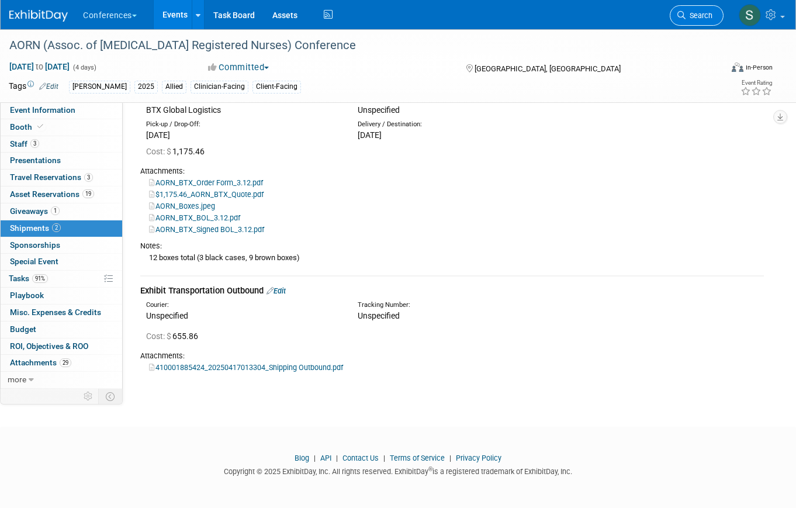
click at [694, 18] on span "Search" at bounding box center [699, 15] width 27 height 9
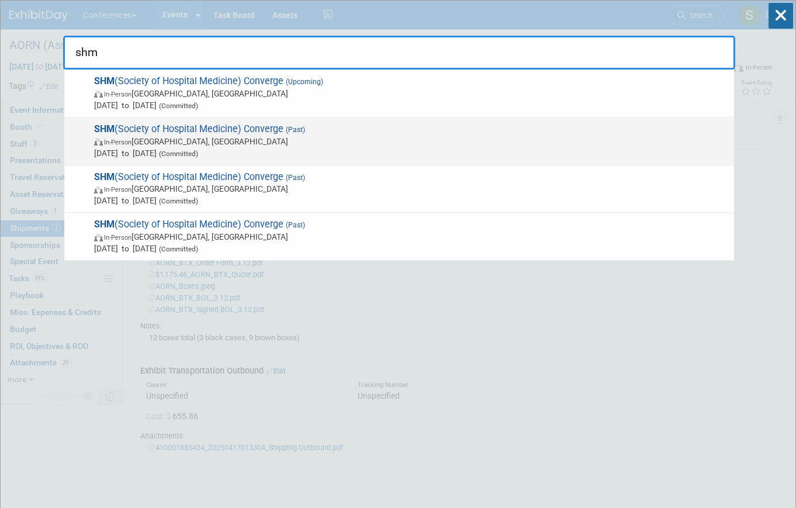
type input "shm"
click at [304, 141] on span "In-Person Las Vegas, NV" at bounding box center [411, 142] width 634 height 12
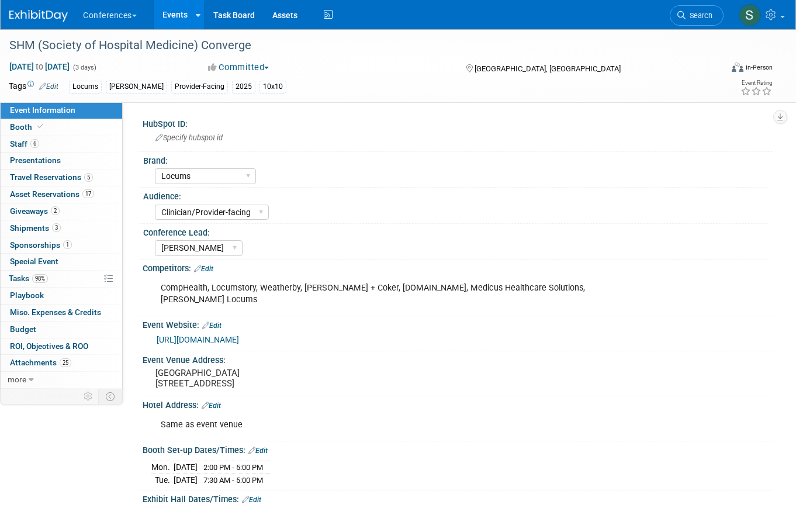
select select "Locums"
select select "Clinician/Provider-facing"
select select "[PERSON_NAME]"
click at [70, 225] on link "3 Shipments 3" at bounding box center [62, 228] width 122 height 16
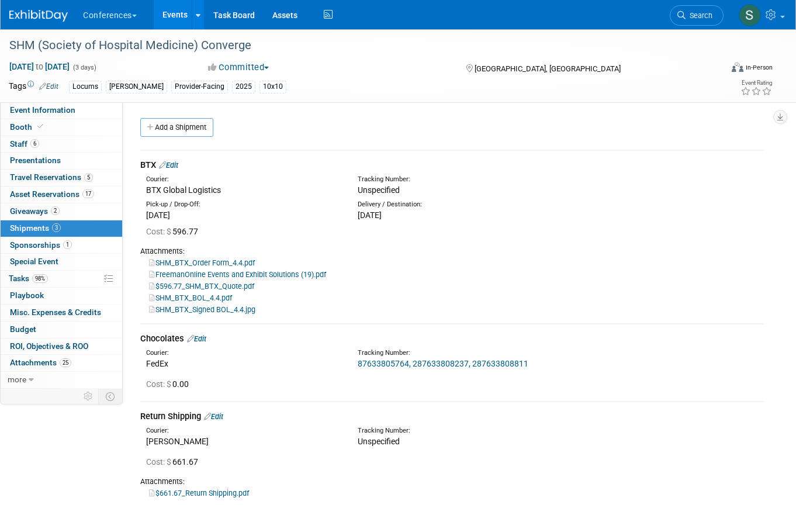
click at [178, 165] on link "Edit" at bounding box center [168, 165] width 19 height 9
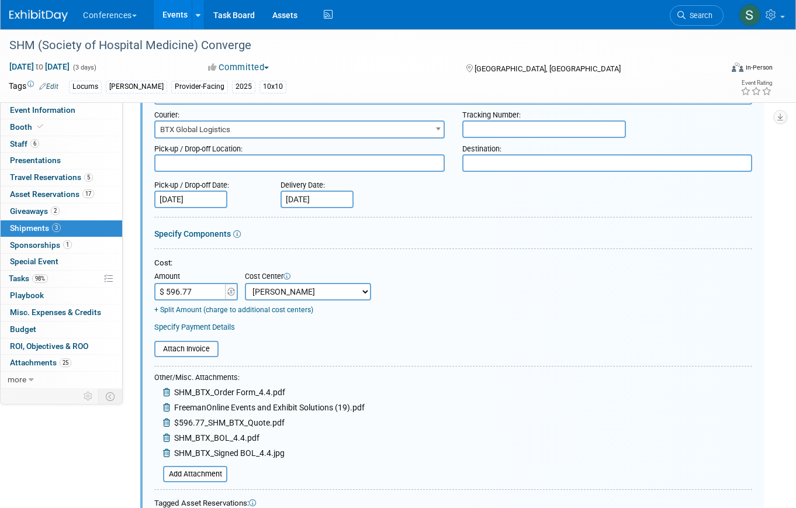
scroll to position [248, 0]
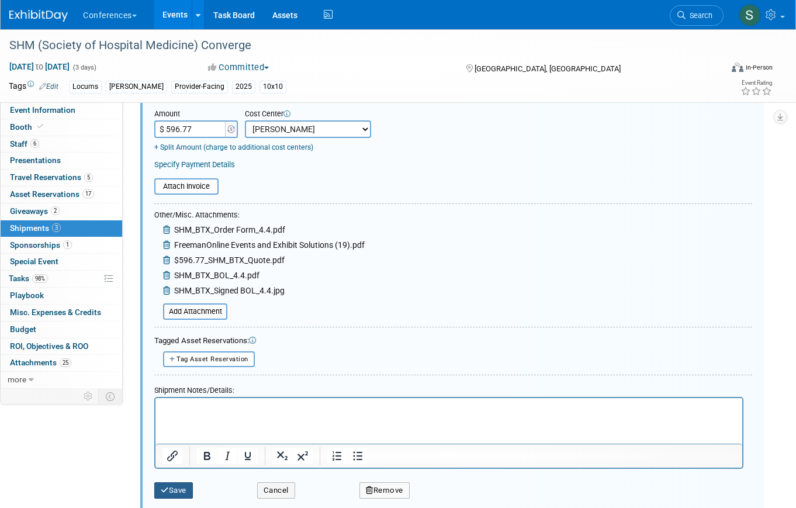
click at [168, 488] on button "Save" at bounding box center [173, 490] width 39 height 16
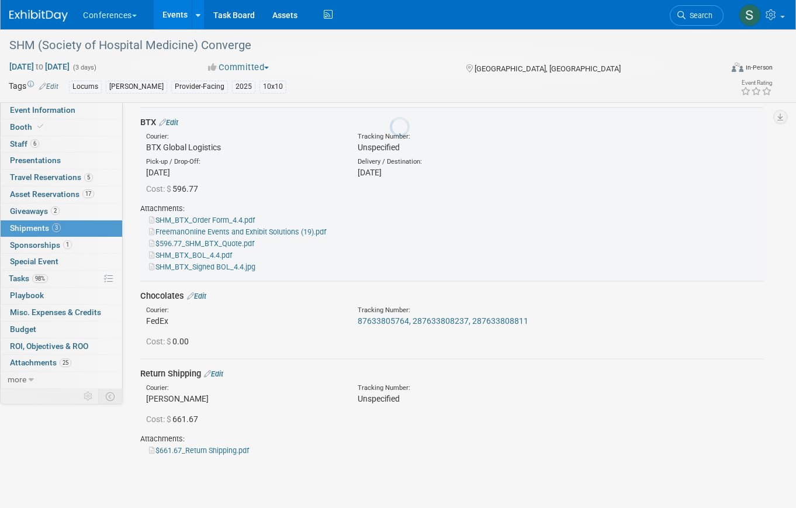
scroll to position [18, 0]
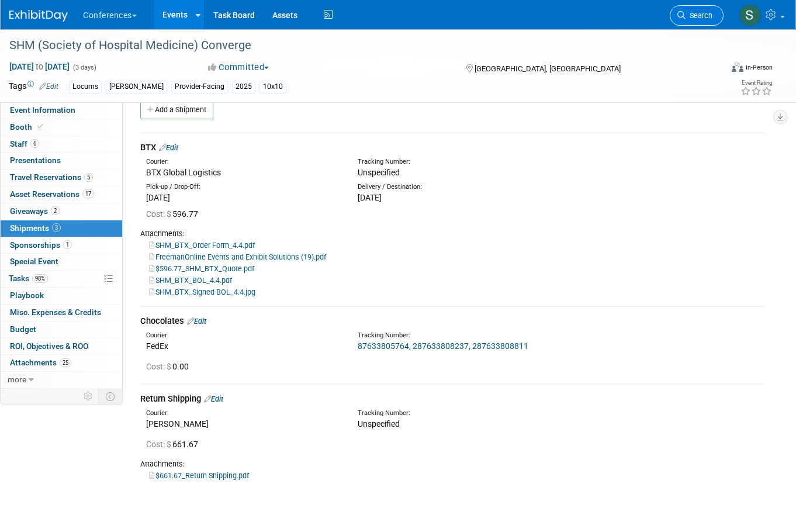
click at [690, 14] on span "Search" at bounding box center [699, 15] width 27 height 9
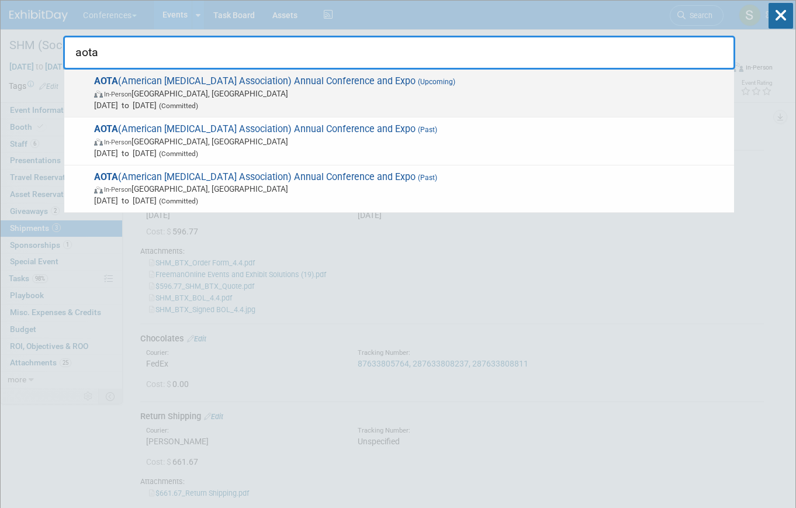
type input "aota"
click at [425, 87] on span "AOTA (American Occupational Therapy Association) Annual Conference and Expo (Up…" at bounding box center [410, 93] width 638 height 36
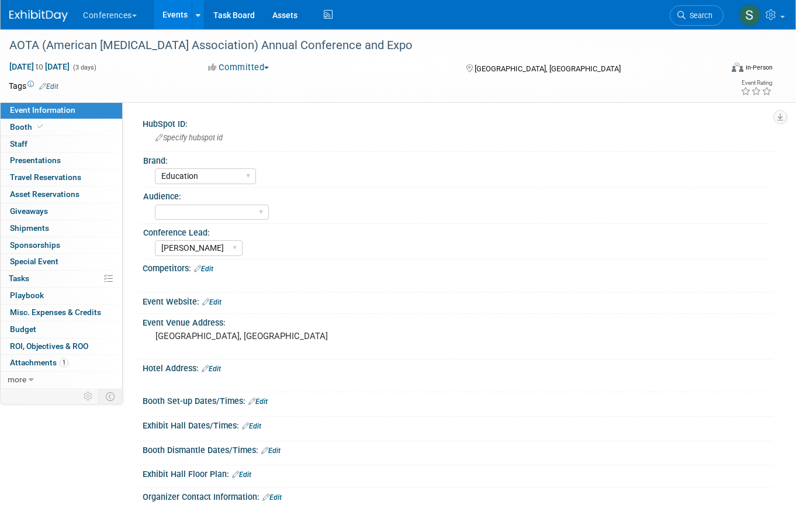
select select "Education"
select select "[PERSON_NAME]"
click at [701, 13] on span "Search" at bounding box center [699, 15] width 27 height 9
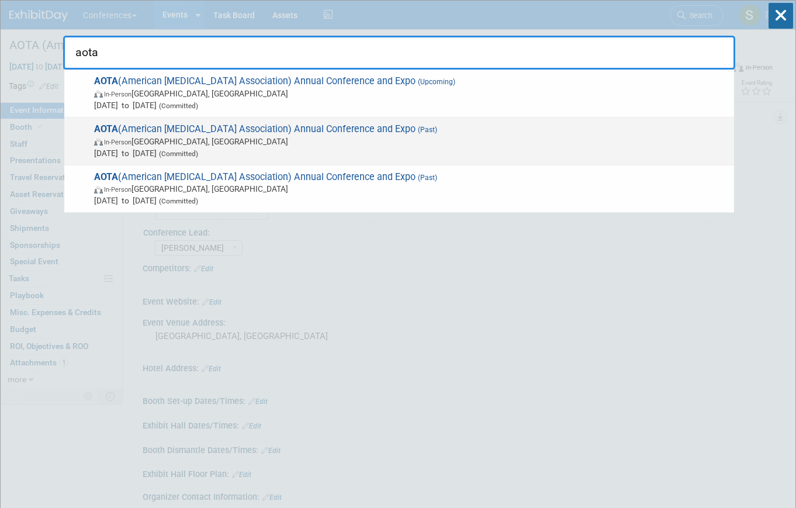
type input "aota"
click at [450, 134] on span "AOTA (American Occupational Therapy Association) Annual Conference and Expo (Pa…" at bounding box center [410, 141] width 638 height 36
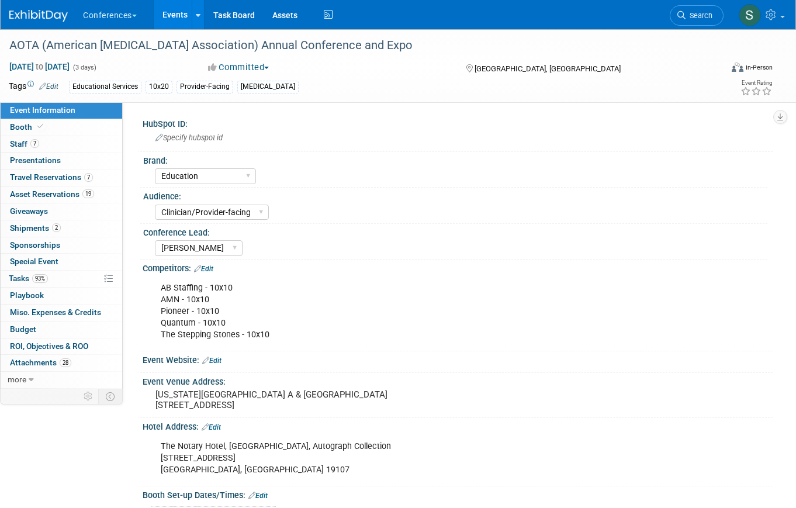
select select "Education"
select select "Clinician/Provider-facing"
select select "[PERSON_NAME]"
click at [52, 226] on span "2" at bounding box center [56, 227] width 9 height 9
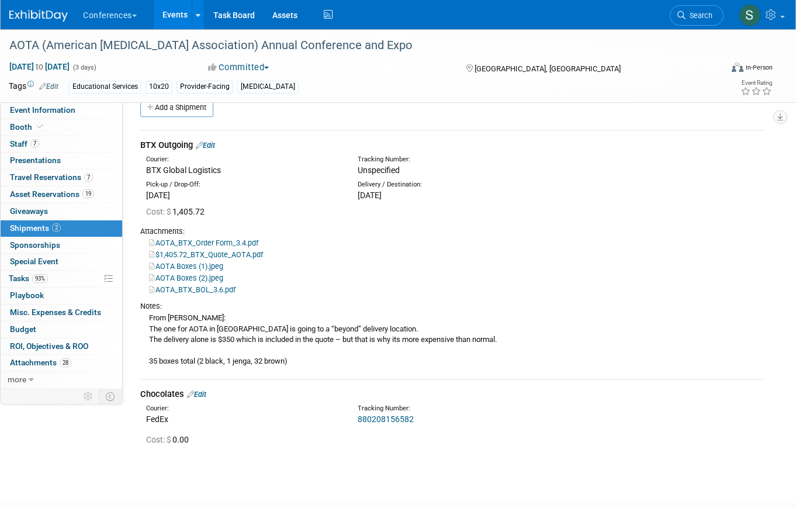
scroll to position [29, 0]
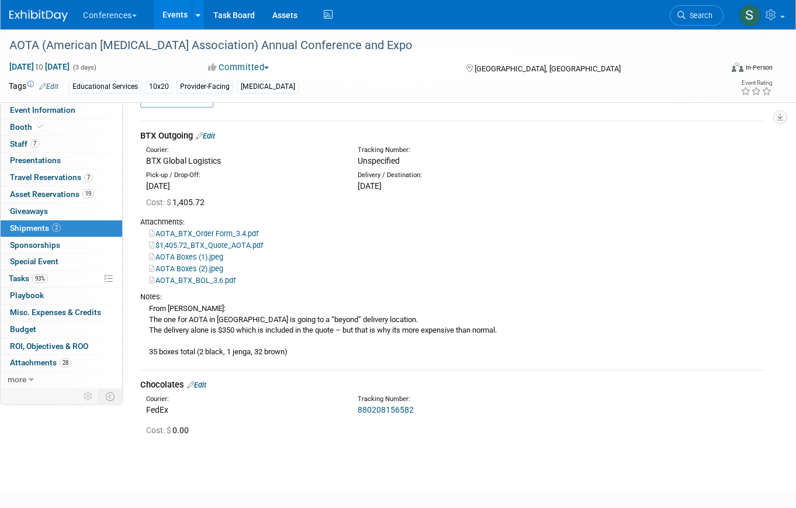
click at [215, 137] on link "Edit" at bounding box center [205, 136] width 19 height 9
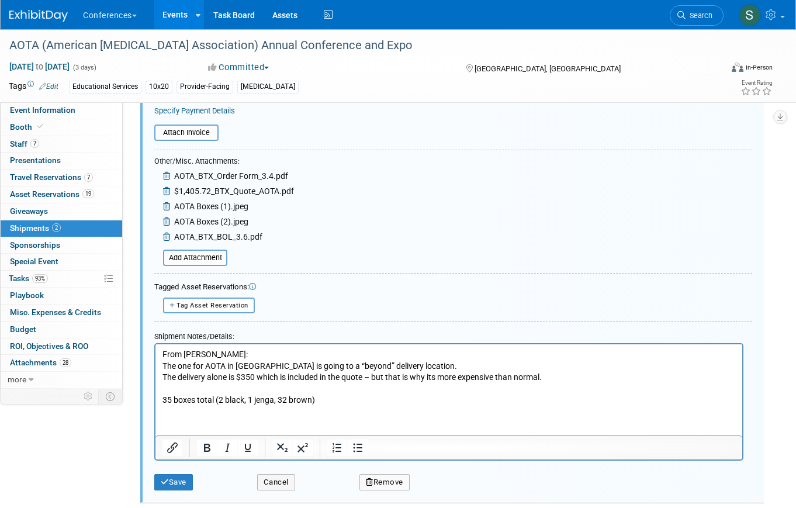
scroll to position [315, 0]
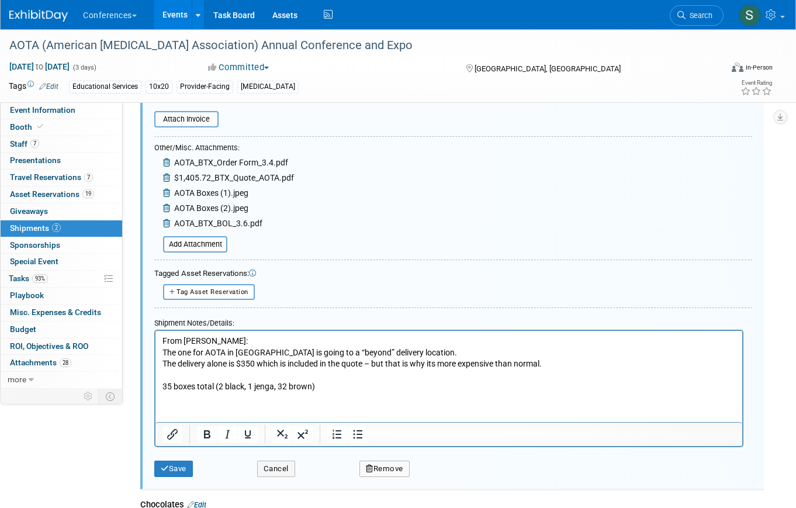
click at [271, 478] on div "Save Cancel Remove" at bounding box center [453, 465] width 598 height 36
click at [273, 466] on button "Cancel" at bounding box center [276, 469] width 38 height 16
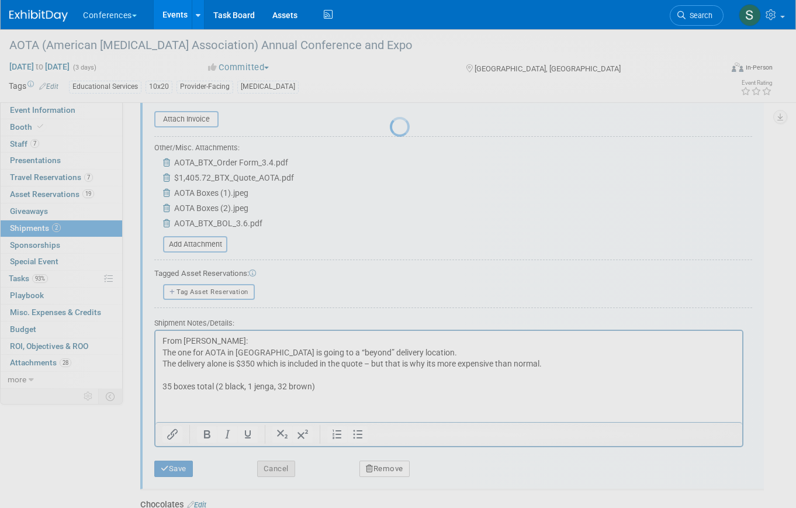
scroll to position [96, 0]
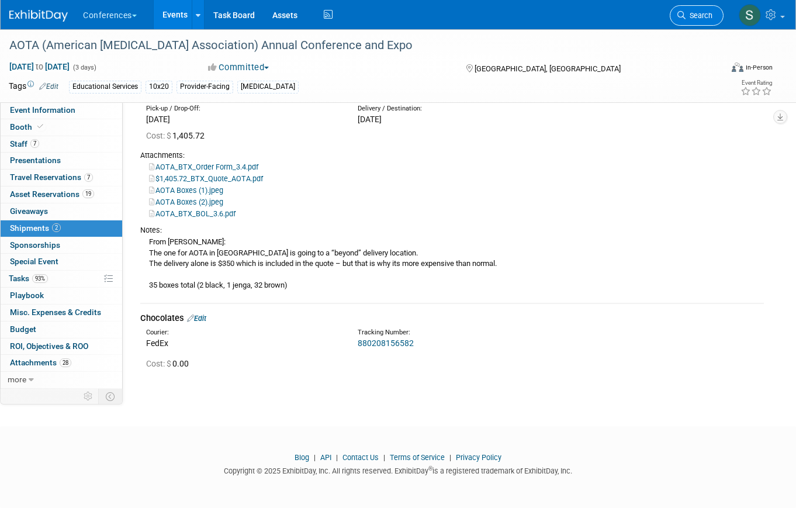
click at [689, 15] on span "Search" at bounding box center [699, 15] width 27 height 9
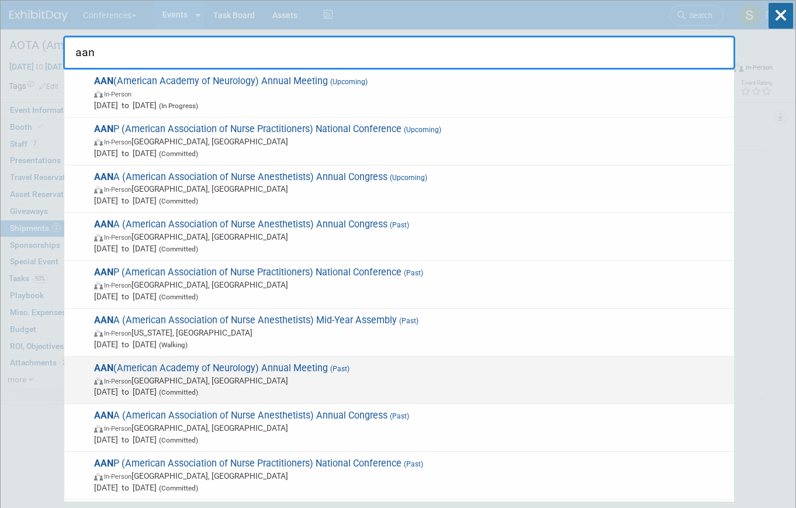
type input "aan"
click at [244, 374] on span "AAN (American Academy of Neurology) Annual Meeting (Past) In-Person San Diego, …" at bounding box center [410, 380] width 638 height 36
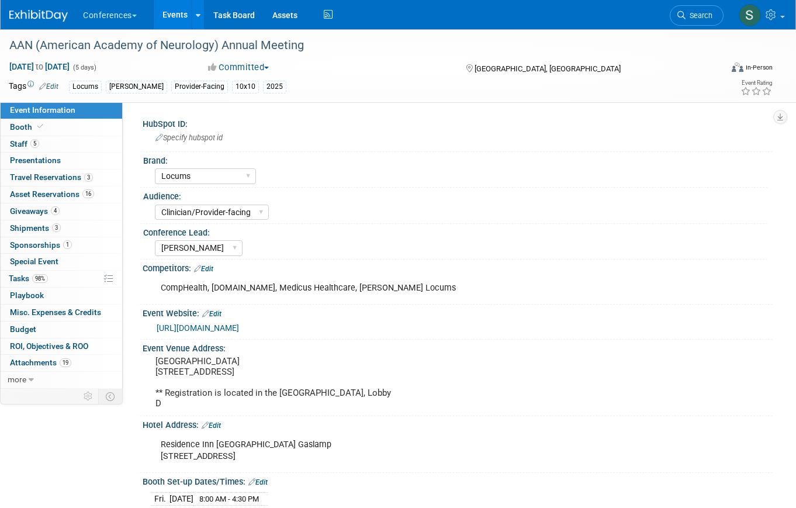
select select "Locums"
select select "Clinician/Provider-facing"
select select "[PERSON_NAME]"
click at [78, 227] on link "3 Shipments 3" at bounding box center [62, 228] width 122 height 16
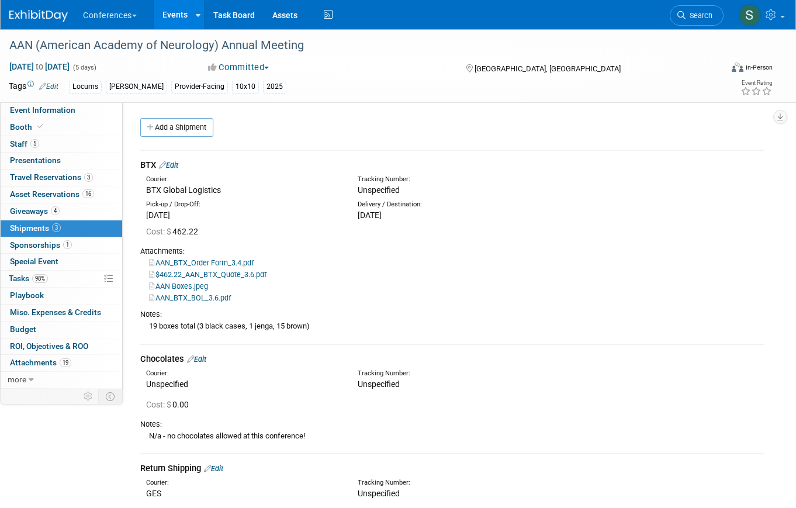
click at [177, 164] on link "Edit" at bounding box center [168, 165] width 19 height 9
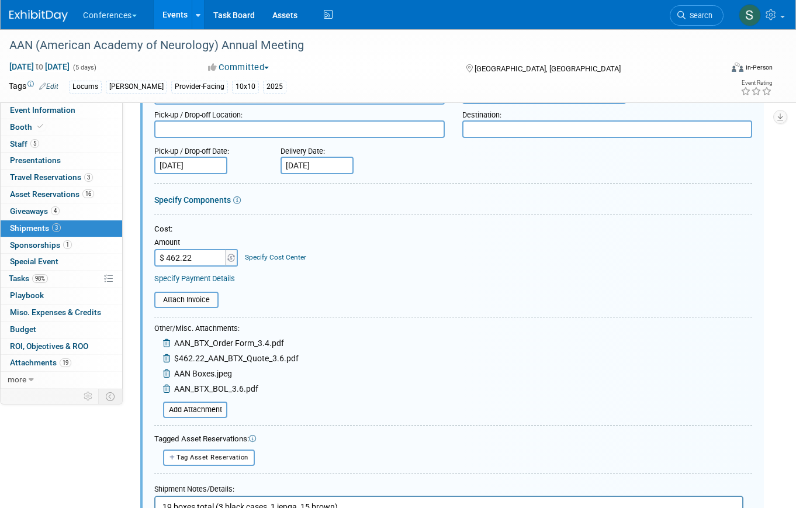
scroll to position [124, 0]
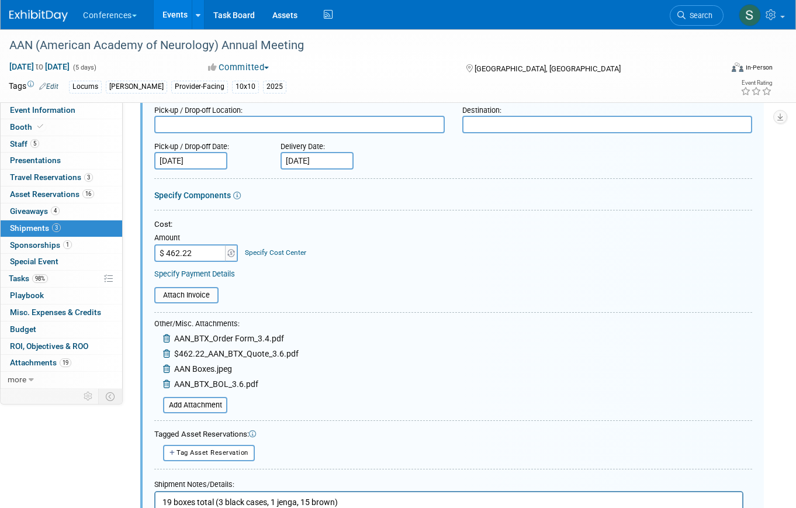
click at [276, 250] on link "Specify Cost Center" at bounding box center [275, 252] width 61 height 8
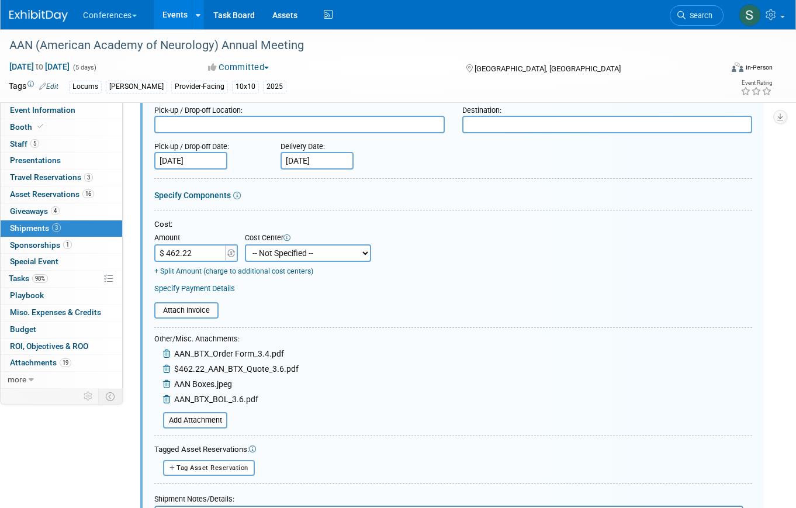
click at [291, 253] on select "-- Not Specified -- Aya Education Aya Healthcare Aya Locums Bespoke Corporate D…" at bounding box center [308, 253] width 126 height 18
select select "18965873"
click at [245, 244] on select "-- Not Specified -- Aya Education Aya Healthcare Aya Locums Bespoke Corporate D…" at bounding box center [308, 253] width 126 height 18
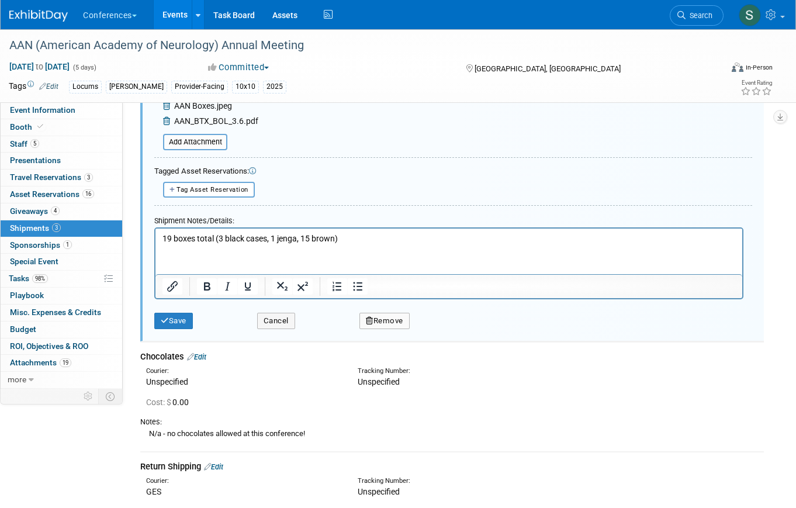
scroll to position [412, 0]
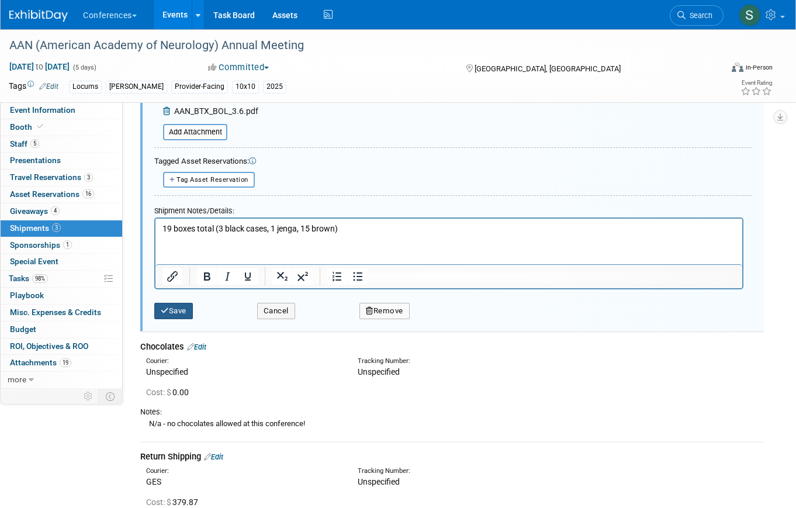
click at [174, 307] on button "Save" at bounding box center [173, 311] width 39 height 16
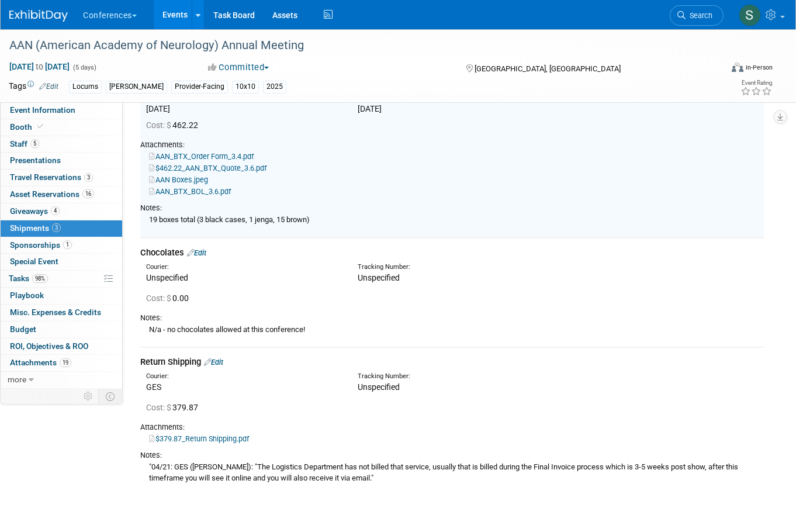
scroll to position [221, 0]
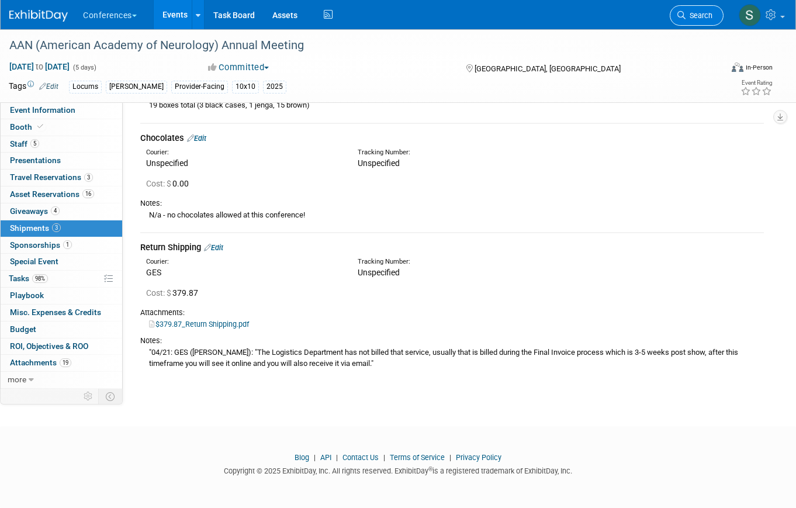
click at [691, 12] on span "Search" at bounding box center [699, 15] width 27 height 9
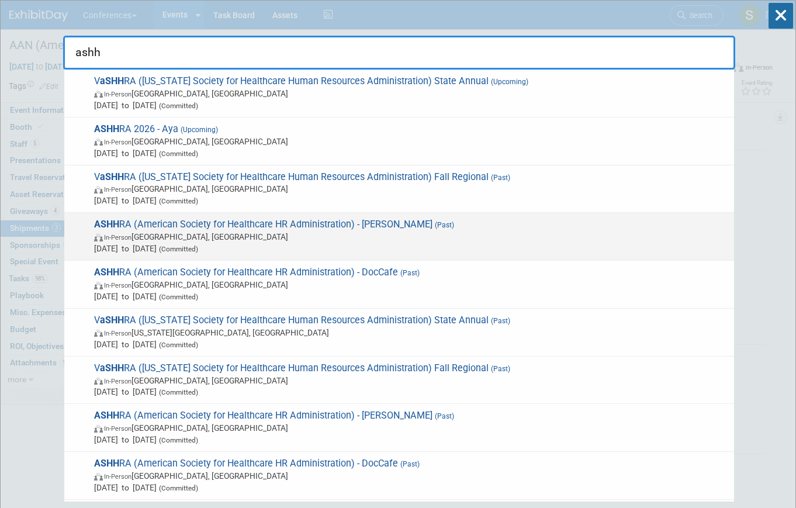
type input "ashh"
click at [321, 247] on span "Apr 6, 2025 to Apr 8, 2025 (Committed)" at bounding box center [411, 249] width 634 height 12
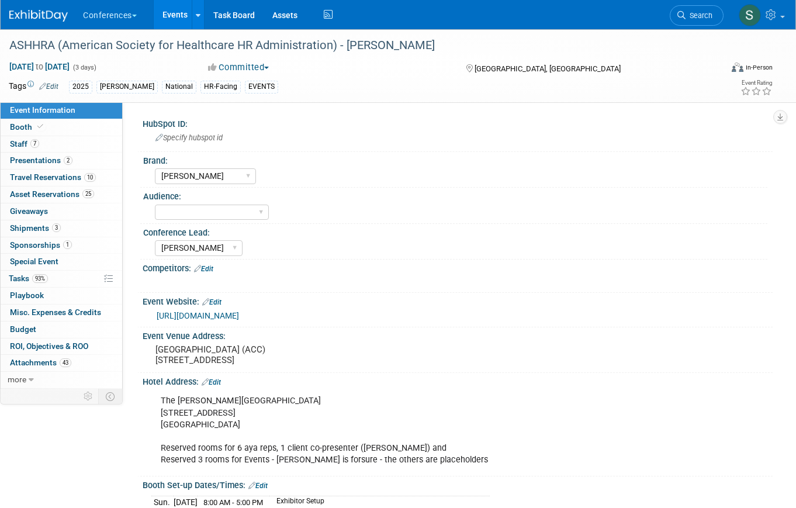
select select "[PERSON_NAME]"
click at [65, 229] on link "3 Shipments 3" at bounding box center [62, 228] width 122 height 16
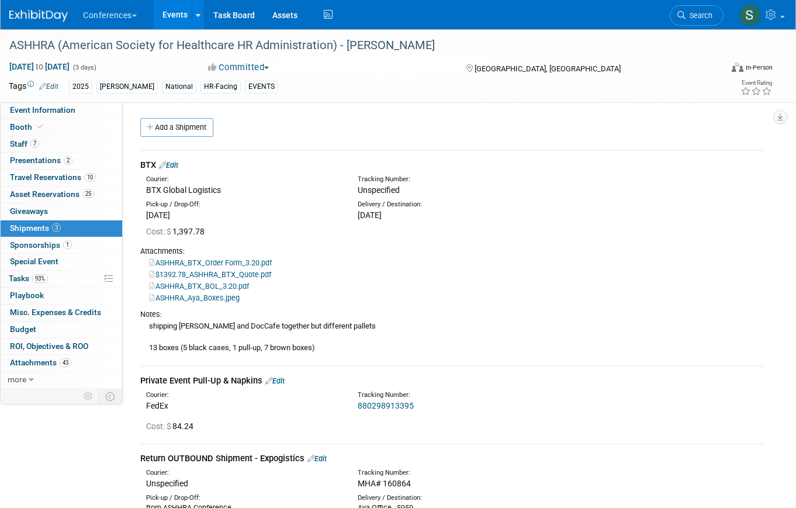
click at [175, 164] on link "Edit" at bounding box center [168, 165] width 19 height 9
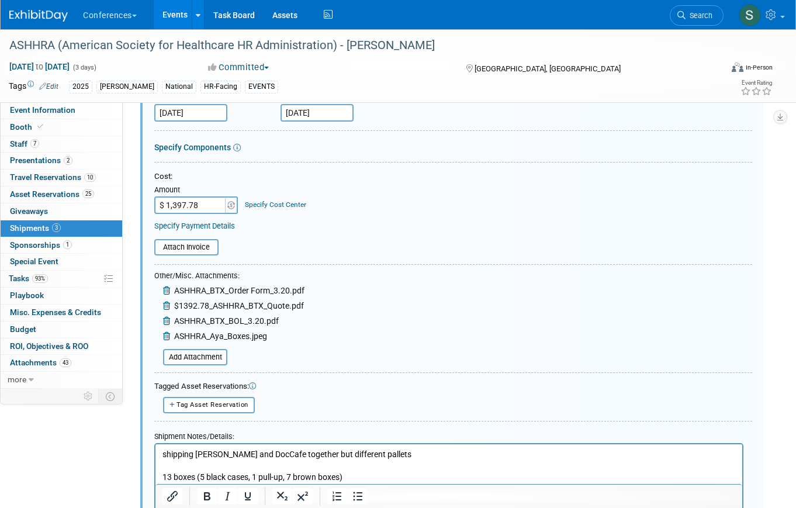
scroll to position [195, 0]
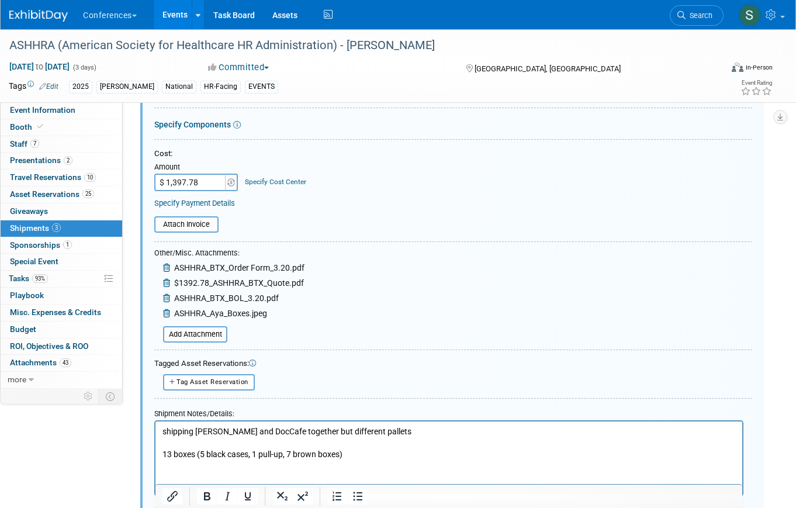
click at [261, 181] on link "Specify Cost Center" at bounding box center [275, 182] width 61 height 8
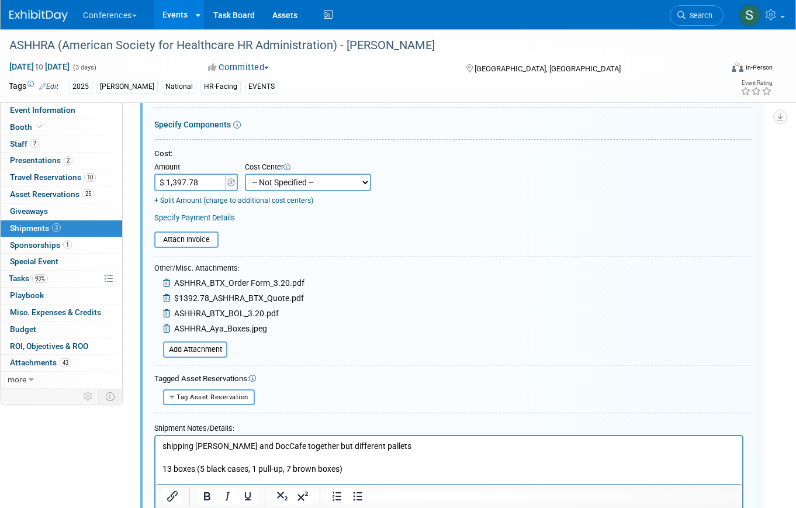
click at [283, 182] on select "-- Not Specified -- Aya Education Aya Healthcare Aya Locums Bespoke Corporate D…" at bounding box center [308, 183] width 126 height 18
select select "18965872"
click at [245, 174] on select "-- Not Specified -- Aya Education Aya Healthcare Aya Locums Bespoke Corporate D…" at bounding box center [308, 183] width 126 height 18
click at [230, 202] on link "+ Split Amount (charge to additional cost centers)" at bounding box center [233, 200] width 159 height 8
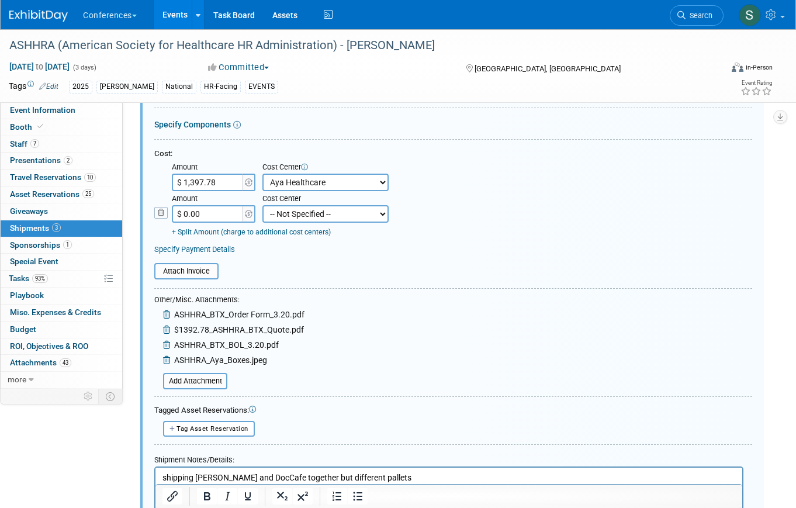
click at [309, 216] on select "-- Not Specified -- Aya Education Aya Healthcare Aya Locums Bespoke Corporate […" at bounding box center [325, 214] width 126 height 18
select select "18965878"
click at [262, 205] on select "-- Not Specified -- Aya Education Aya Healthcare Aya Locums Bespoke Corporate […" at bounding box center [325, 214] width 126 height 18
click at [219, 187] on input "$ 1,397.78" at bounding box center [208, 183] width 73 height 18
type input "$ 698.89"
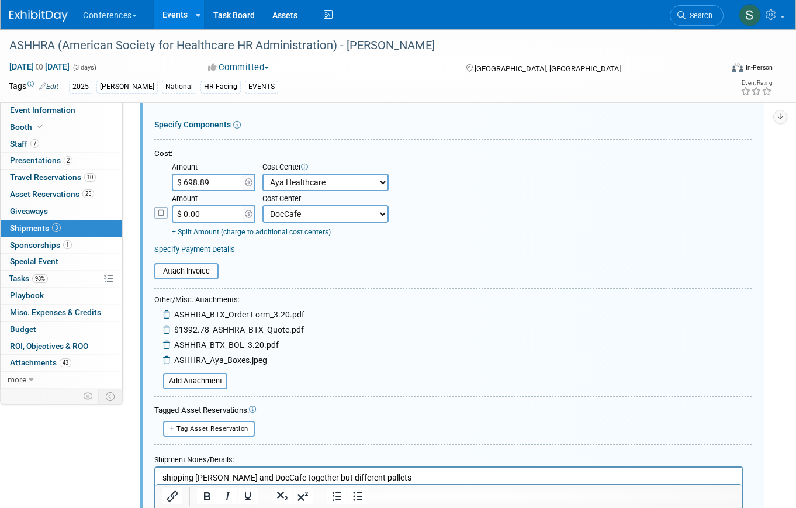
click at [240, 218] on input "$ 0.00" at bounding box center [208, 214] width 73 height 18
click at [202, 214] on input "$ 6.89" at bounding box center [208, 214] width 73 height 18
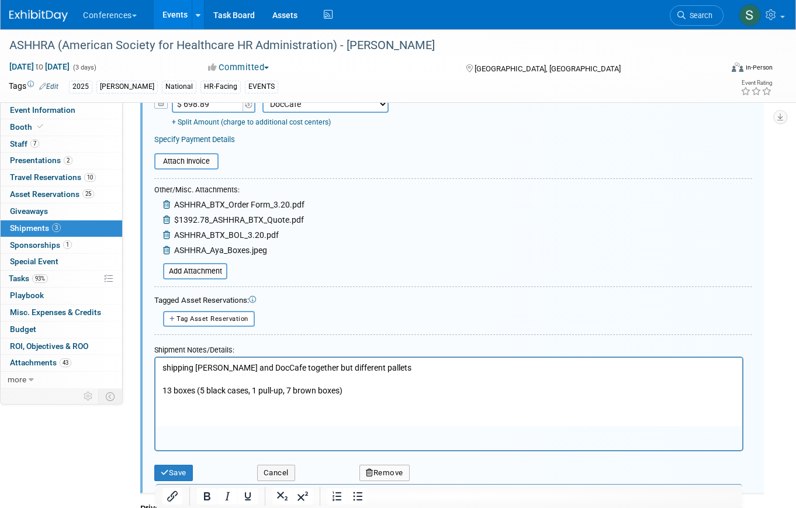
scroll to position [399, 0]
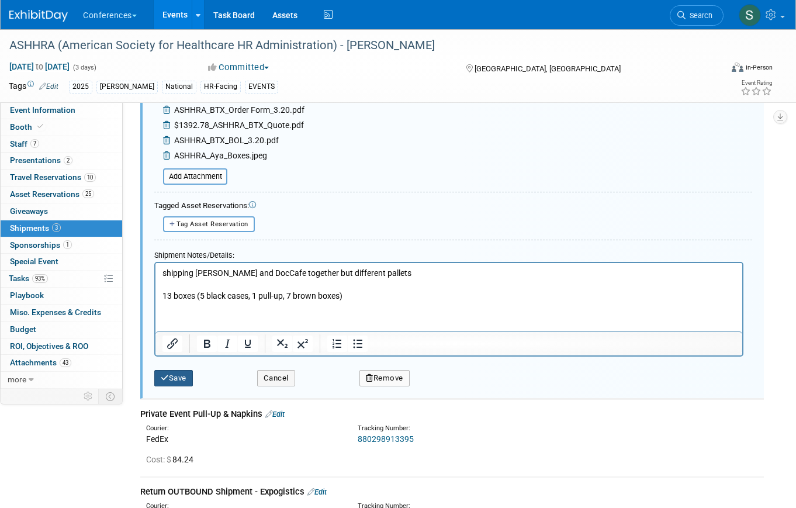
type input "$ 698.89"
click at [187, 376] on button "Save" at bounding box center [173, 378] width 39 height 16
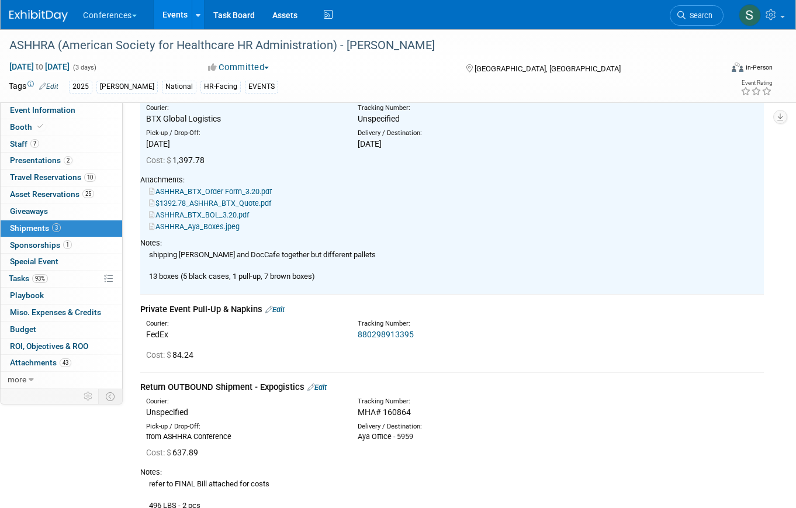
scroll to position [72, 0]
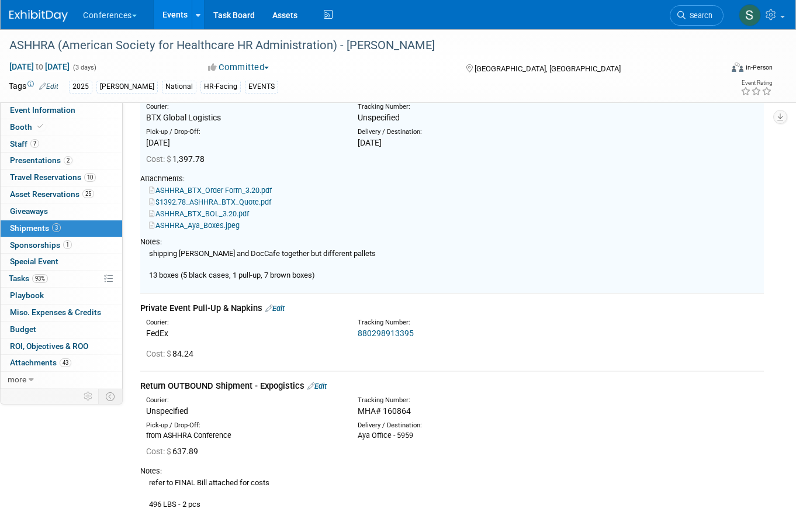
click at [281, 307] on link "Edit" at bounding box center [274, 308] width 19 height 9
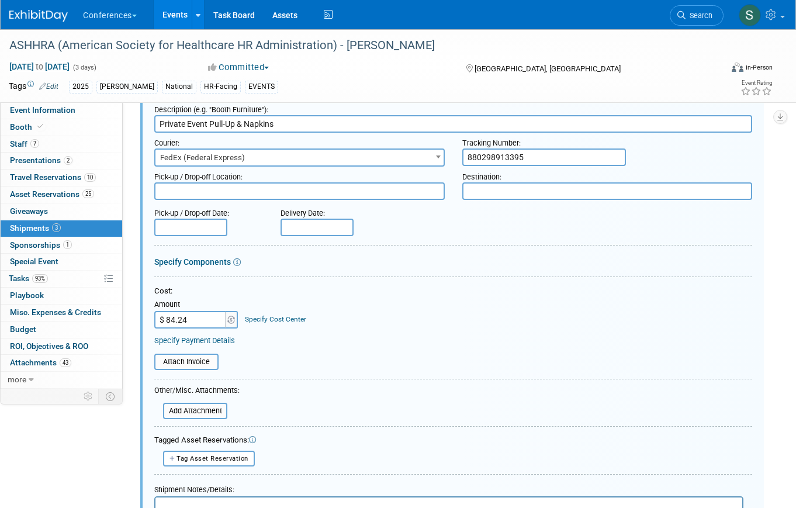
scroll to position [286, 0]
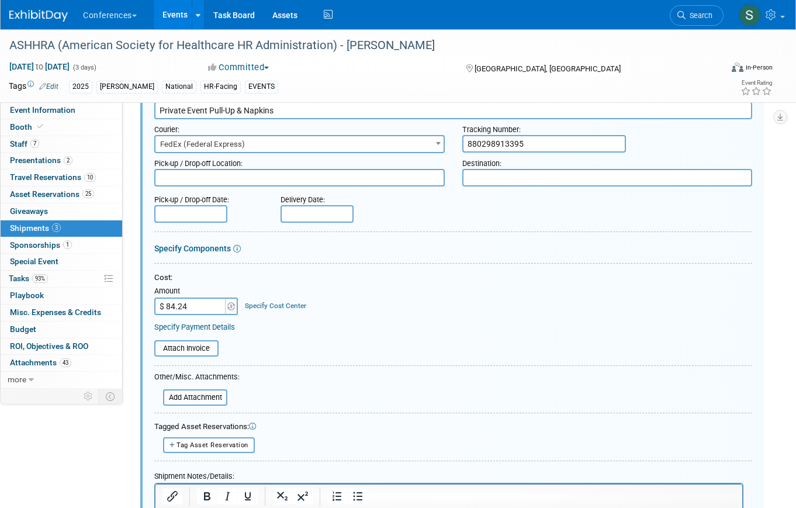
click at [276, 309] on link "Specify Cost Center" at bounding box center [275, 306] width 61 height 8
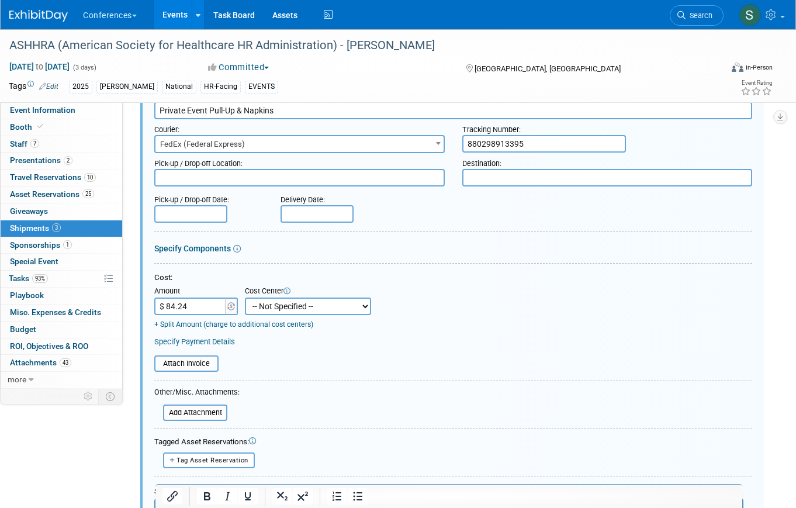
click at [276, 309] on select "-- Not Specified -- Aya Education Aya Healthcare Aya Locums Bespoke Corporate D…" at bounding box center [308, 307] width 126 height 18
select select "18965872"
click at [245, 298] on select "-- Not Specified -- Aya Education Aya Healthcare Aya Locums Bespoke Corporate D…" at bounding box center [308, 307] width 126 height 18
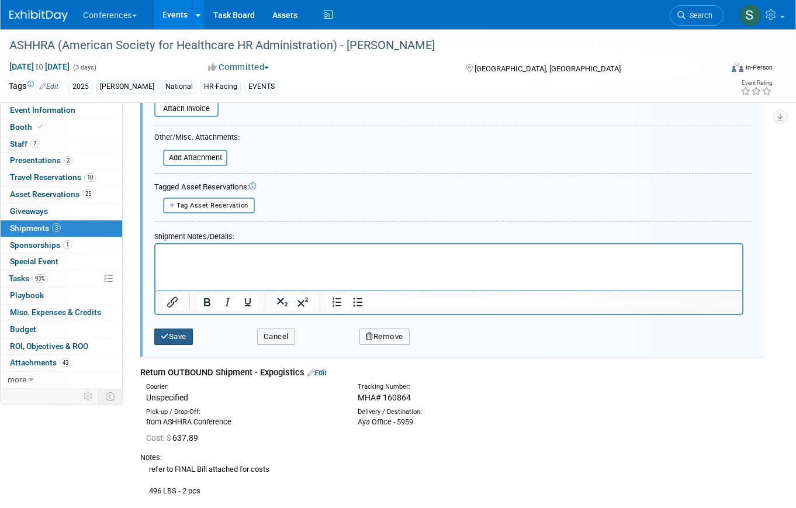
click at [181, 340] on button "Save" at bounding box center [173, 337] width 39 height 16
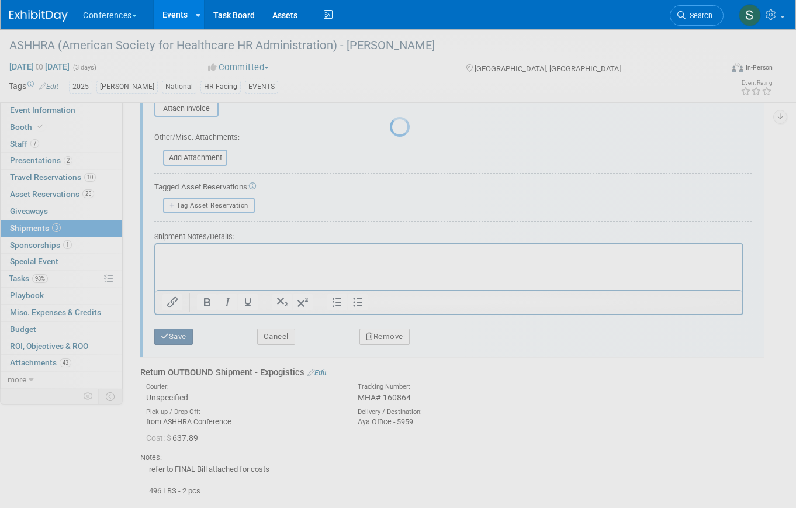
scroll to position [213, 0]
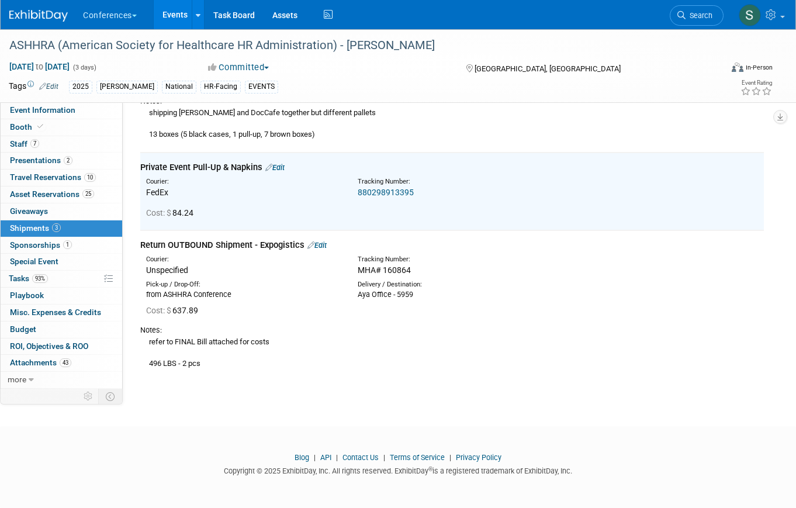
click at [320, 247] on link "Edit" at bounding box center [316, 245] width 19 height 9
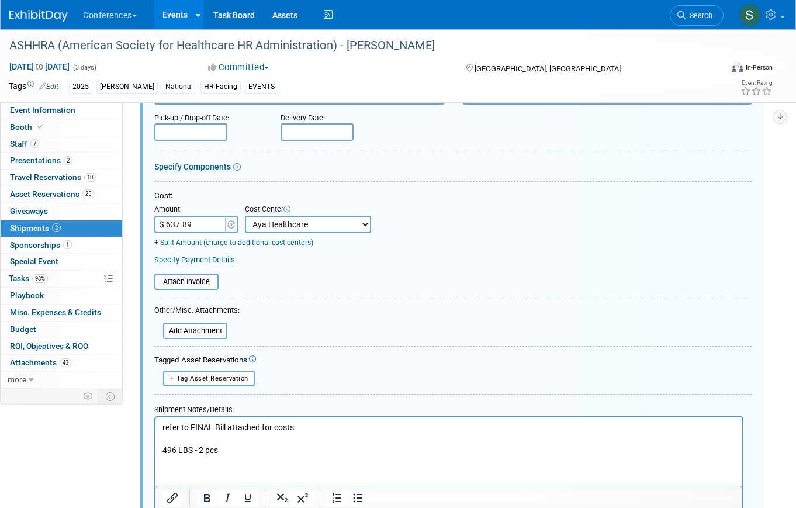
scroll to position [522, 0]
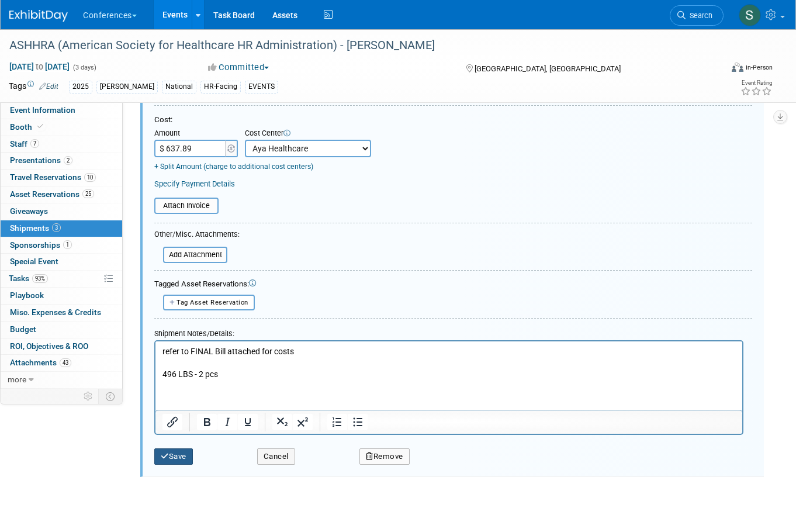
click at [172, 463] on button "Save" at bounding box center [173, 456] width 39 height 16
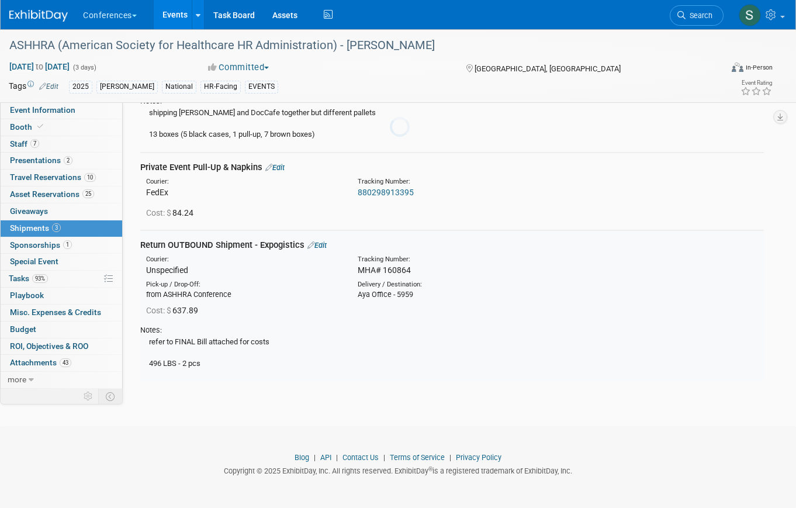
click at [390, 457] on div at bounding box center [398, 254] width 16 height 508
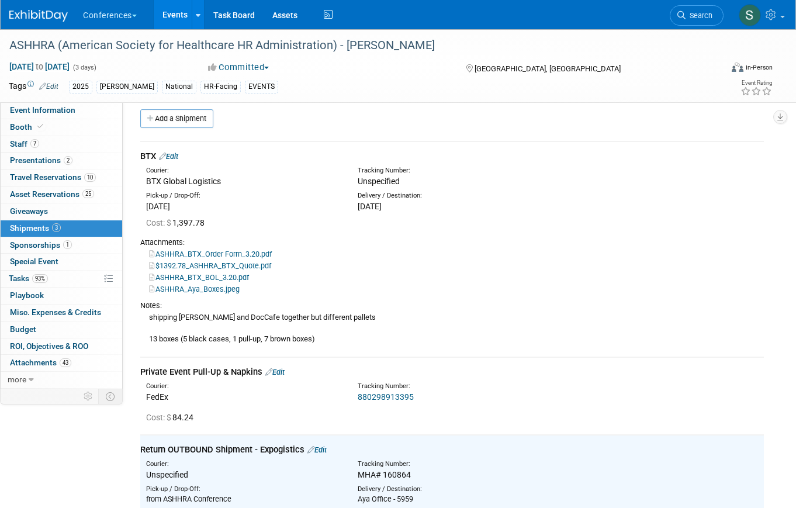
scroll to position [0, 0]
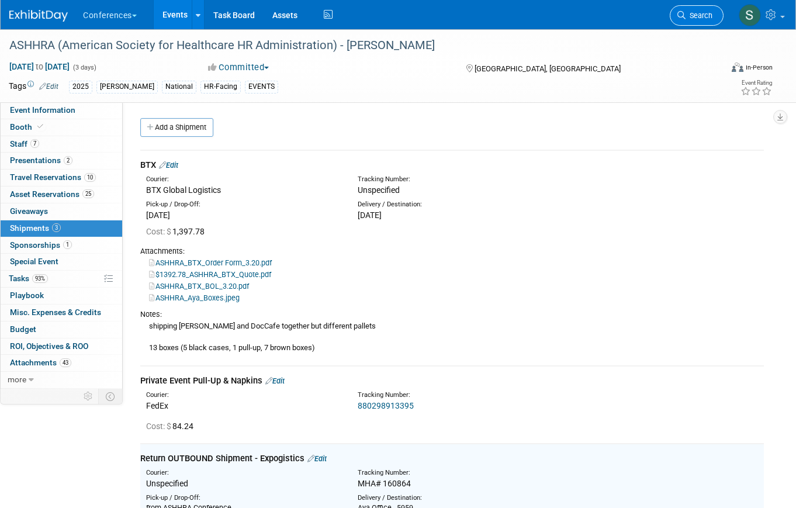
click at [691, 23] on link "Search" at bounding box center [697, 15] width 54 height 20
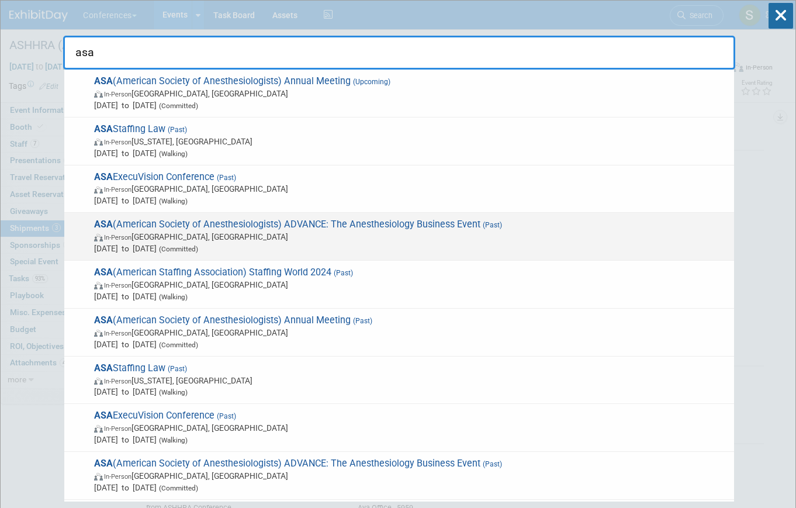
type input "asa"
click at [232, 230] on span "ASA (American Society of Anesthesiologists) ADVANCE: The Anesthesiology Busines…" at bounding box center [410, 237] width 638 height 36
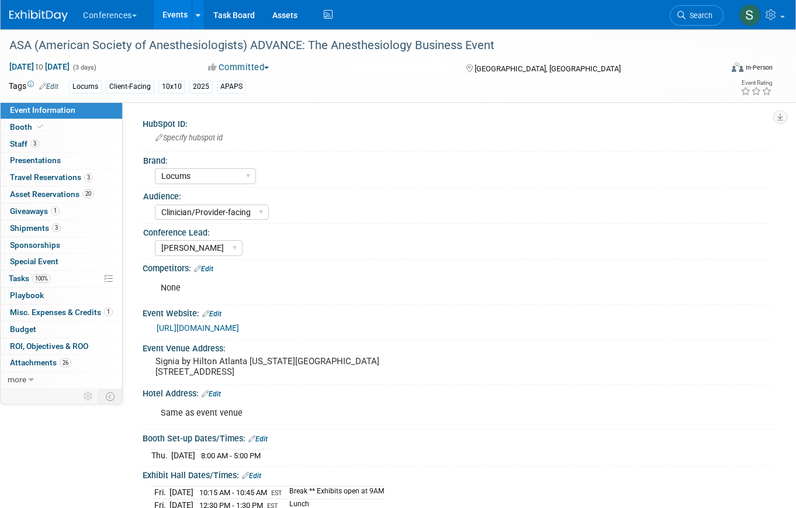
select select "Locums"
select select "Clinician/Provider-facing"
select select "[PERSON_NAME]"
click at [66, 227] on link "3 Shipments 3" at bounding box center [62, 228] width 122 height 16
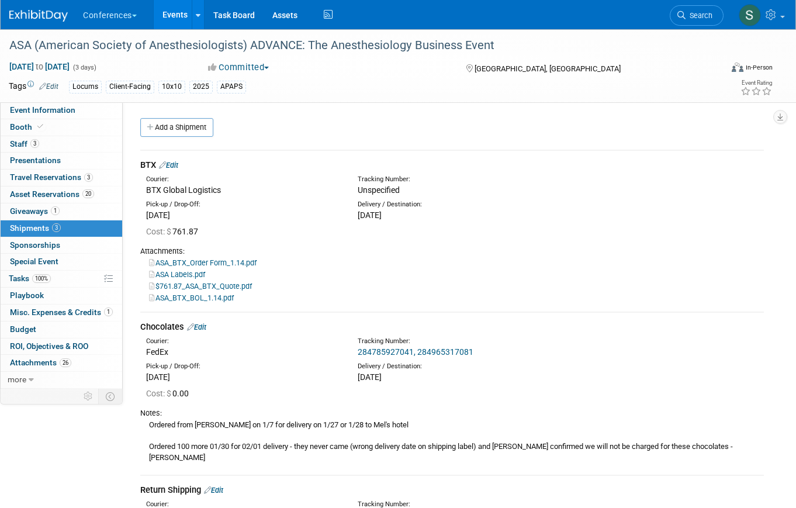
click at [178, 163] on link "Edit" at bounding box center [168, 165] width 19 height 9
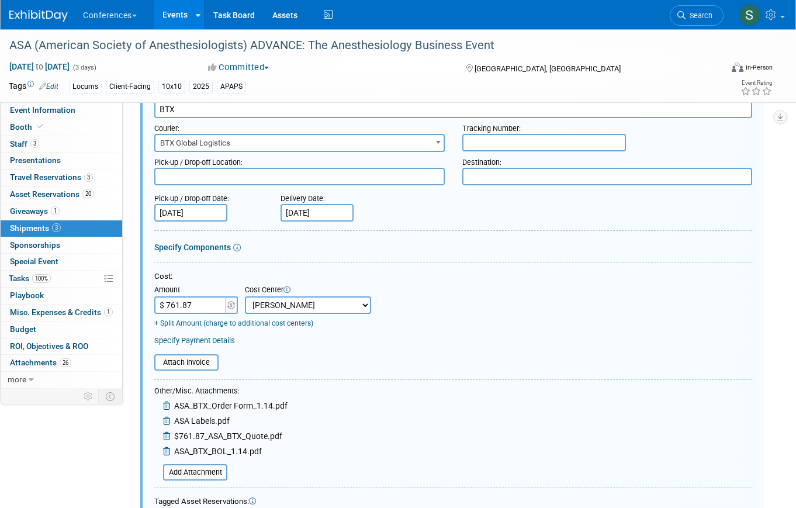
scroll to position [503, 0]
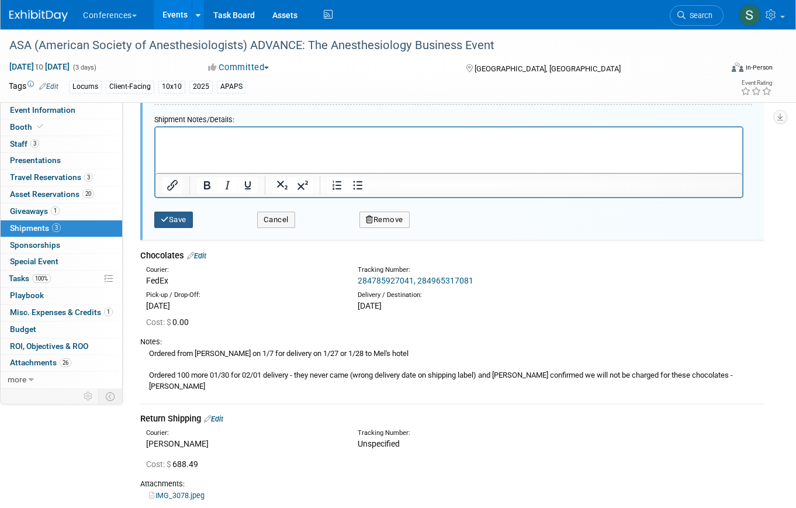
click at [173, 216] on button "Save" at bounding box center [173, 220] width 39 height 16
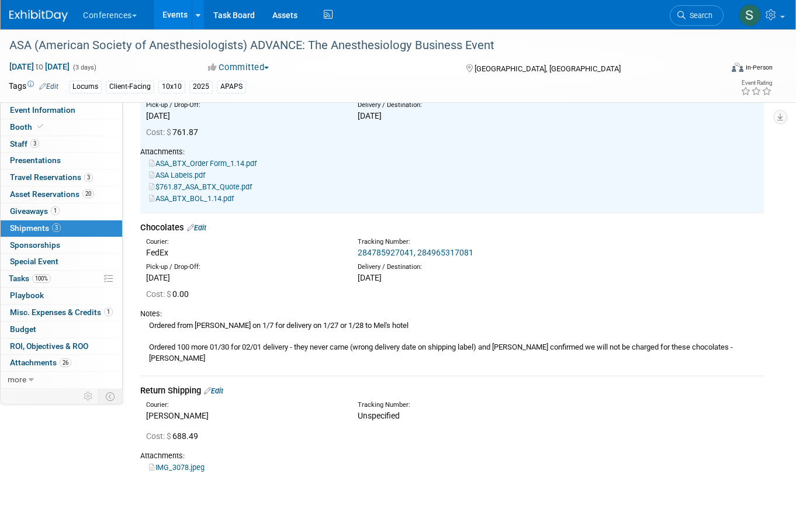
scroll to position [112, 0]
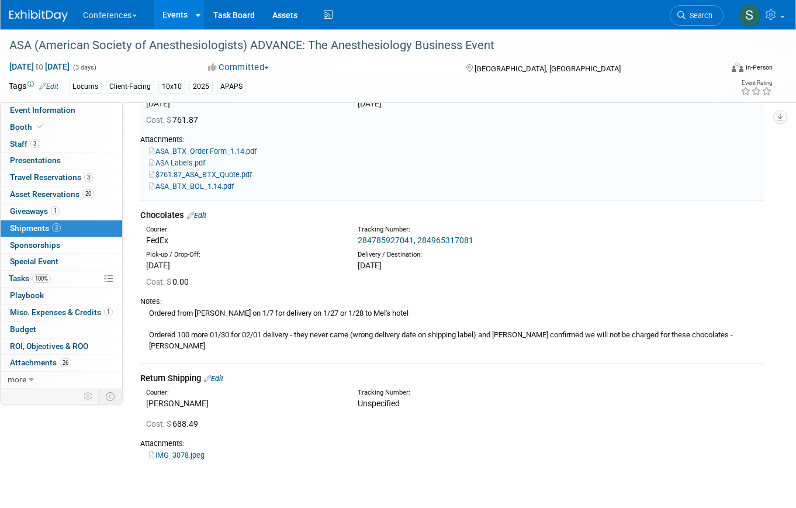
click at [205, 212] on link "Edit" at bounding box center [196, 215] width 19 height 9
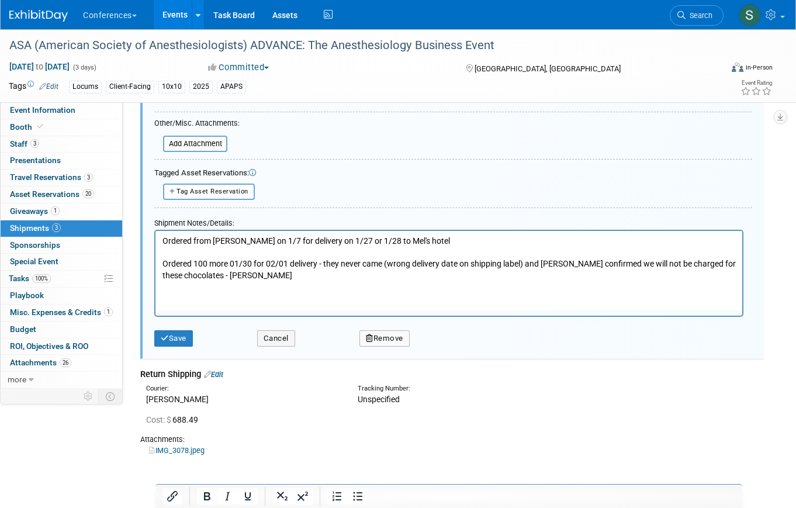
scroll to position [492, 0]
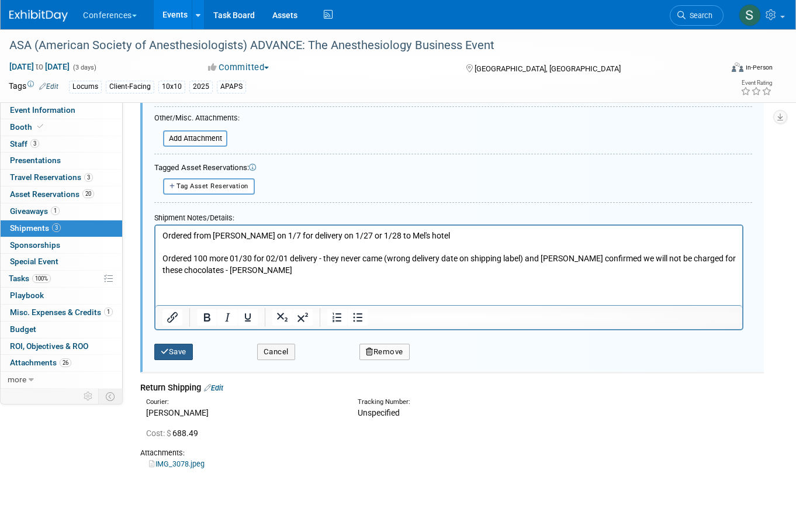
click at [174, 352] on button "Save" at bounding box center [173, 352] width 39 height 16
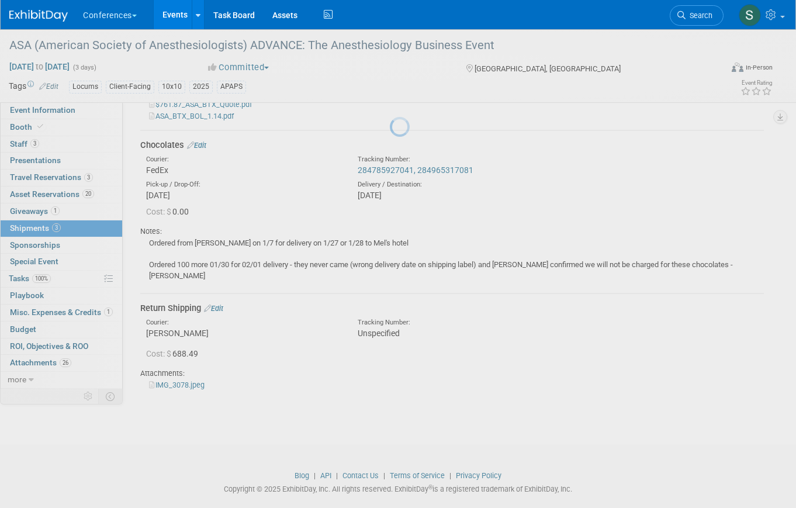
scroll to position [179, 0]
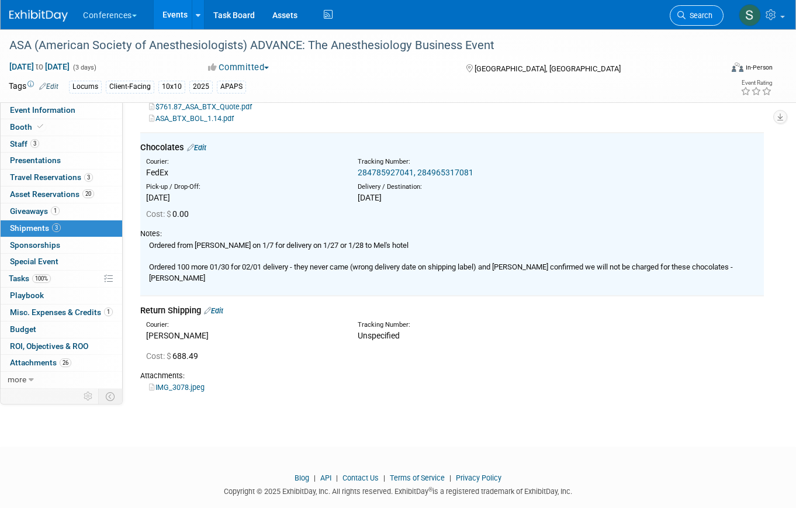
click at [703, 18] on span "Search" at bounding box center [699, 15] width 27 height 9
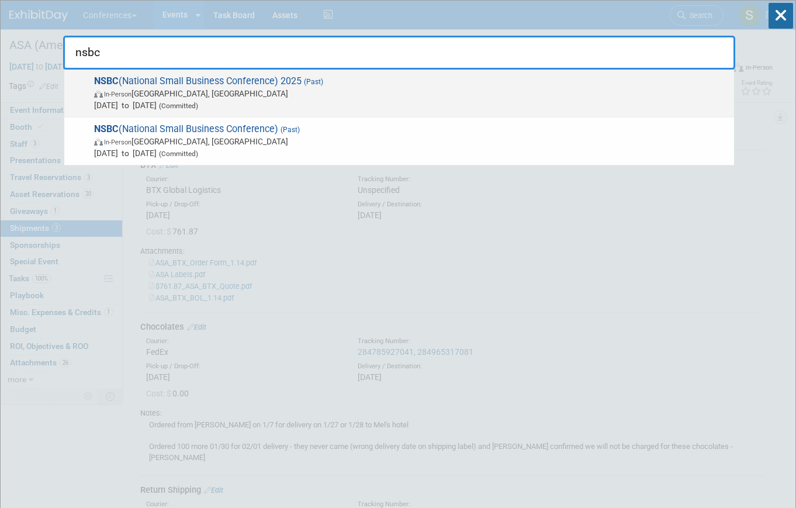
type input "nsbc"
click at [366, 103] on span "Feb 11, 2025 to Feb 13, 2025 (Committed)" at bounding box center [411, 105] width 634 height 12
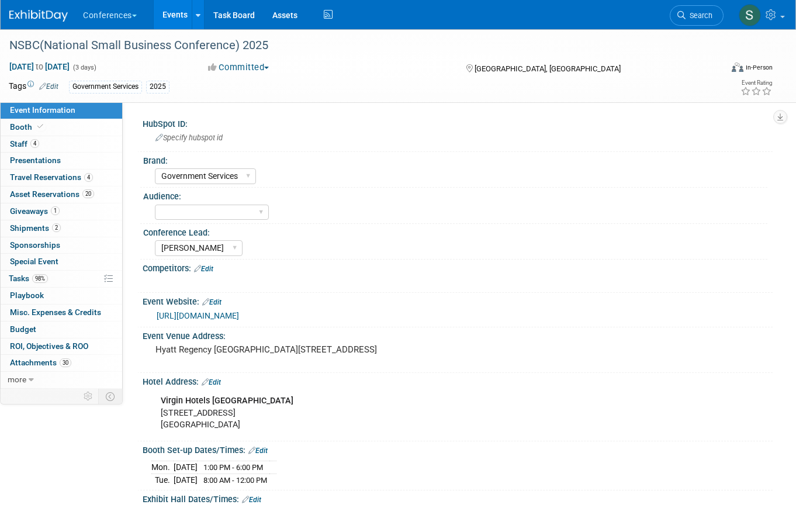
select select "Government Services"
select select "[PERSON_NAME]"
click at [65, 222] on link "2 Shipments 2" at bounding box center [62, 228] width 122 height 16
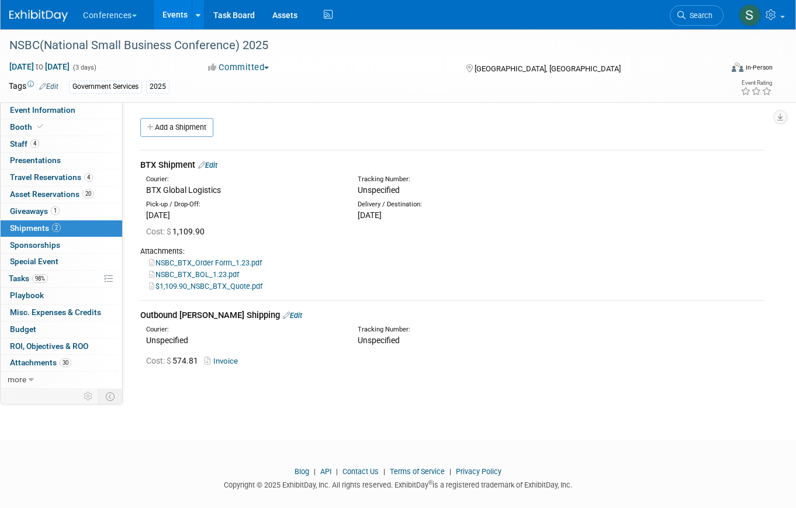
click at [215, 163] on link "Edit" at bounding box center [207, 165] width 19 height 9
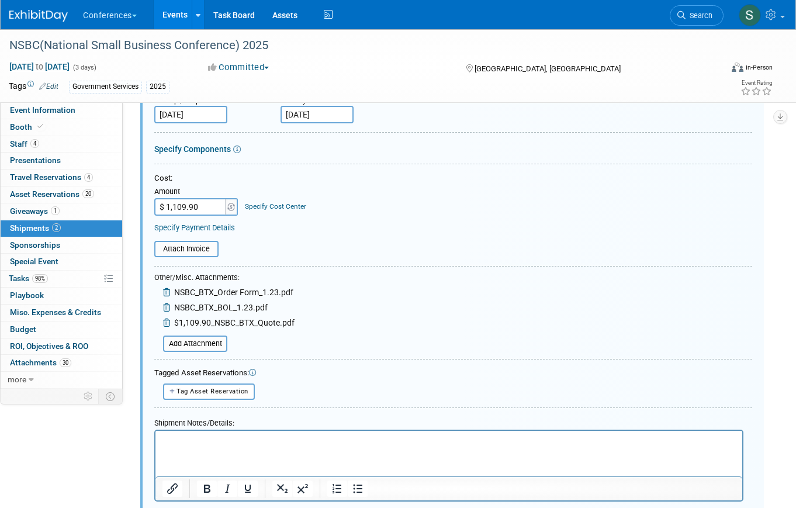
scroll to position [192, 0]
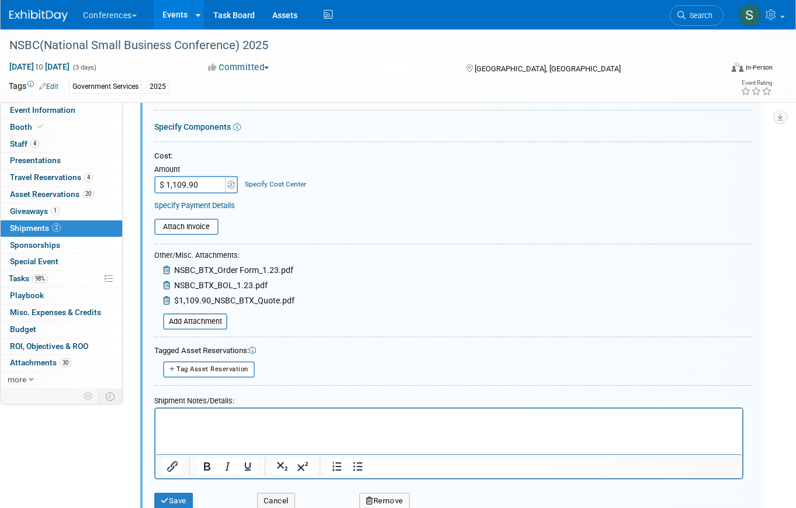
click at [264, 188] on div "Specify Cost Center" at bounding box center [275, 179] width 61 height 22
click at [274, 182] on link "Specify Cost Center" at bounding box center [275, 184] width 61 height 8
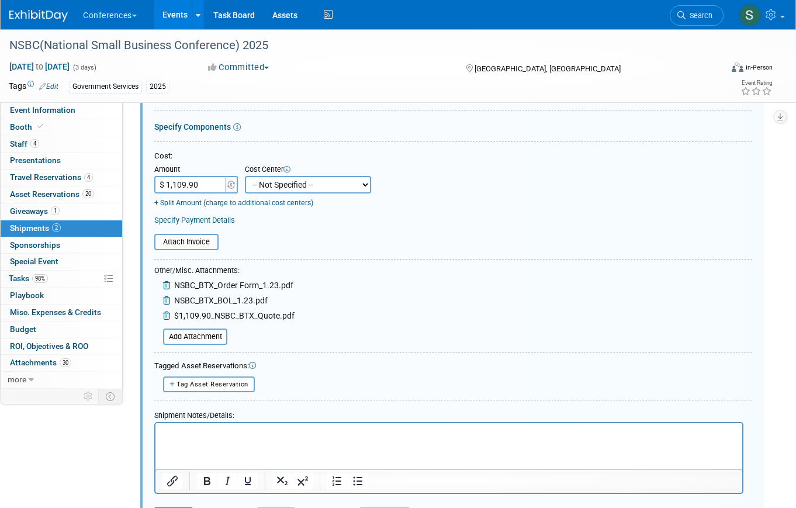
click at [276, 185] on select "-- Not Specified -- Aya Education Aya Healthcare Aya Locums Bespoke Corporate D…" at bounding box center [308, 185] width 126 height 18
select select "18965870"
click at [245, 176] on select "-- Not Specified -- Aya Education Aya Healthcare Aya Locums Bespoke Corporate D…" at bounding box center [308, 185] width 126 height 18
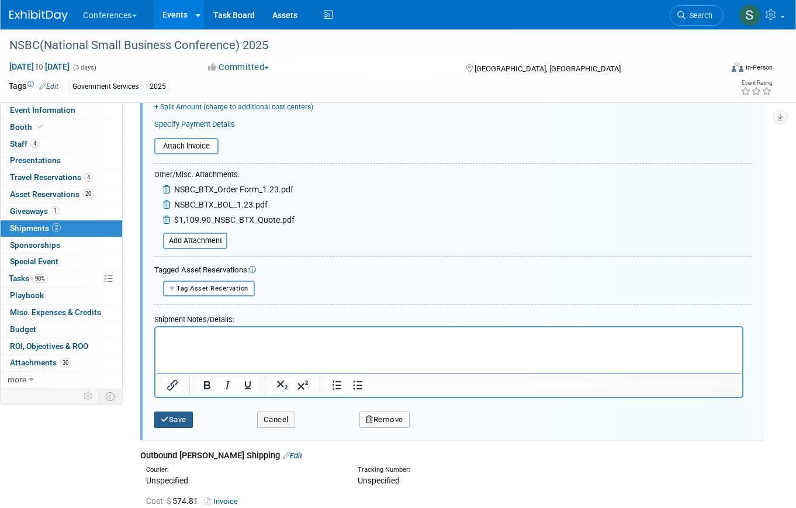
click at [180, 423] on button "Save" at bounding box center [173, 420] width 39 height 16
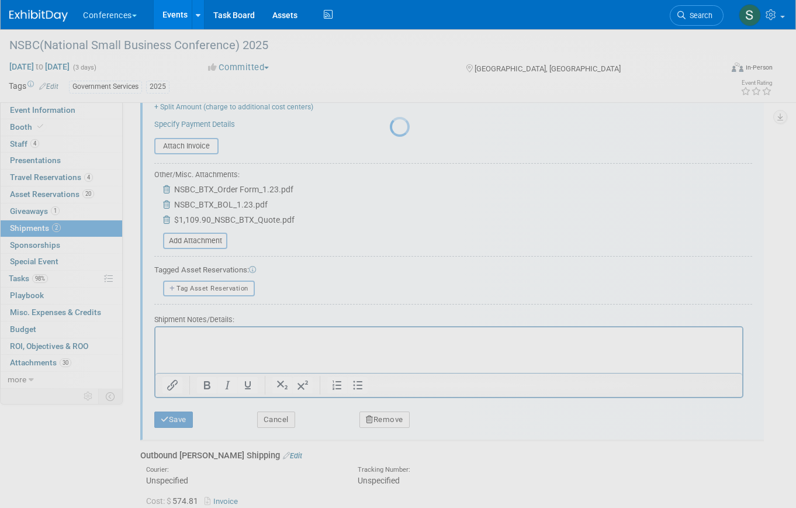
scroll to position [14, 0]
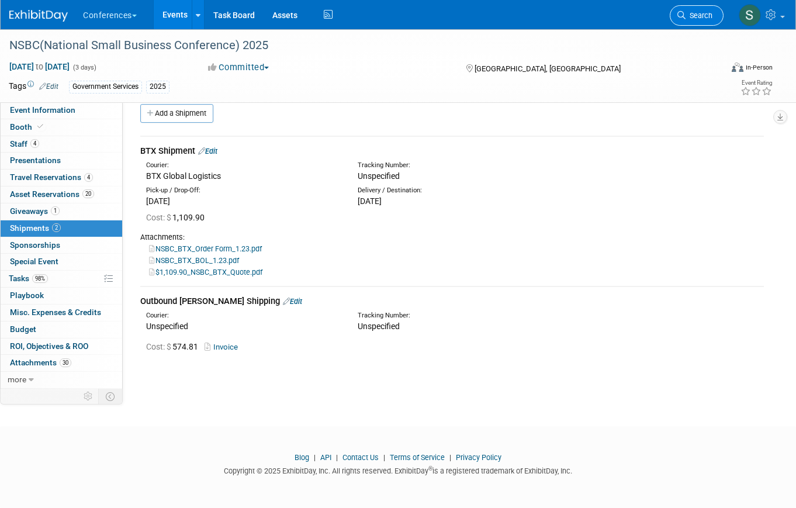
click at [697, 16] on span "Search" at bounding box center [699, 15] width 27 height 9
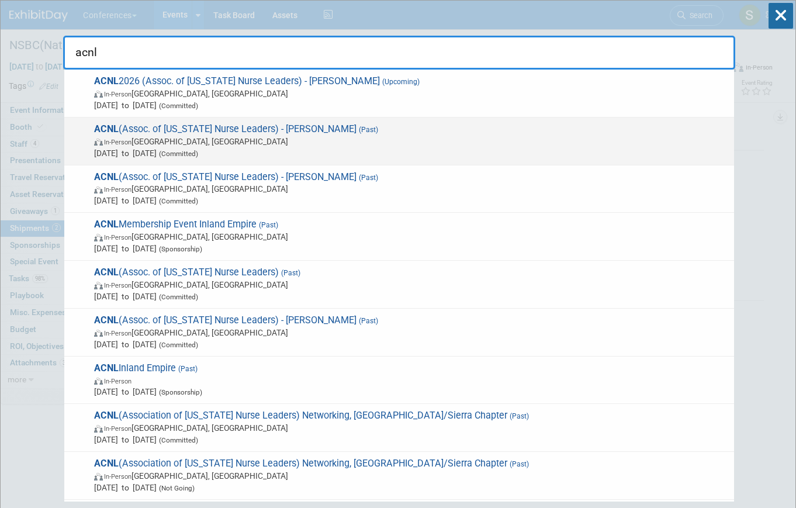
type input "acnl"
click at [262, 151] on span "Feb 10, 2025 to Feb 12, 2025 (Committed)" at bounding box center [411, 153] width 634 height 12
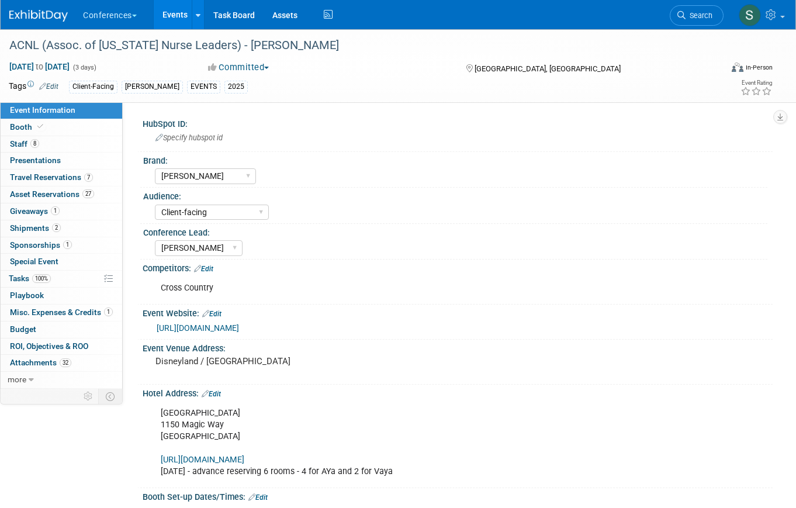
select select "[PERSON_NAME]"
select select "Client-facing"
select select "[PERSON_NAME]"
click at [79, 223] on link "2 Shipments 2" at bounding box center [62, 228] width 122 height 16
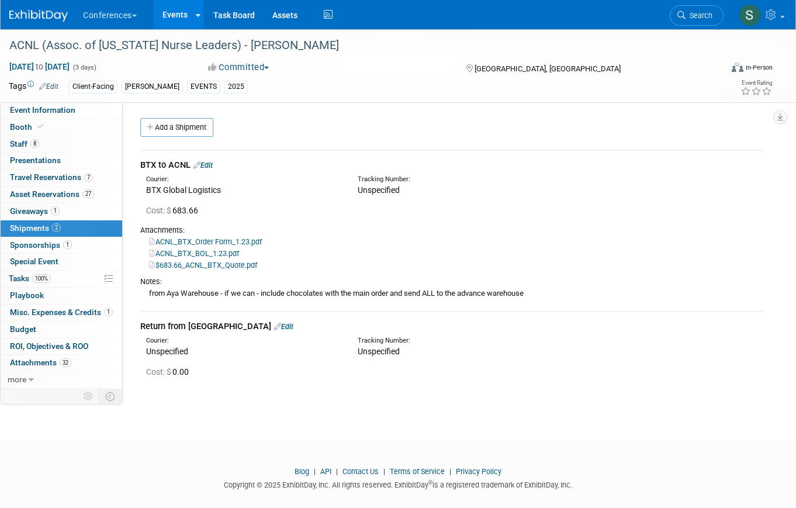
click at [206, 163] on link "Edit" at bounding box center [202, 165] width 19 height 9
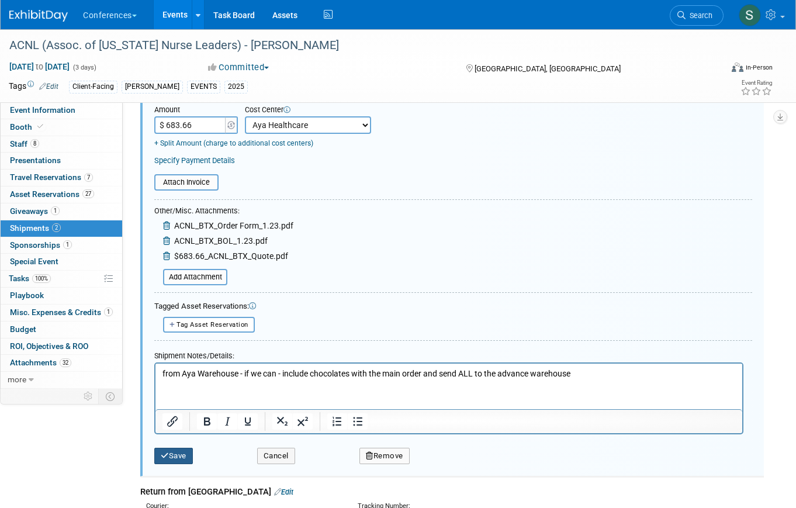
scroll to position [243, 0]
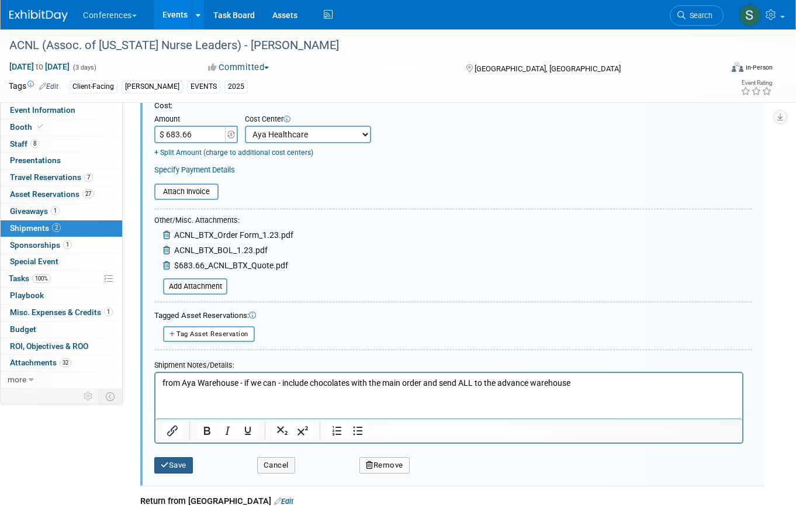
click at [177, 466] on button "Save" at bounding box center [173, 465] width 39 height 16
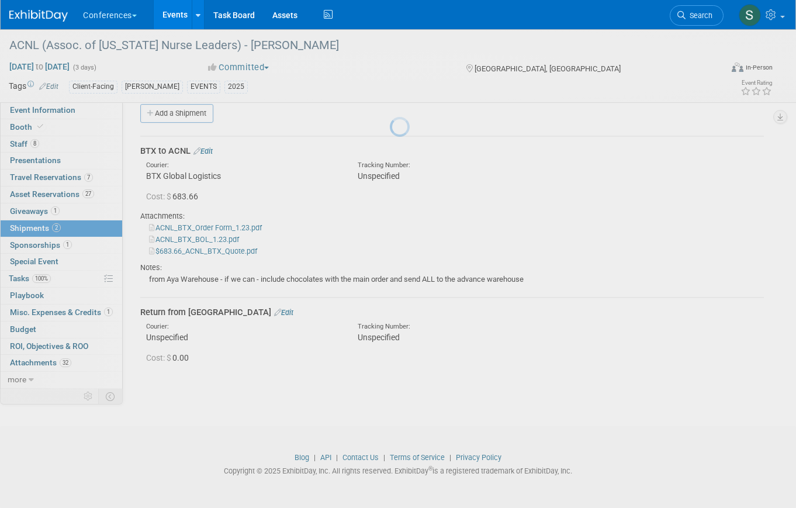
scroll to position [14, 0]
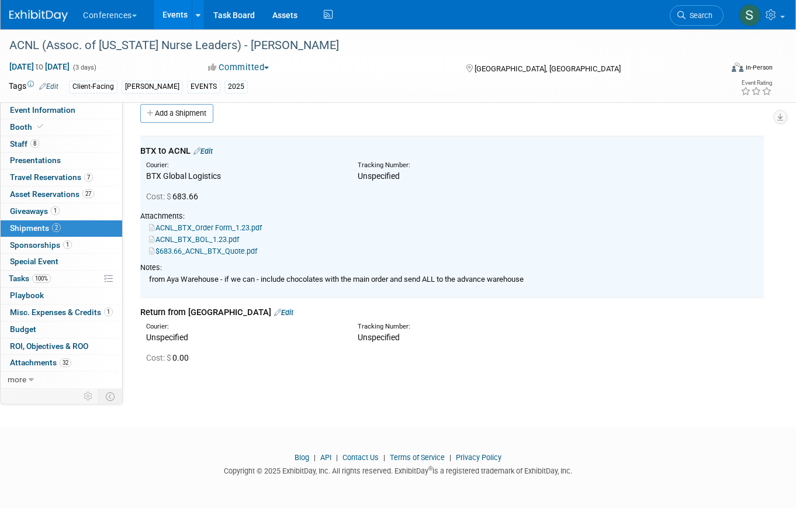
click at [226, 238] on link "ACNL_BTX_BOL_1.23.pdf" at bounding box center [194, 239] width 90 height 9
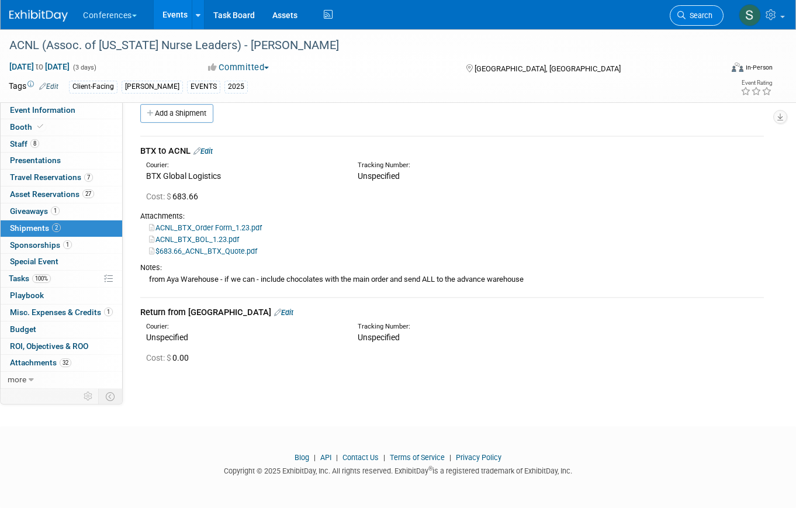
click at [685, 19] on link "Search" at bounding box center [697, 15] width 54 height 20
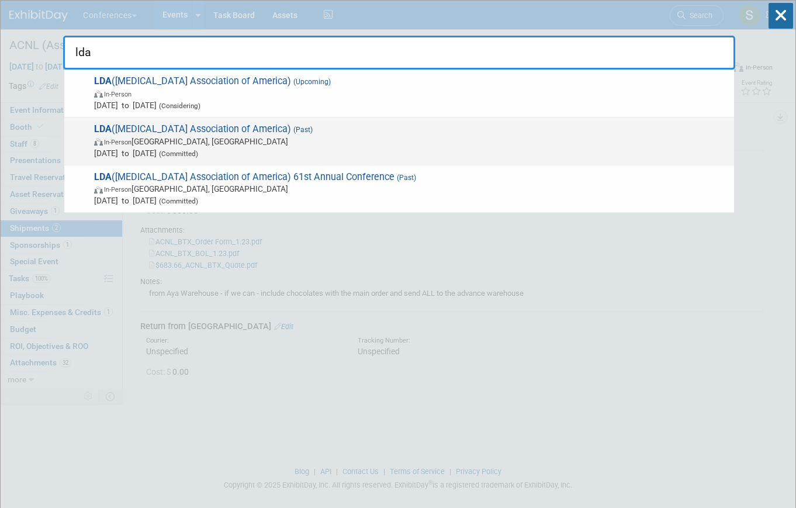
type input "lda"
click at [499, 137] on span "In-Person Orlando, FL" at bounding box center [411, 142] width 634 height 12
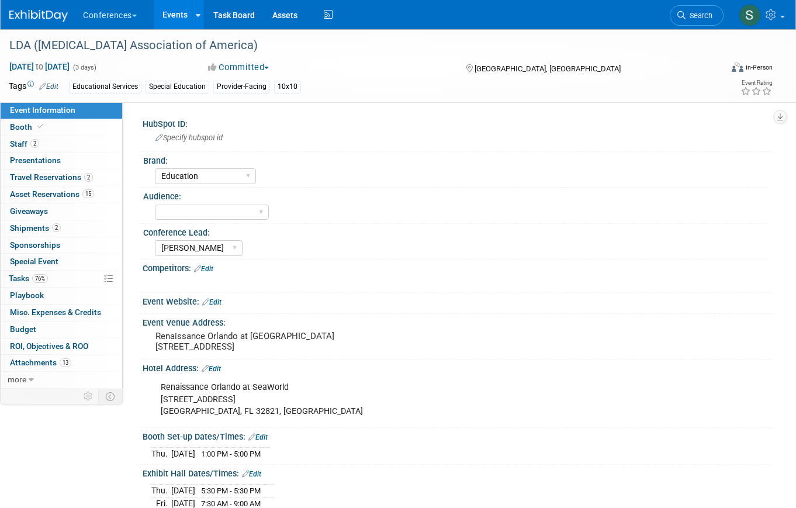
select select "Education"
select select "[PERSON_NAME]"
click at [76, 231] on link "2 Shipments 2" at bounding box center [62, 228] width 122 height 16
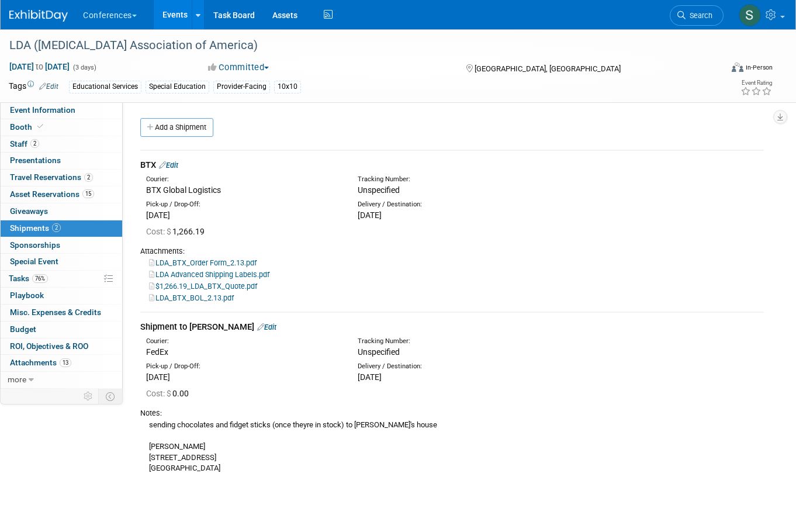
click at [172, 161] on link "Edit" at bounding box center [168, 165] width 19 height 9
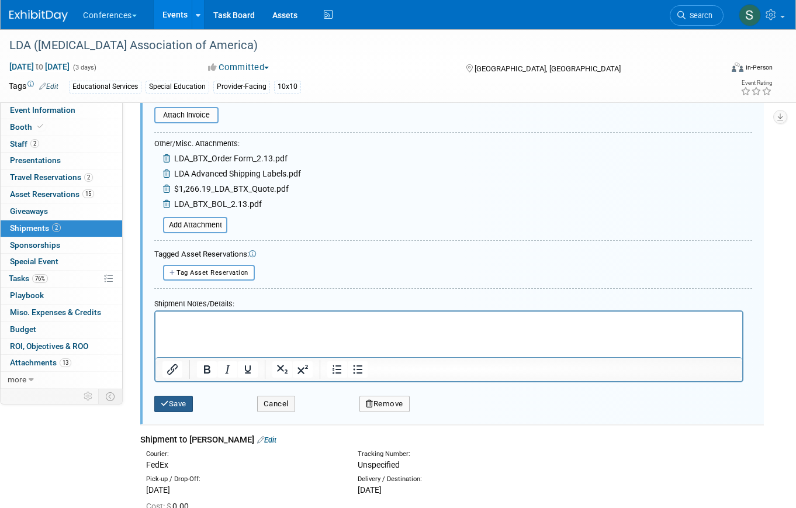
click at [181, 406] on button "Save" at bounding box center [173, 404] width 39 height 16
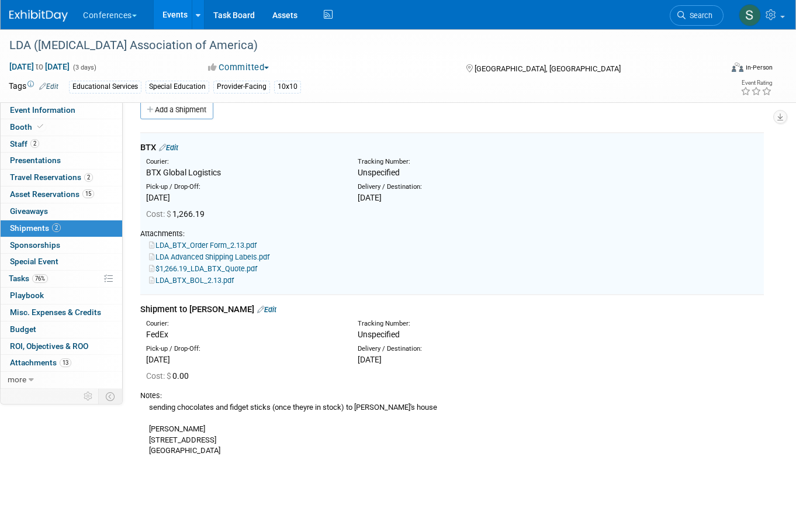
scroll to position [18, 0]
click at [699, 12] on span "Search" at bounding box center [699, 15] width 27 height 9
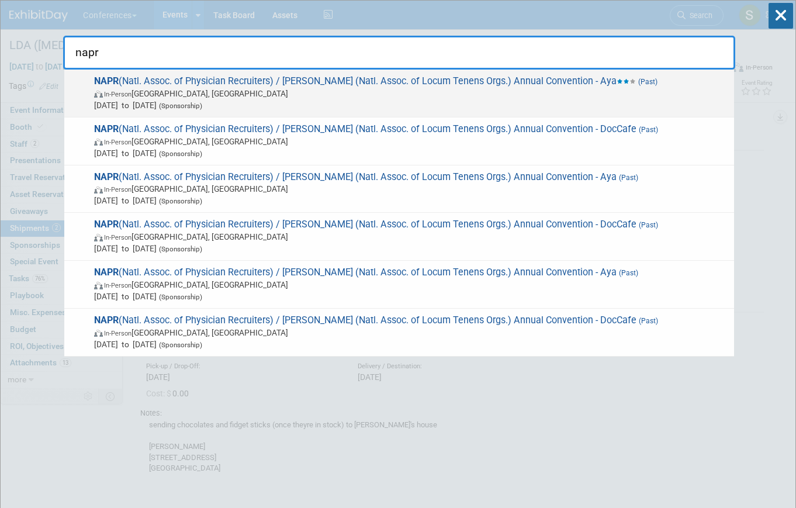
type input "napr"
click at [435, 102] on span "Mar 4, 2025 to Mar 7, 2025 (Sponsorship)" at bounding box center [411, 105] width 634 height 12
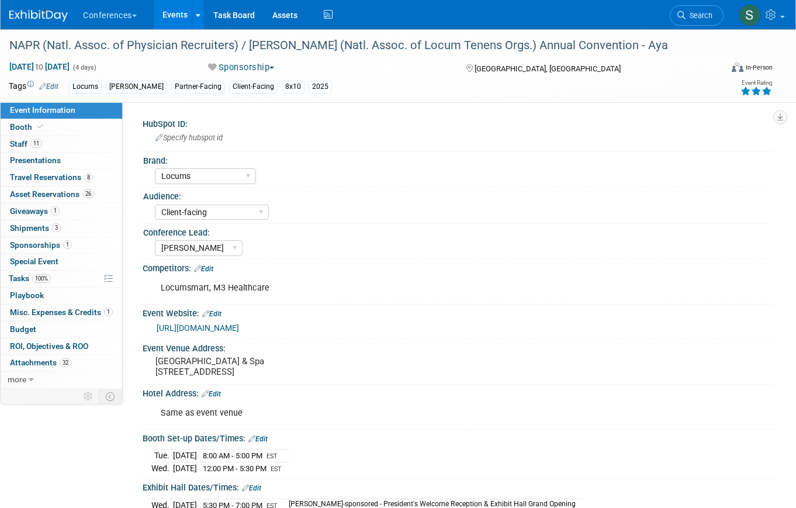
select select "Locums"
select select "Client-facing"
select select "[PERSON_NAME]"
click at [75, 226] on link "3 Shipments 3" at bounding box center [62, 228] width 122 height 16
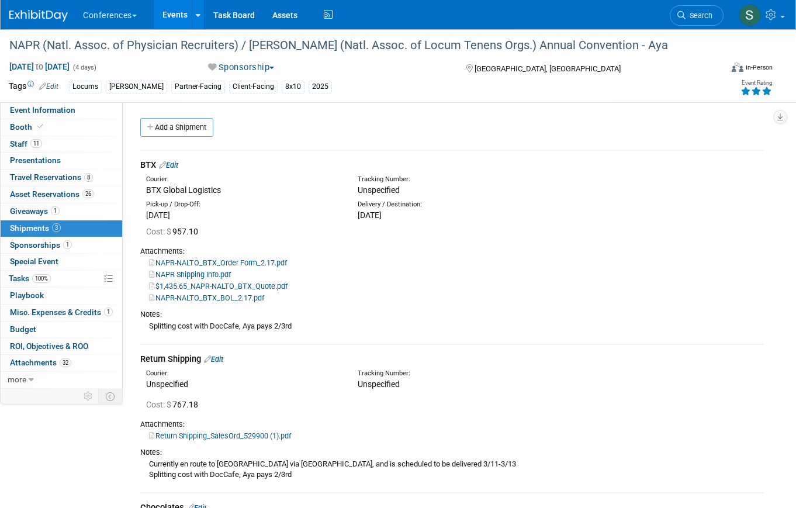
click at [174, 165] on link "Edit" at bounding box center [168, 165] width 19 height 9
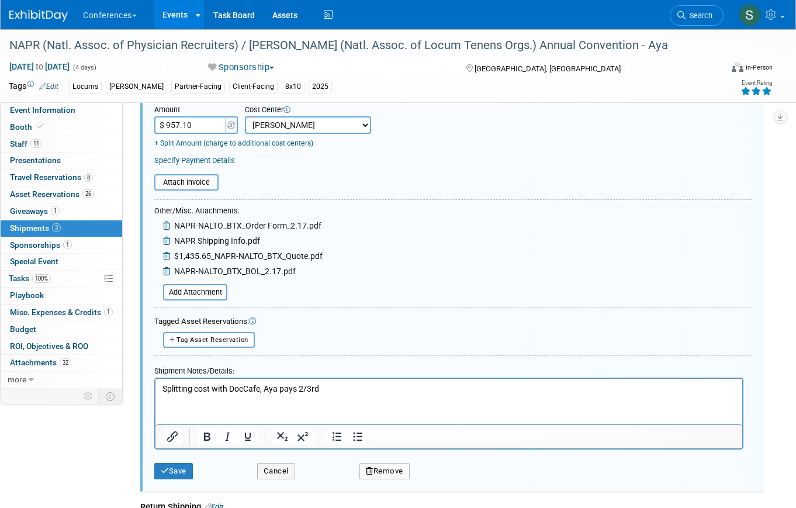
scroll to position [260, 0]
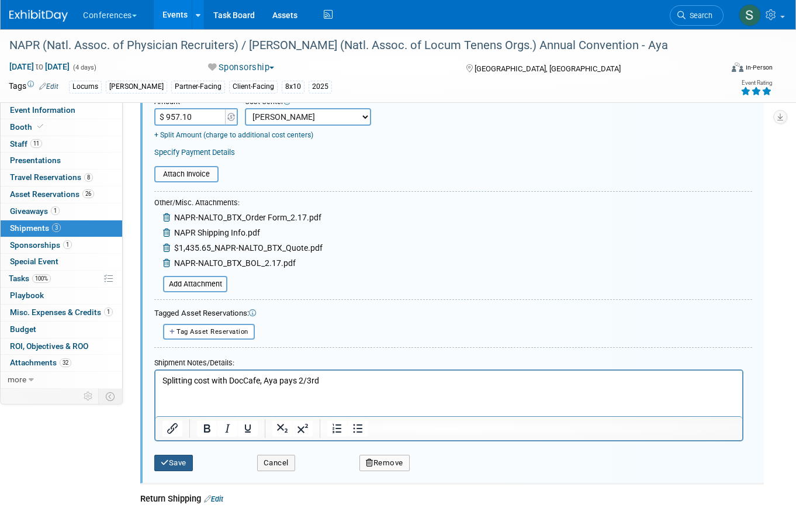
click at [177, 461] on button "Save" at bounding box center [173, 463] width 39 height 16
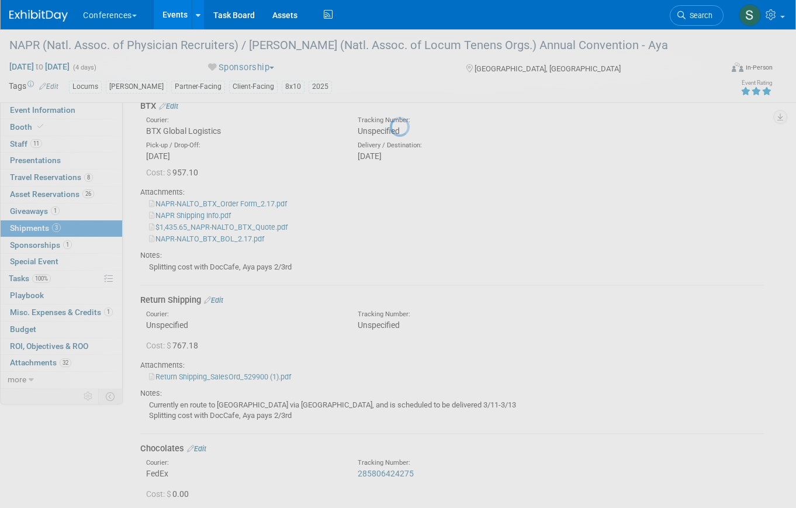
scroll to position [18, 0]
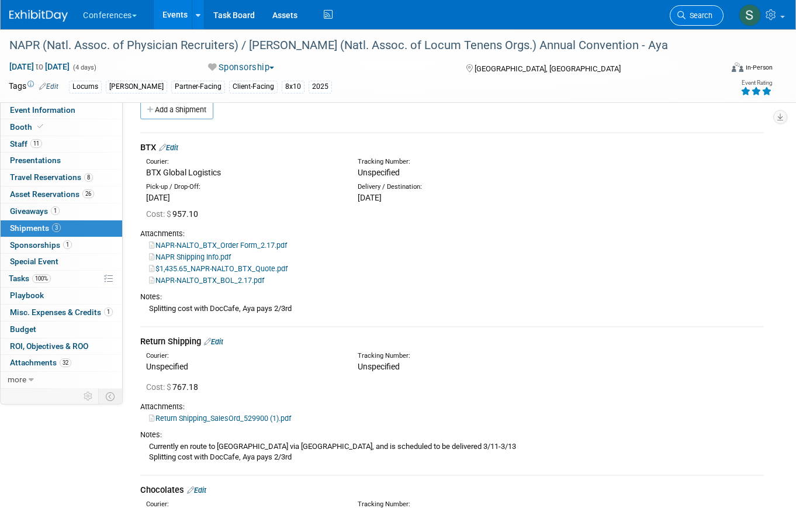
click at [702, 19] on span "Search" at bounding box center [699, 15] width 27 height 9
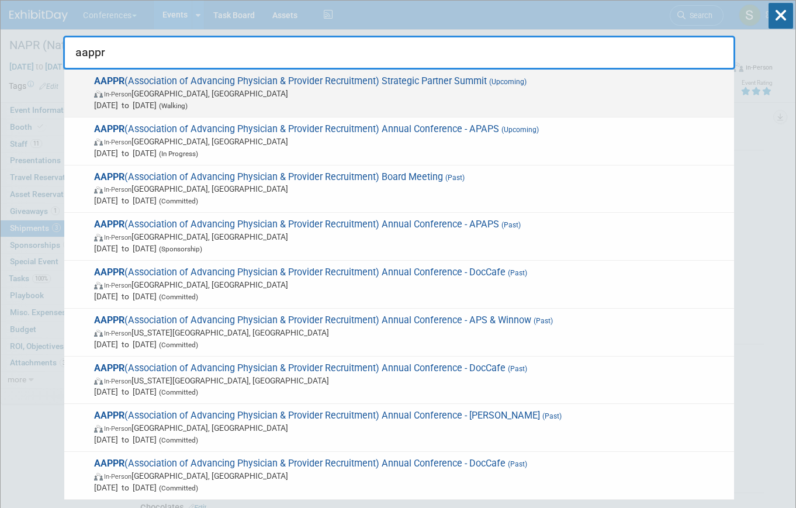
type input "aappr"
click at [415, 99] on span "Sep 24, 2025 to Sep 25, 2025 (Walking)" at bounding box center [411, 105] width 634 height 12
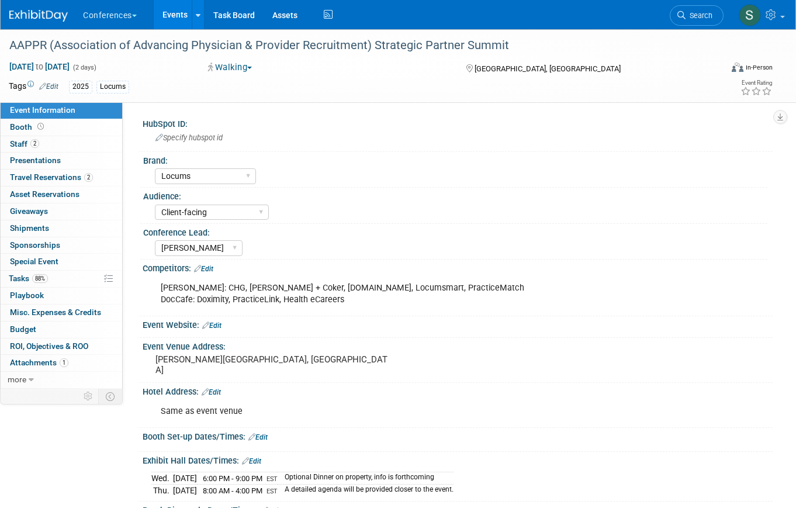
select select "Locums"
select select "Client-facing"
select select "[PERSON_NAME]"
click at [702, 13] on span "Search" at bounding box center [699, 15] width 27 height 9
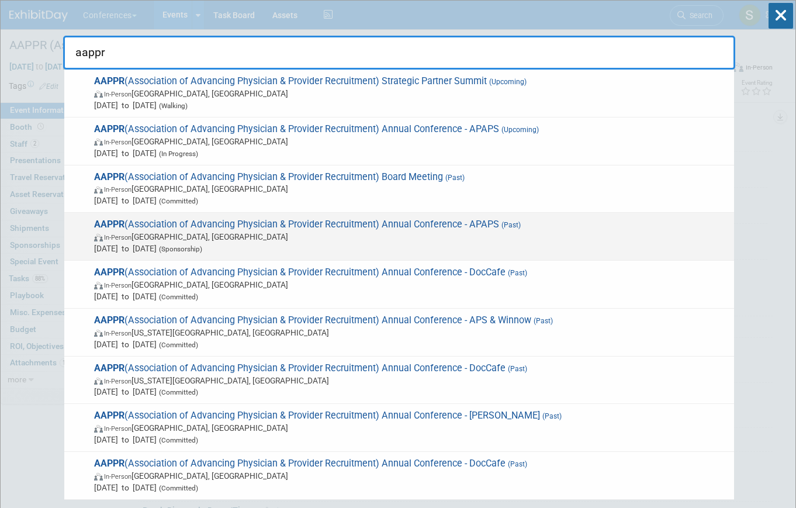
type input "aappr"
click at [407, 243] on span "Mar 22, 2025 to Mar 25, 2025 (Sponsorship)" at bounding box center [411, 249] width 634 height 12
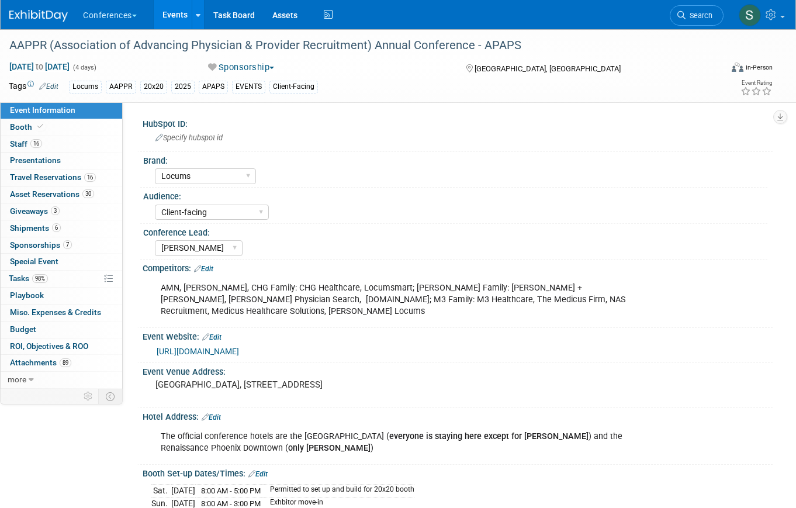
select select "Locums"
select select "Client-facing"
select select "[PERSON_NAME]"
click at [68, 227] on link "6 Shipments 6" at bounding box center [62, 228] width 122 height 16
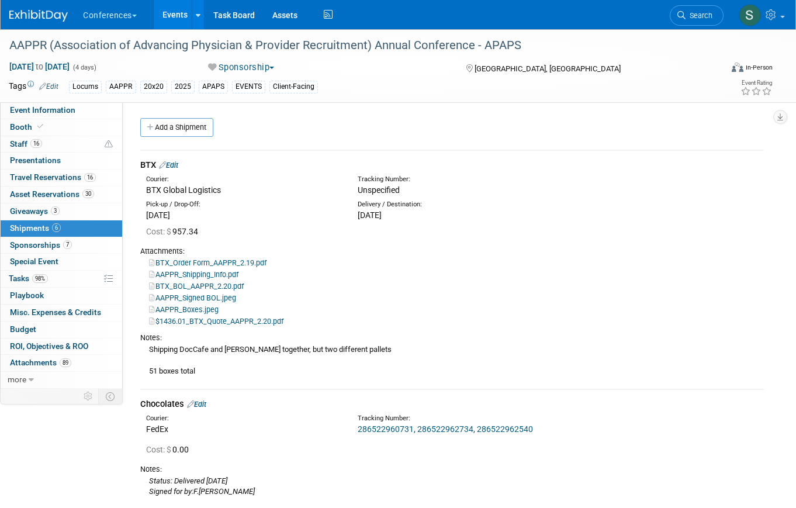
click at [174, 161] on div "BTX Edit" at bounding box center [452, 165] width 624 height 12
click at [178, 164] on link "Edit" at bounding box center [168, 165] width 19 height 9
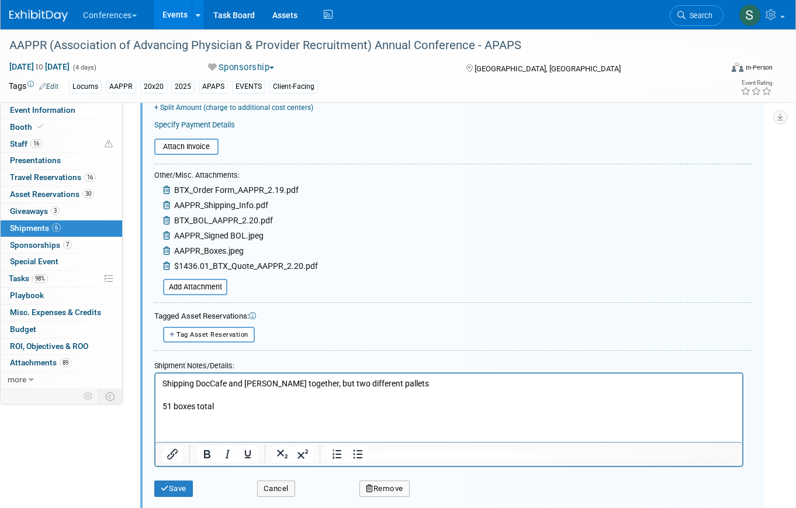
scroll to position [290, 0]
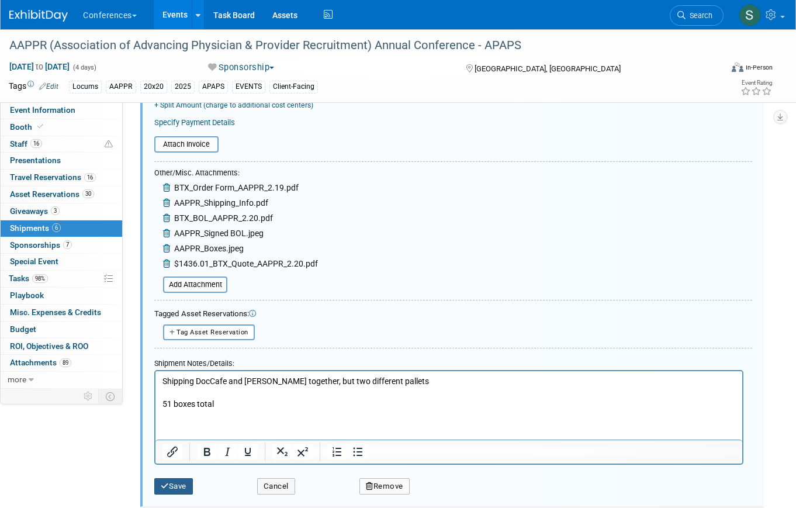
click at [163, 487] on icon "submit" at bounding box center [165, 486] width 8 height 8
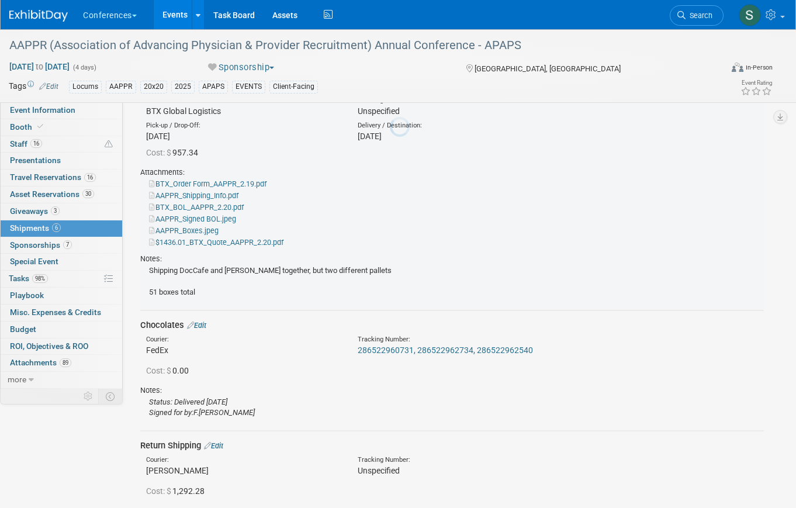
scroll to position [18, 0]
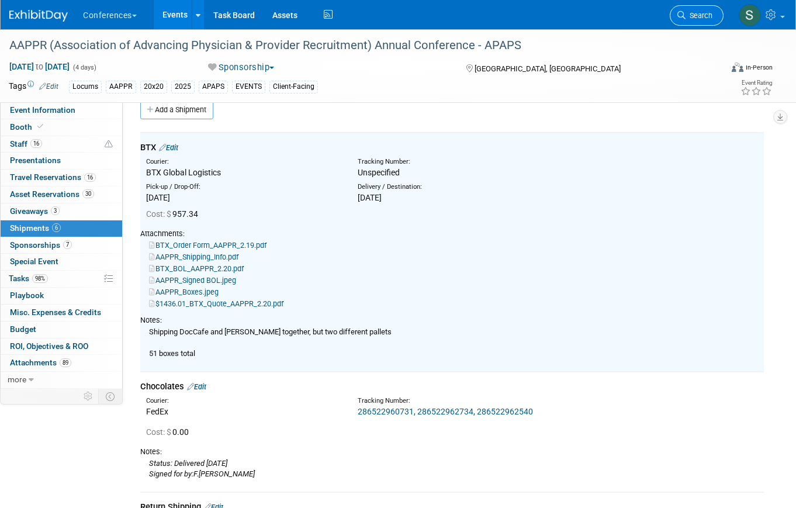
click at [696, 18] on span "Search" at bounding box center [699, 15] width 27 height 9
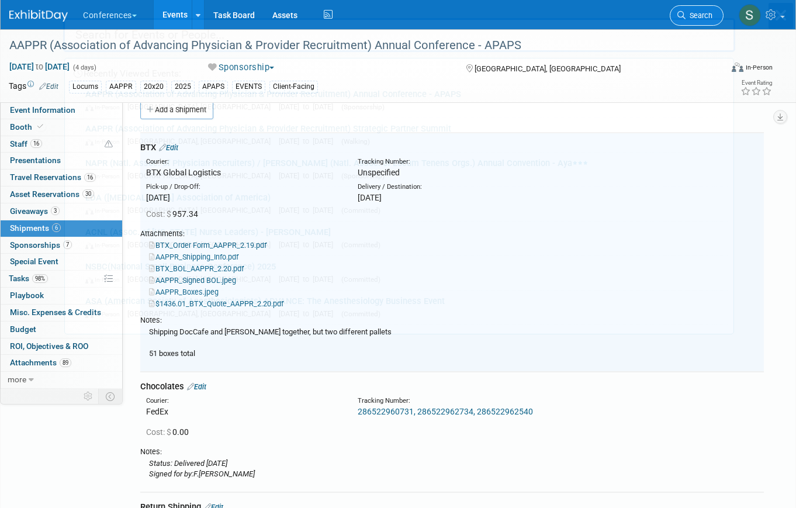
scroll to position [0, 0]
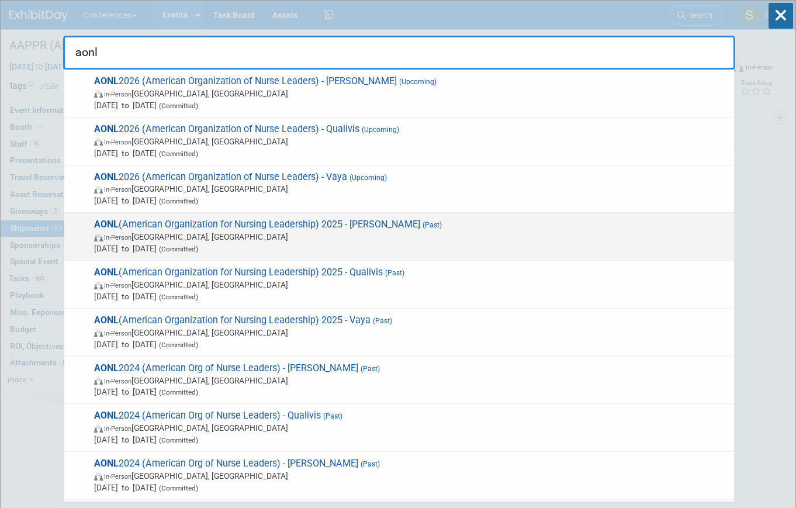
type input "aonl"
click at [357, 225] on span "AONL (American Organization for Nursing Leadership) 2025 - Aya (Past) In-Person…" at bounding box center [410, 237] width 638 height 36
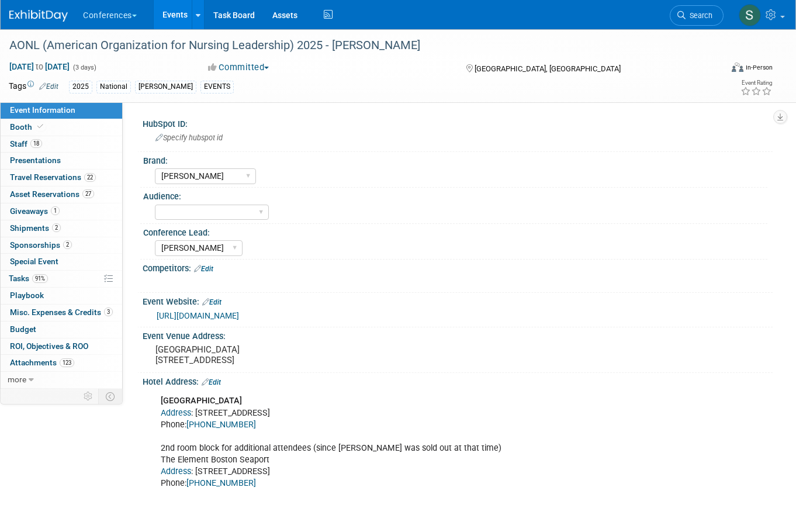
select select "[PERSON_NAME]"
click at [80, 230] on link "2 Shipments 2" at bounding box center [62, 228] width 122 height 16
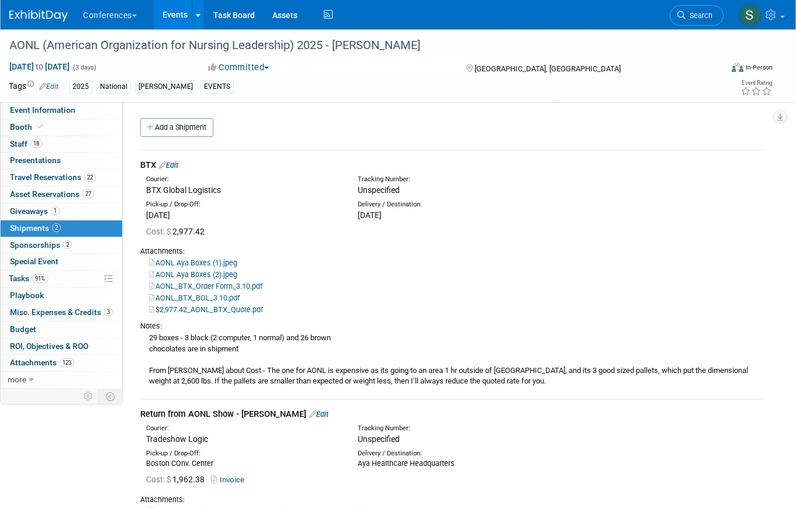
click at [177, 167] on link "Edit" at bounding box center [168, 165] width 19 height 9
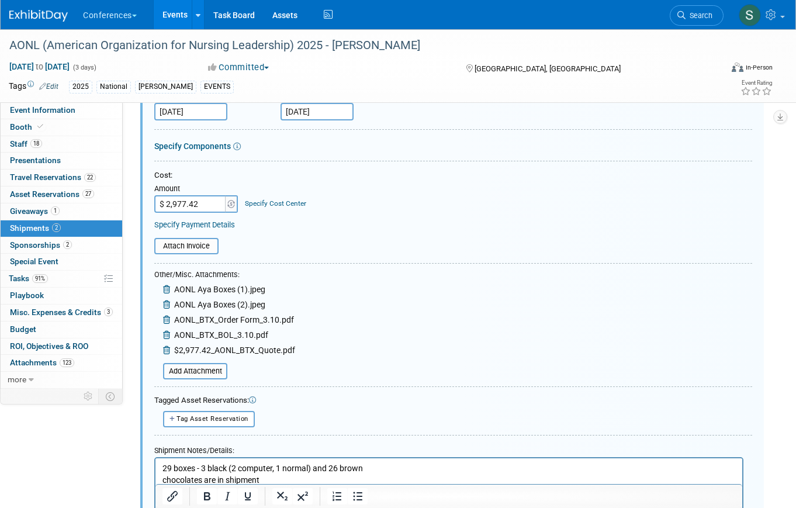
scroll to position [161, 0]
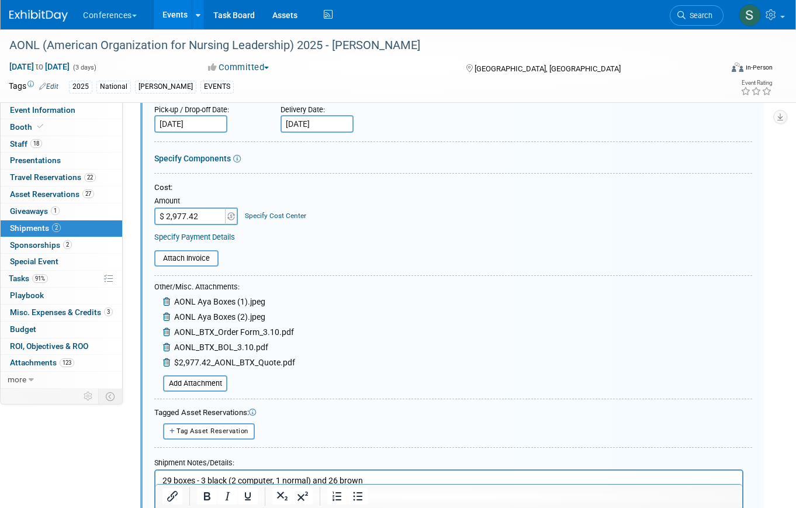
click at [281, 213] on link "Specify Cost Center" at bounding box center [275, 216] width 61 height 8
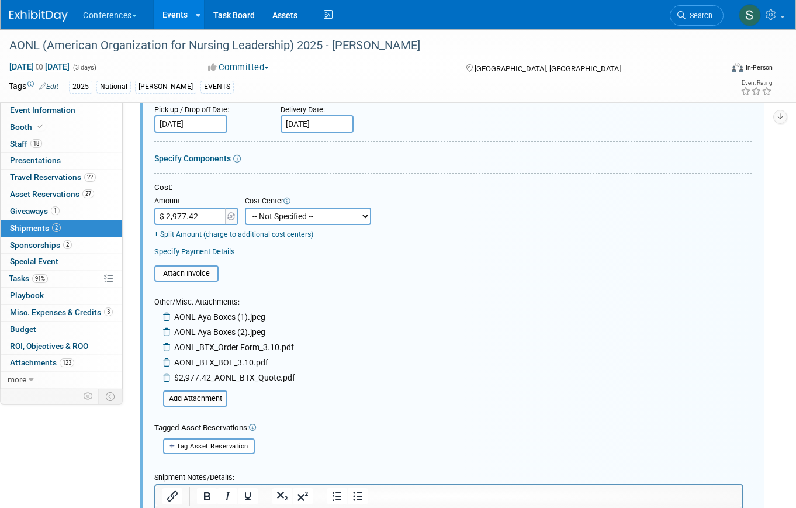
click at [285, 217] on select "-- Not Specified -- Aya Education Aya Healthcare Aya Locums Bespoke Corporate D…" at bounding box center [308, 217] width 126 height 18
select select "18965872"
click at [245, 208] on select "-- Not Specified -- Aya Education Aya Healthcare Aya Locums Bespoke Corporate D…" at bounding box center [308, 217] width 126 height 18
click at [261, 237] on link "+ Split Amount (charge to additional cost centers)" at bounding box center [233, 234] width 159 height 8
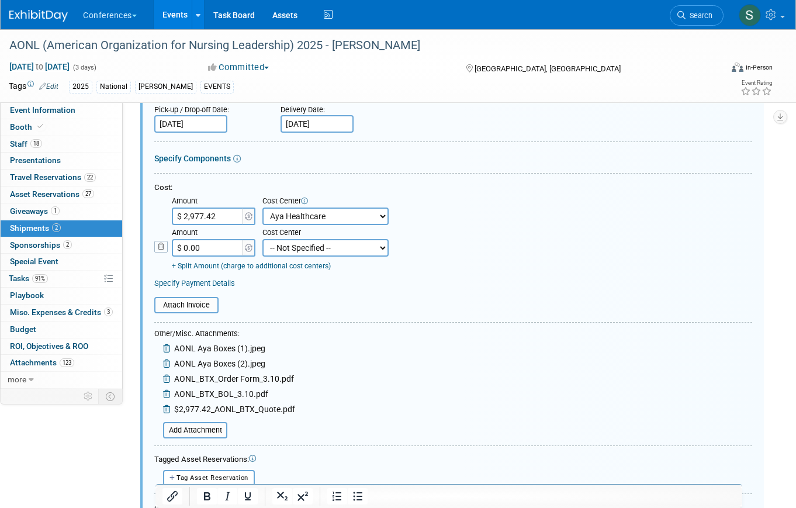
click at [291, 245] on select "-- Not Specified -- Aya Education Aya Healthcare Aya Locums Bespoke Corporate D…" at bounding box center [325, 248] width 126 height 18
select select "18965874"
click at [262, 239] on select "-- Not Specified -- Aya Education Aya Healthcare Aya Locums Bespoke Corporate D…" at bounding box center [325, 248] width 126 height 18
click at [286, 269] on link "+ Split Amount (charge to additional cost centers)" at bounding box center [251, 266] width 159 height 8
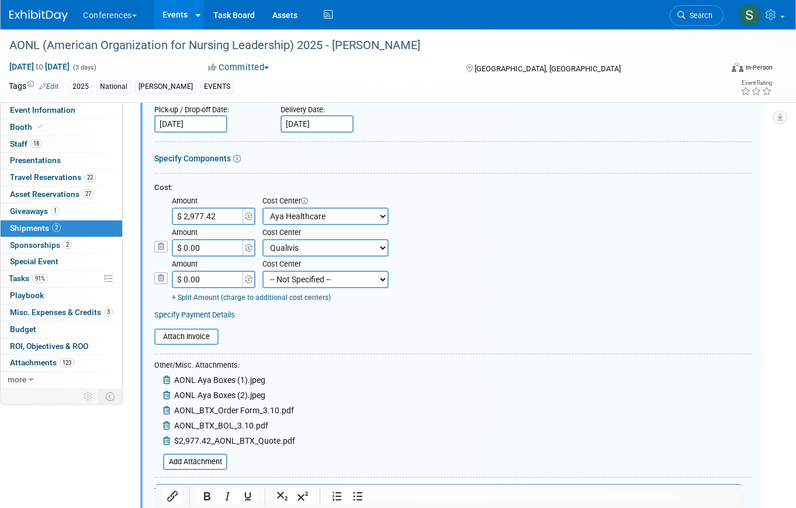
click at [293, 288] on select "-- Not Specified -- Aya Education Aya Healthcare Aya Locums Bespoke Corporate D…" at bounding box center [325, 280] width 126 height 18
select select "18965876"
click at [262, 271] on select "-- Not Specified -- Aya Education Aya Healthcare Aya Locums Bespoke Corporate D…" at bounding box center [325, 280] width 126 height 18
click at [219, 217] on input "$ 2,977.42" at bounding box center [208, 217] width 73 height 18
type input "$ 992.42"
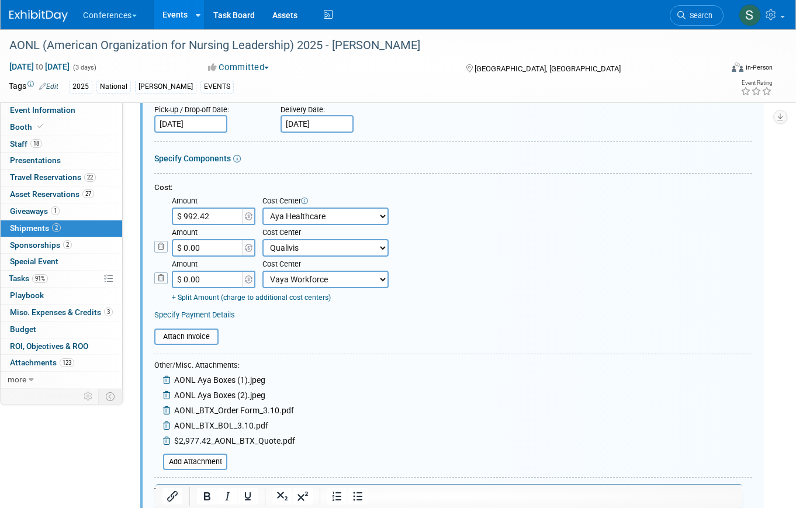
click at [224, 246] on input "$ 0.00" at bounding box center [208, 248] width 73 height 18
type input "$"
type input "$ 0.00"
click at [191, 215] on input "$ 992.42" at bounding box center [208, 217] width 73 height 18
click at [196, 216] on input "$ 992.42" at bounding box center [208, 217] width 73 height 18
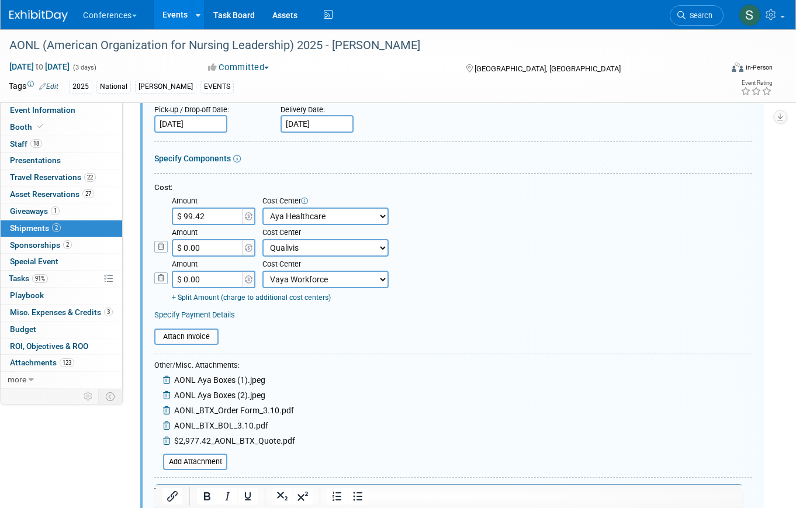
type input "$ 993.42"
click at [215, 250] on input "$ 0.00" at bounding box center [208, 248] width 73 height 18
type input "$ 992.00"
click at [220, 284] on input "$ 0.00" at bounding box center [208, 280] width 73 height 18
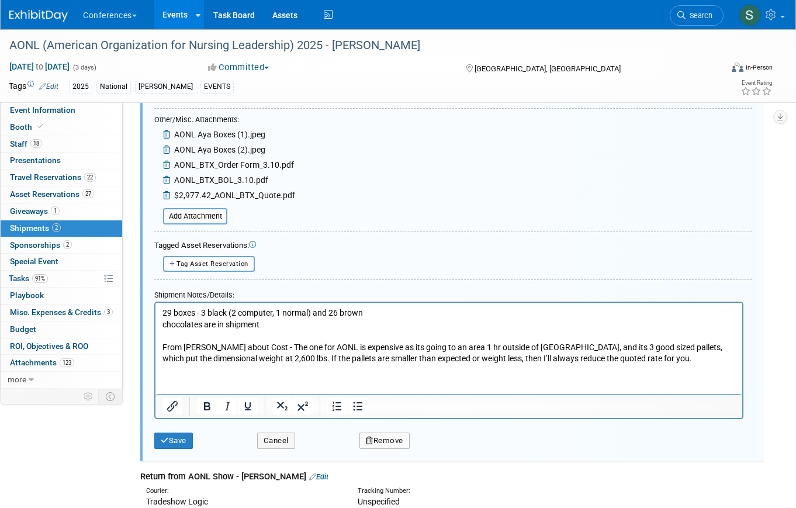
scroll to position [458, 0]
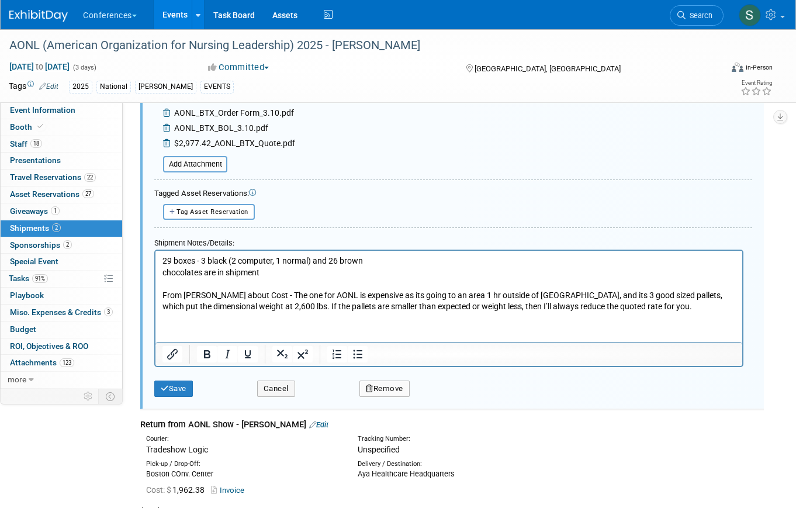
type input "$ 992.00"
click at [179, 402] on div "Save Cancel Remove" at bounding box center [453, 385] width 598 height 36
click at [179, 392] on button "Save" at bounding box center [173, 389] width 39 height 16
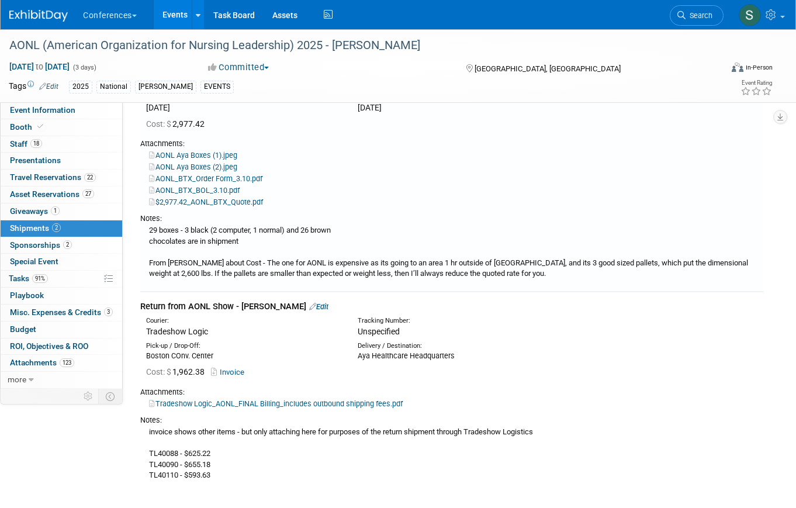
scroll to position [153, 0]
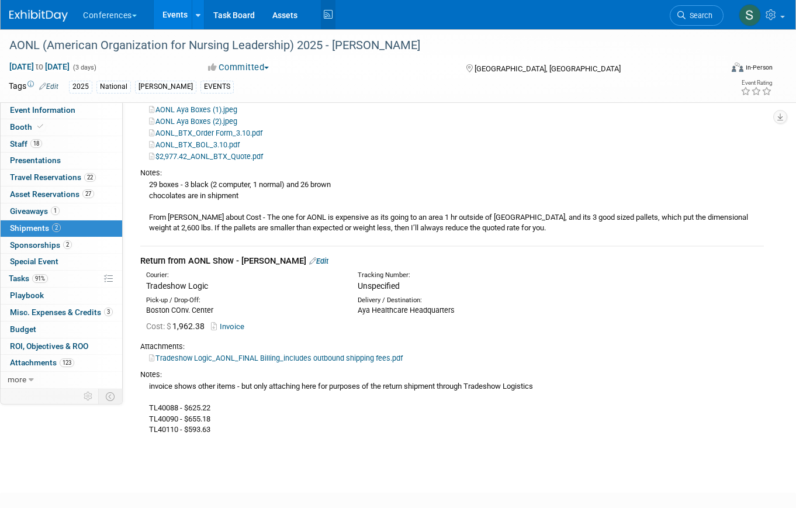
click at [332, 20] on icon at bounding box center [328, 15] width 15 height 18
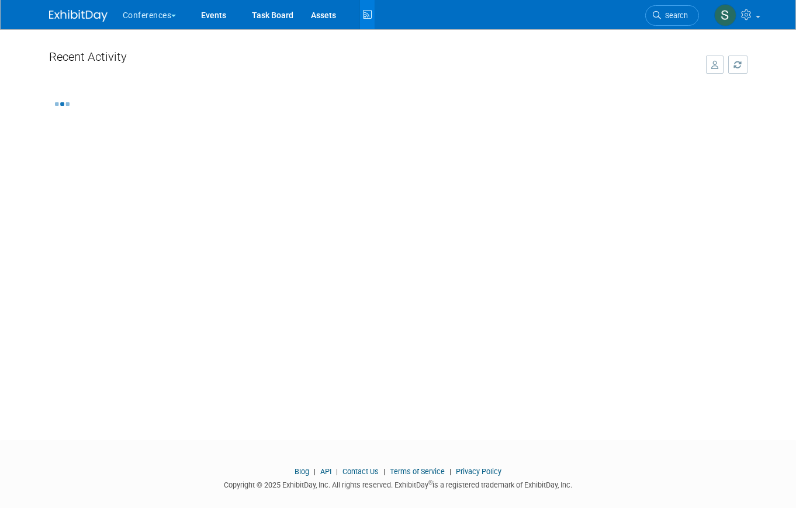
click at [717, 67] on icon "button" at bounding box center [715, 65] width 8 height 8
click at [704, 65] on span "All Activity" at bounding box center [687, 64] width 43 height 9
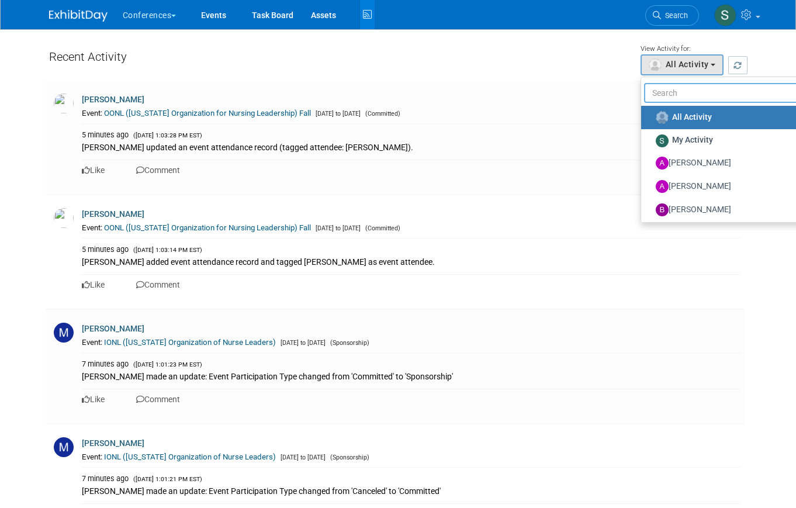
click at [676, 92] on input "text" at bounding box center [726, 93] width 164 height 20
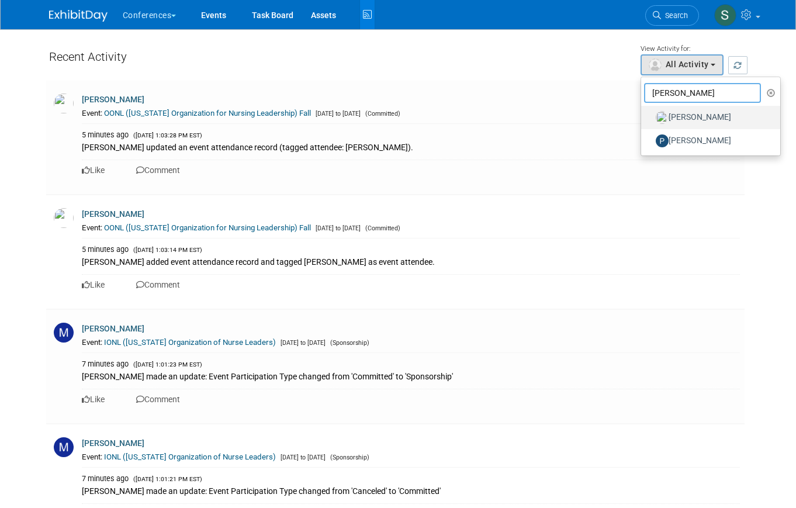
type input "[PERSON_NAME]"
click at [683, 113] on label "[PERSON_NAME]" at bounding box center [708, 117] width 122 height 19
click at [652, 113] on input "[PERSON_NAME]" at bounding box center [648, 116] width 8 height 8
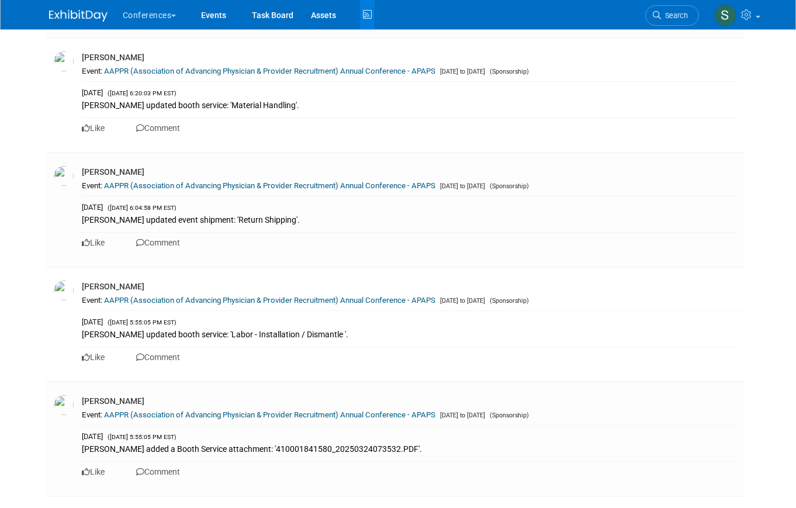
scroll to position [3356, 0]
